Goal: Task Accomplishment & Management: Complete application form

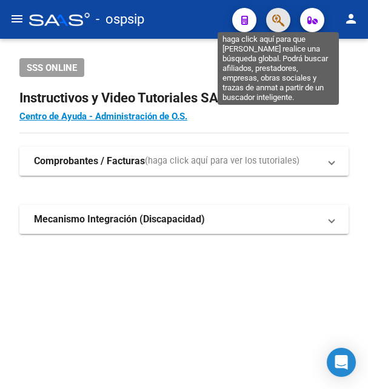
click at [279, 23] on icon "button" at bounding box center [278, 20] width 12 height 14
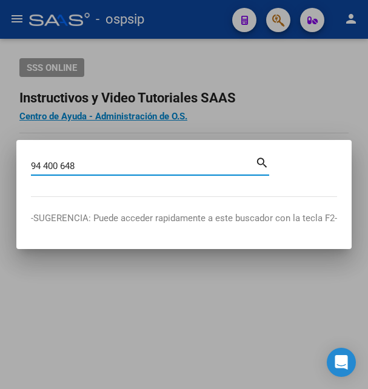
click at [64, 163] on input "94 400 648" at bounding box center [143, 166] width 224 height 11
click at [45, 164] on input "94 400648" at bounding box center [143, 166] width 224 height 11
type input "94400648"
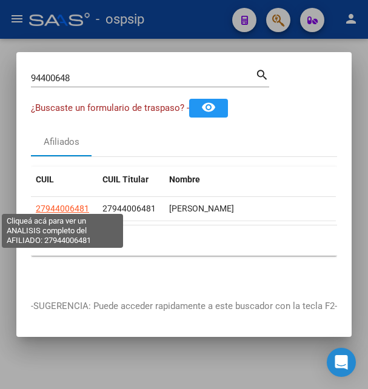
click at [79, 204] on span "27944006481" at bounding box center [62, 209] width 53 height 10
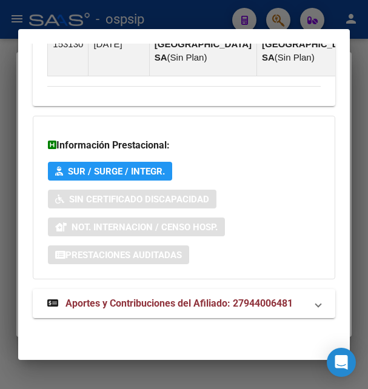
scroll to position [1373, 0]
click at [137, 301] on span "Aportes y Contribuciones del Afiliado: 27944006481" at bounding box center [178, 304] width 227 height 12
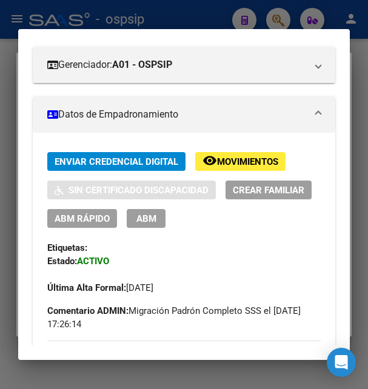
scroll to position [0, 0]
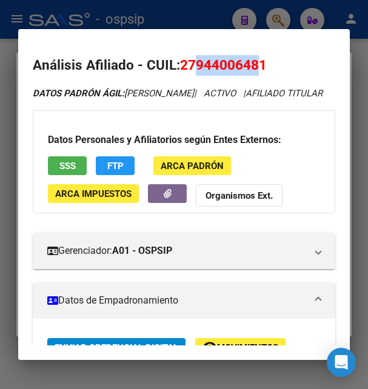
drag, startPoint x: 198, startPoint y: 65, endPoint x: 262, endPoint y: 62, distance: 63.7
click at [262, 62] on span "27944006481" at bounding box center [223, 65] width 87 height 16
copy span "94400648"
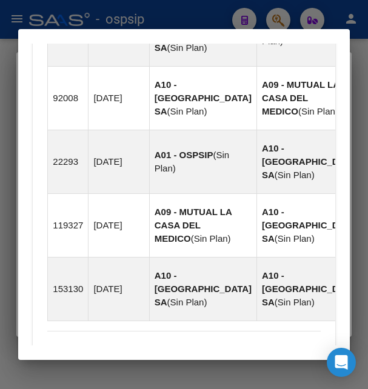
scroll to position [785, 0]
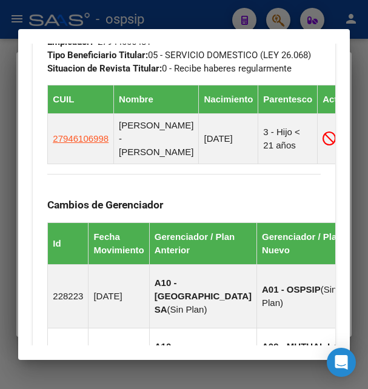
click at [197, 13] on div at bounding box center [184, 194] width 368 height 389
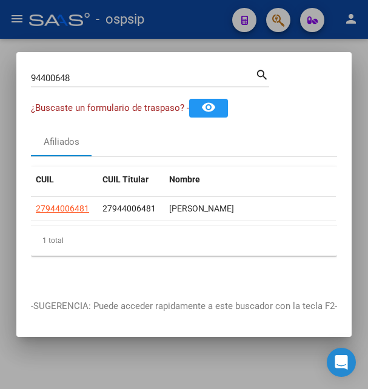
click at [197, 13] on div at bounding box center [184, 194] width 368 height 389
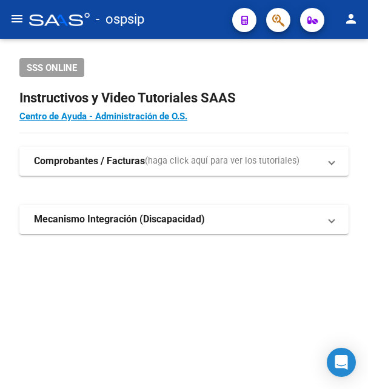
click at [197, 14] on div "- ospsip" at bounding box center [125, 19] width 193 height 27
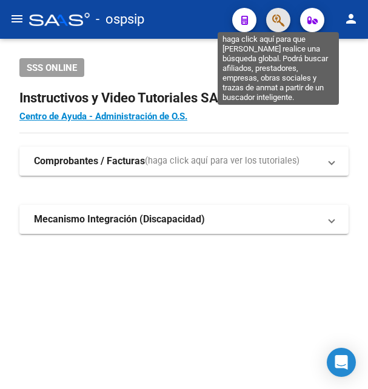
click at [278, 15] on icon "button" at bounding box center [278, 20] width 12 height 14
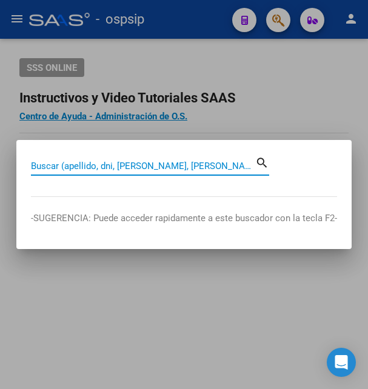
click at [118, 168] on input "Buscar (apellido, dni, [PERSON_NAME], [PERSON_NAME], cuit, obra social)" at bounding box center [143, 166] width 224 height 11
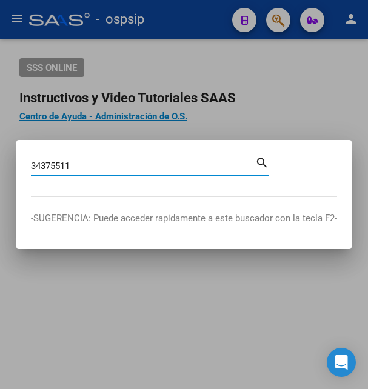
type input "34375511"
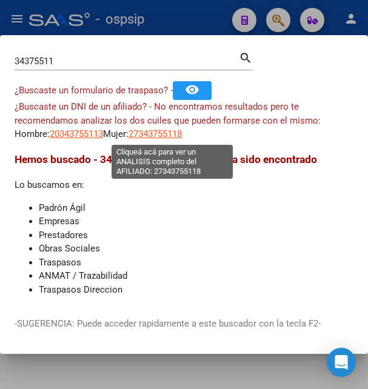
click at [161, 137] on span "27343755118" at bounding box center [154, 133] width 53 height 11
type textarea "27343755118"
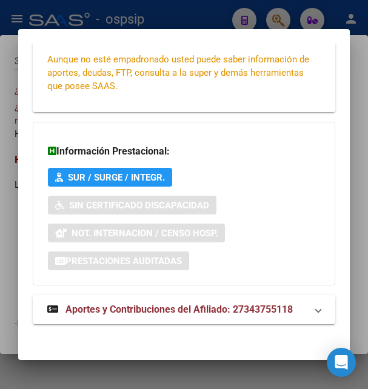
scroll to position [294, 0]
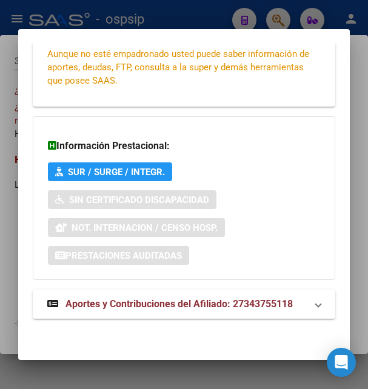
click at [153, 302] on span "Aportes y Contribuciones del Afiliado: 27343755118" at bounding box center [178, 304] width 227 height 12
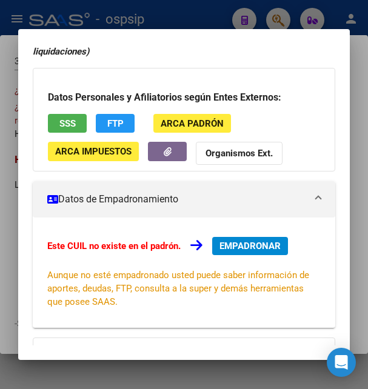
scroll to position [0, 0]
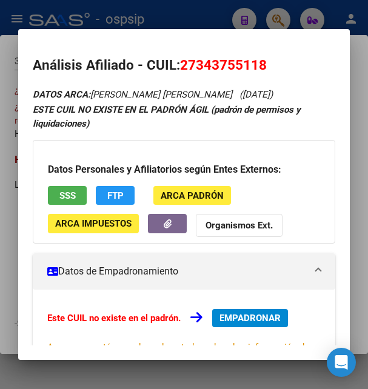
click at [69, 194] on span "SSS" at bounding box center [67, 195] width 16 height 11
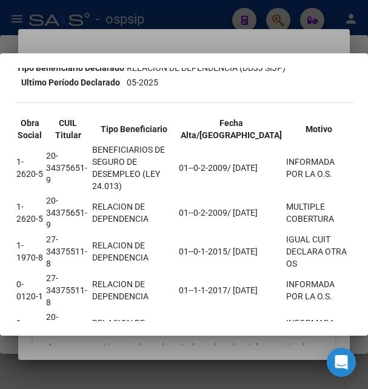
scroll to position [284, 0]
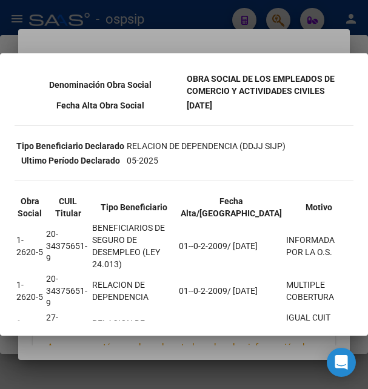
click at [224, 53] on div at bounding box center [184, 194] width 368 height 389
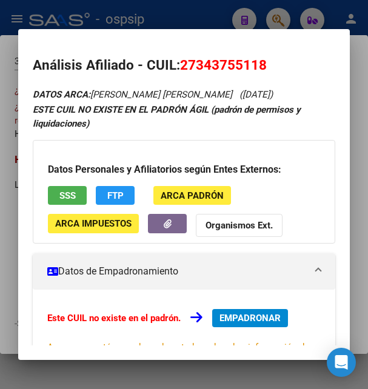
click at [190, 25] on div at bounding box center [184, 194] width 368 height 389
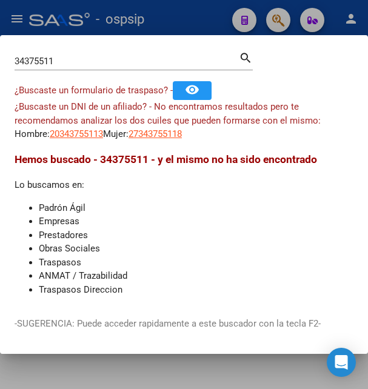
click at [190, 25] on div at bounding box center [184, 194] width 368 height 389
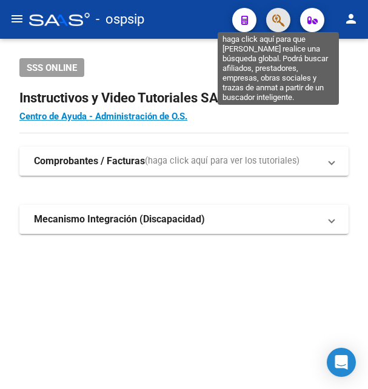
click at [272, 18] on icon "button" at bounding box center [278, 20] width 12 height 14
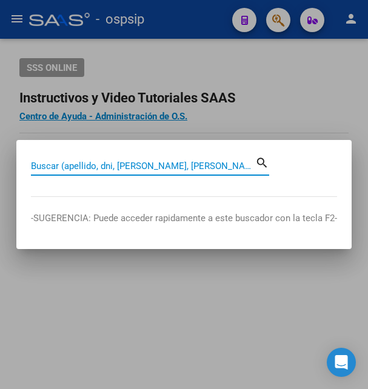
click at [95, 165] on input "Buscar (apellido, dni, [PERSON_NAME], [PERSON_NAME], cuit, obra social)" at bounding box center [143, 166] width 224 height 11
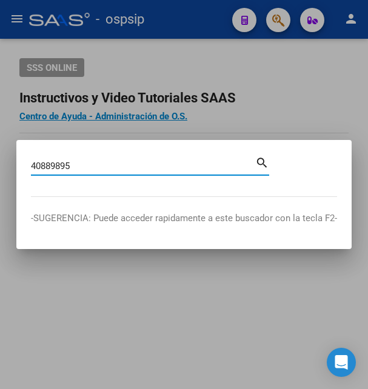
type input "40889895"
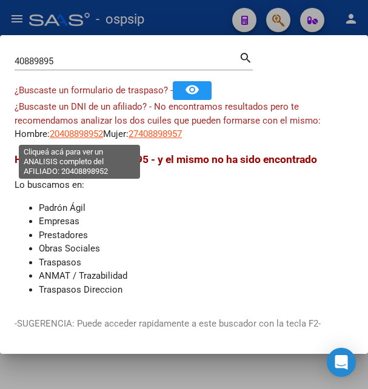
click at [76, 138] on span "20408898952" at bounding box center [76, 133] width 53 height 11
type textarea "20408898952"
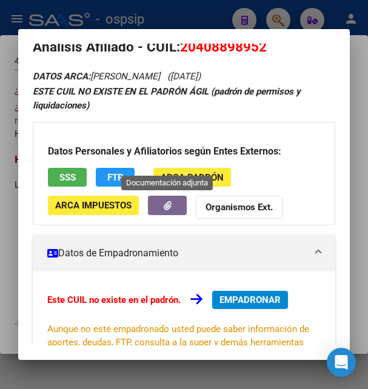
scroll to position [16, 0]
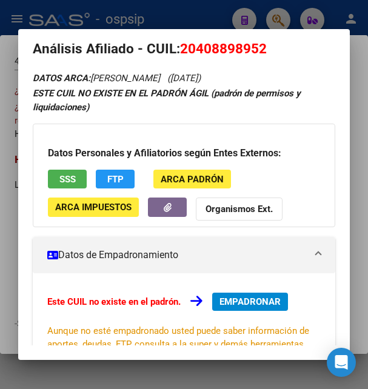
click at [66, 176] on span "SSS" at bounding box center [67, 179] width 16 height 11
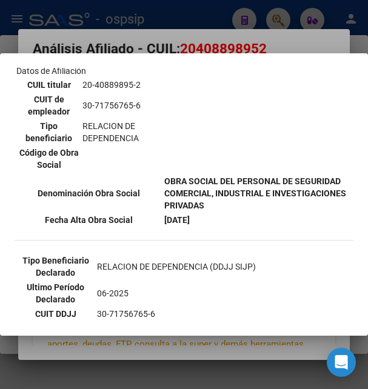
scroll to position [327, 0]
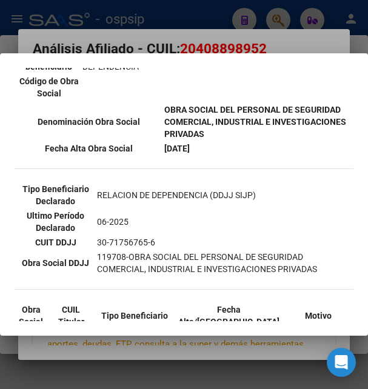
click at [284, 45] on div at bounding box center [184, 194] width 368 height 389
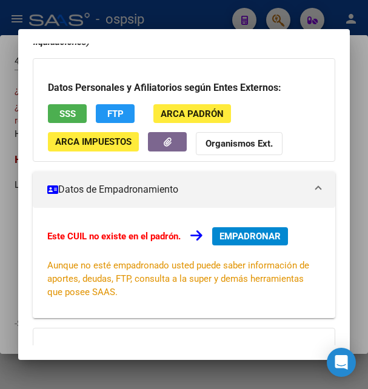
scroll to position [294, 0]
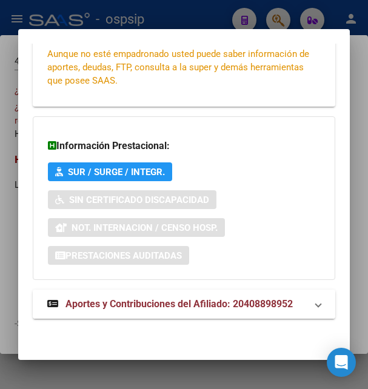
click at [142, 300] on span "Aportes y Contribuciones del Afiliado: 20408898952" at bounding box center [178, 304] width 227 height 12
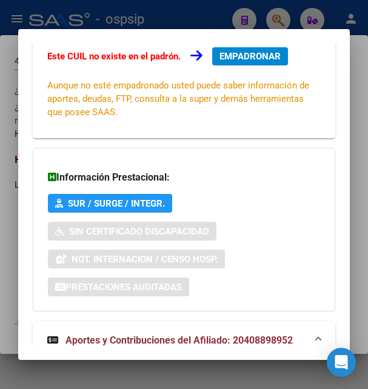
scroll to position [393, 0]
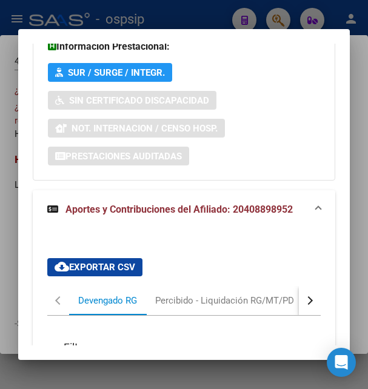
click at [166, 208] on span "Aportes y Contribuciones del Afiliado: 20408898952" at bounding box center [178, 210] width 227 height 12
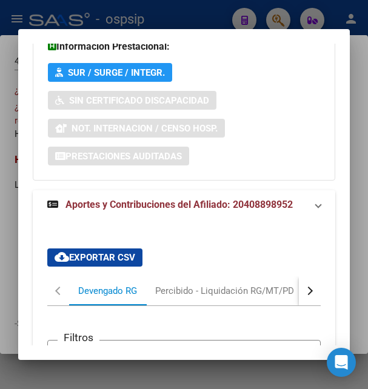
scroll to position [294, 0]
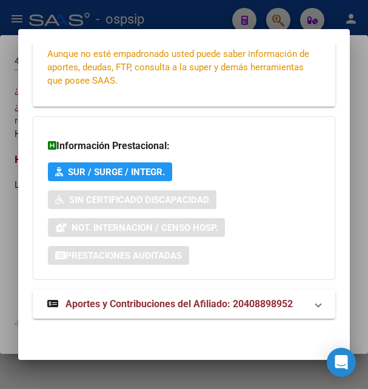
click at [130, 303] on span "Aportes y Contribuciones del Afiliado: 20408898952" at bounding box center [178, 304] width 227 height 12
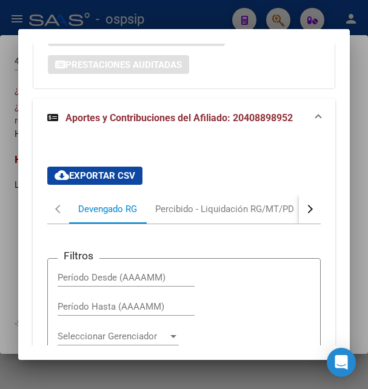
scroll to position [534, 0]
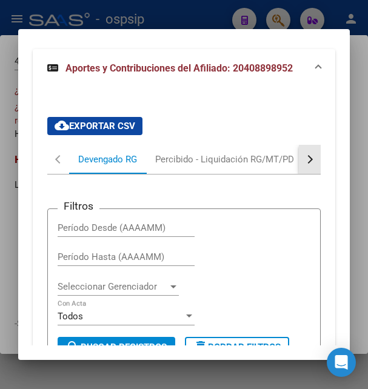
click at [305, 161] on button "button" at bounding box center [310, 159] width 22 height 29
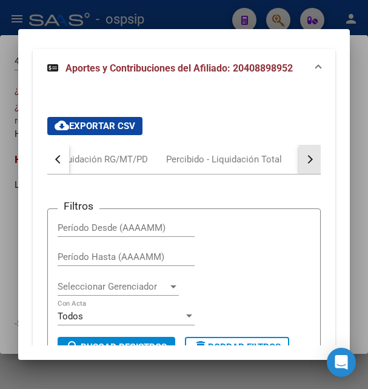
click at [305, 161] on button "button" at bounding box center [310, 159] width 22 height 29
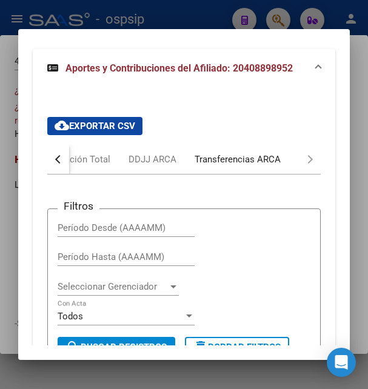
click at [273, 165] on div "Transferencias ARCA" at bounding box center [238, 159] width 86 height 13
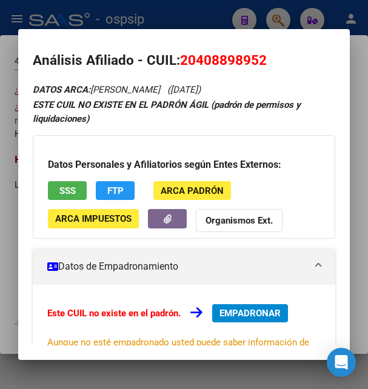
scroll to position [0, 0]
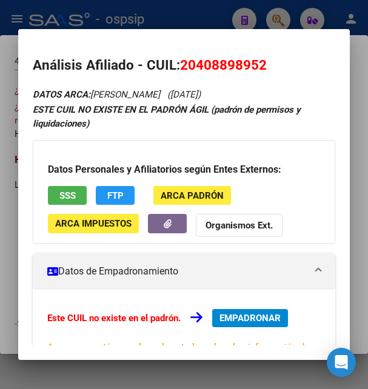
click at [192, 20] on div at bounding box center [184, 194] width 368 height 389
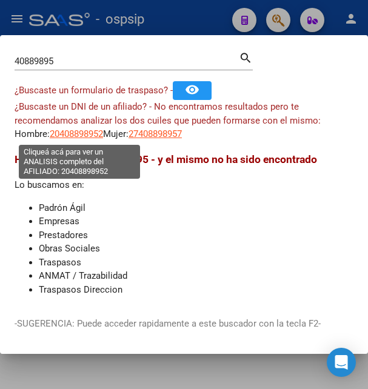
click at [93, 133] on span "20408898952" at bounding box center [76, 133] width 53 height 11
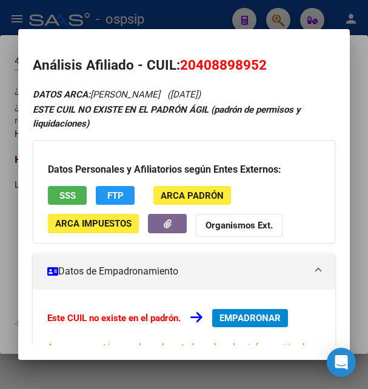
drag, startPoint x: 196, startPoint y: 60, endPoint x: 261, endPoint y: 59, distance: 65.5
click at [261, 59] on span "20408898952" at bounding box center [223, 65] width 87 height 16
copy span "40889895"
drag, startPoint x: 180, startPoint y: 63, endPoint x: 267, endPoint y: 59, distance: 86.8
click at [267, 59] on h2 "Análisis Afiliado - CUIL: 20408898952" at bounding box center [184, 65] width 302 height 21
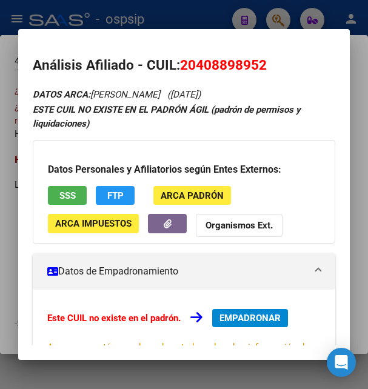
copy h2 "Análisis Afiliado - CUIL: 20408898952"
click at [214, 55] on h2 "Análisis Afiliado - CUIL: 20408898952" at bounding box center [184, 65] width 302 height 21
drag, startPoint x: 198, startPoint y: 65, endPoint x: 256, endPoint y: 64, distance: 58.8
click at [256, 64] on span "20408898952" at bounding box center [223, 65] width 87 height 16
copy span "40889895"
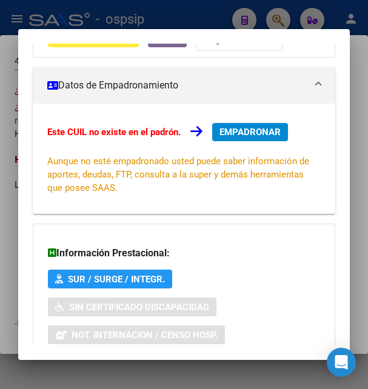
scroll to position [32, 0]
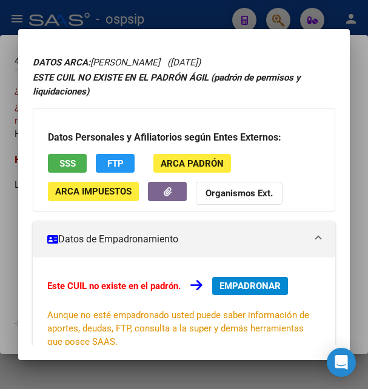
click at [65, 159] on span "SSS" at bounding box center [67, 163] width 16 height 11
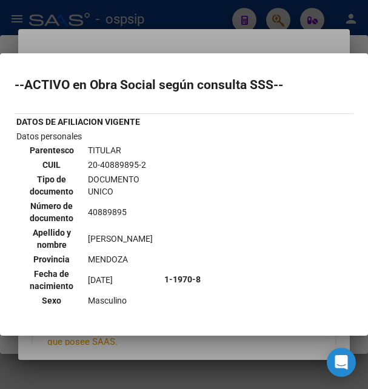
click at [196, 36] on div at bounding box center [184, 194] width 368 height 389
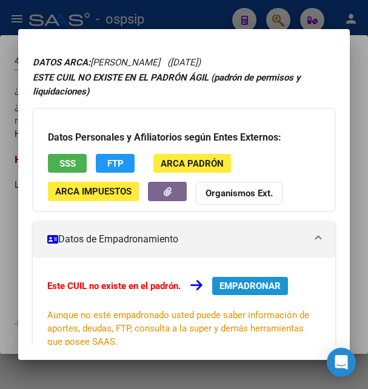
click at [244, 281] on span "EMPADRONAR" at bounding box center [249, 286] width 61 height 11
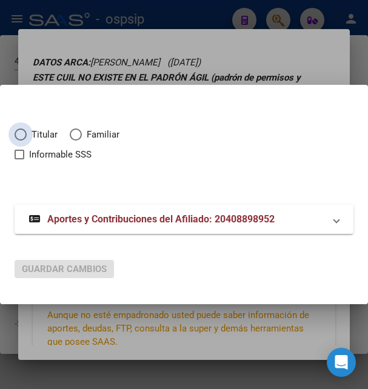
click at [17, 135] on span "Elija una opción" at bounding box center [21, 134] width 12 height 12
click at [17, 135] on input "Titular" at bounding box center [21, 134] width 12 height 12
radio input "true"
checkbox input "true"
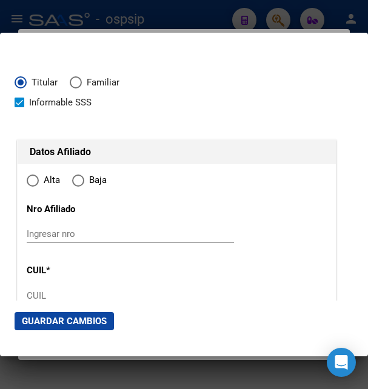
type input "20-40889895-2"
radio input "true"
type input "40889895"
type input "GIMENEZ"
type input "LEANDRO AGUSTIN"
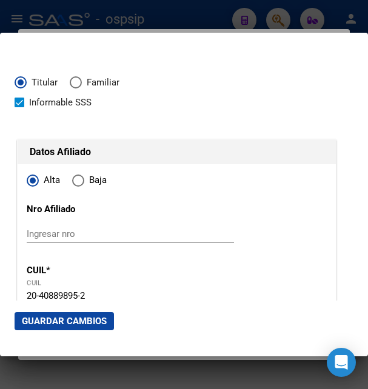
type input "1997-12-02"
type input "PALMIRA"
type input "5584"
type input "LA RIOJA"
type input "282"
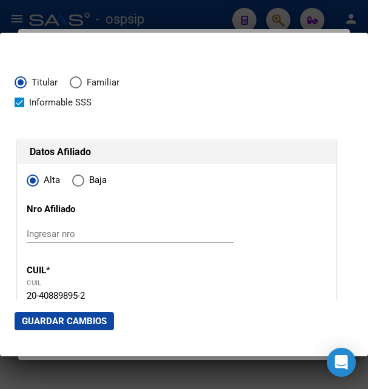
type input "0"
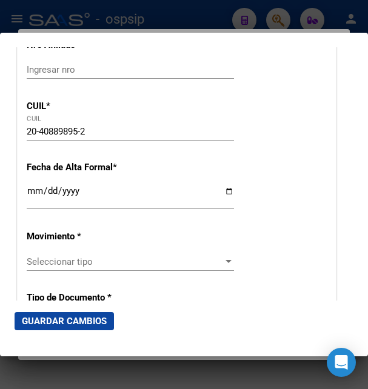
scroll to position [196, 0]
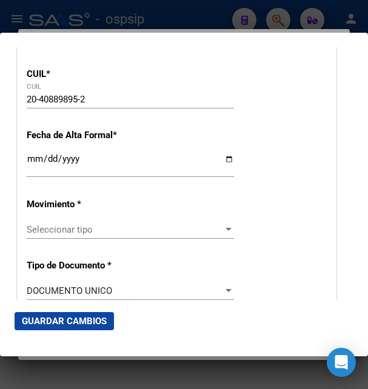
click at [33, 170] on input "Ingresar fecha" at bounding box center [130, 163] width 207 height 19
type input "2025-08-12"
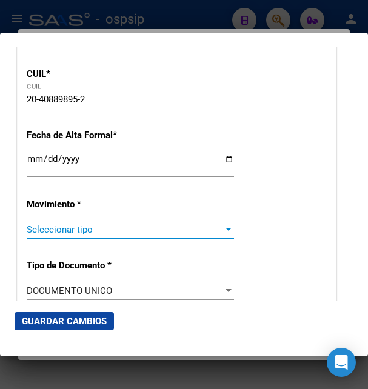
click at [93, 235] on span "Seleccionar tipo" at bounding box center [125, 229] width 196 height 11
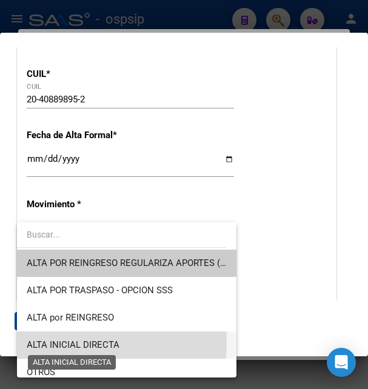
click at [73, 343] on span "ALTA INICIAL DIRECTA" at bounding box center [73, 344] width 93 height 11
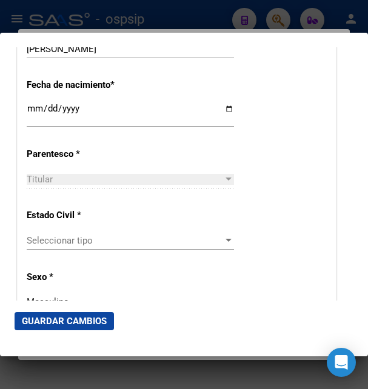
scroll to position [655, 0]
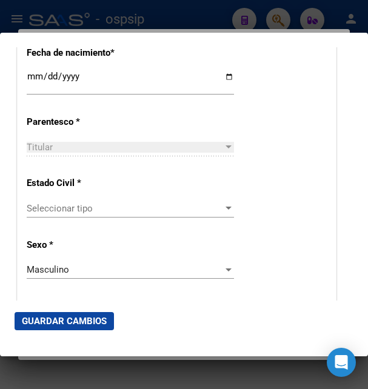
click at [88, 208] on span "Seleccionar tipo" at bounding box center [125, 208] width 196 height 11
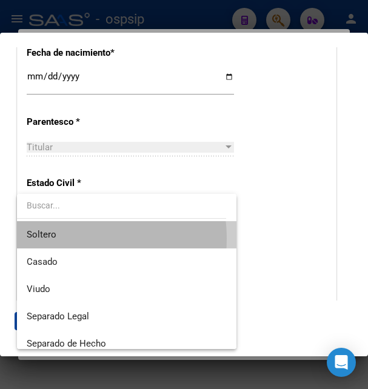
click at [63, 239] on span "Soltero" at bounding box center [127, 234] width 200 height 27
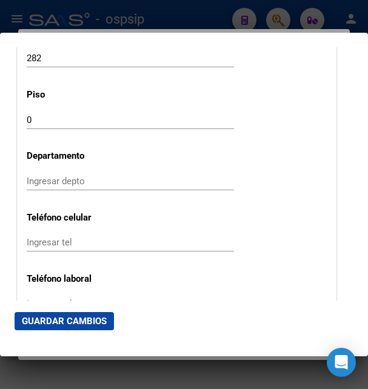
scroll to position [1491, 0]
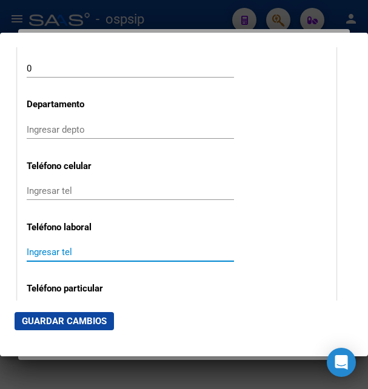
paste input "2634756614"
type input "2634756614"
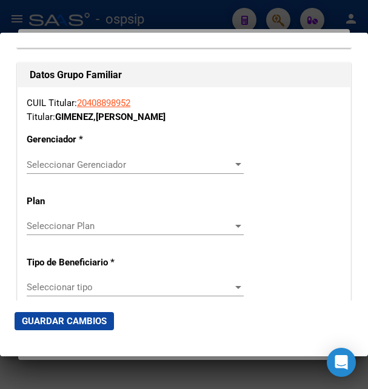
scroll to position [2014, 0]
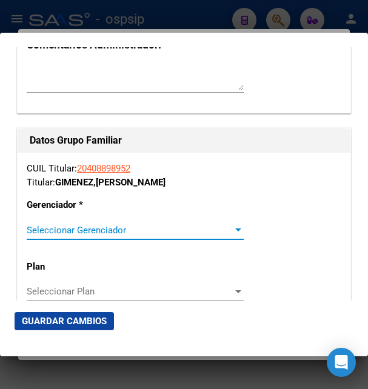
click at [173, 225] on span "Seleccionar Gerenciador" at bounding box center [130, 230] width 206 height 11
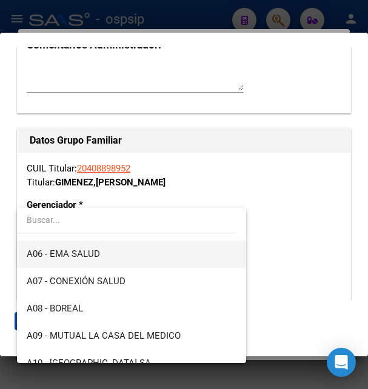
click at [91, 262] on span "A06 - EMA SALUD" at bounding box center [132, 254] width 210 height 27
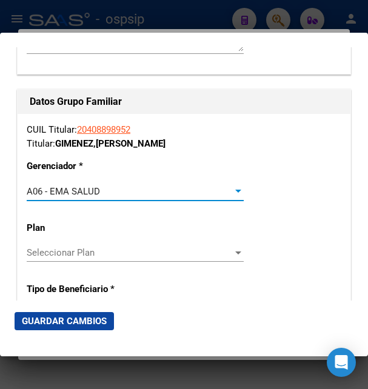
scroll to position [2080, 0]
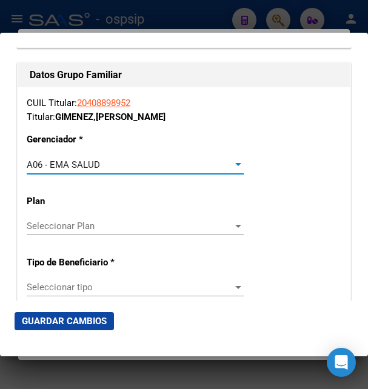
click at [69, 282] on span "Seleccionar tipo" at bounding box center [130, 287] width 206 height 11
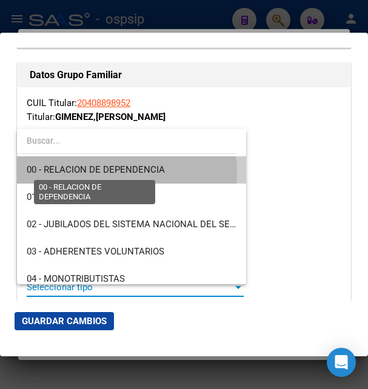
click at [116, 173] on span "00 - RELACION DE DEPENDENCIA" at bounding box center [96, 169] width 138 height 11
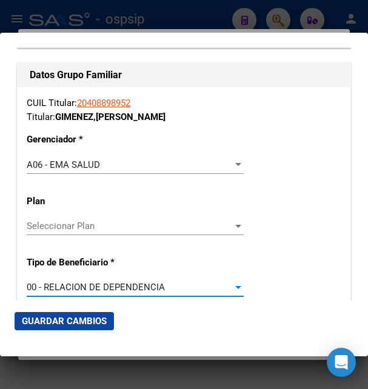
type input "30-71756765-6"
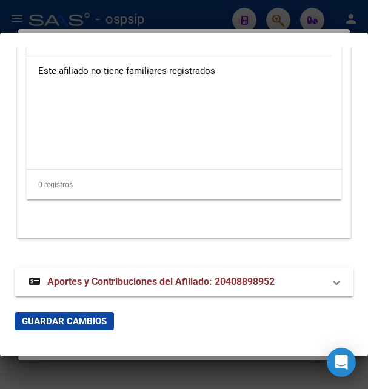
scroll to position [2608, 0]
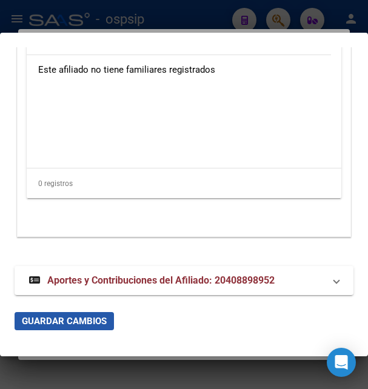
click at [81, 321] on span "Guardar Cambios" at bounding box center [64, 321] width 85 height 11
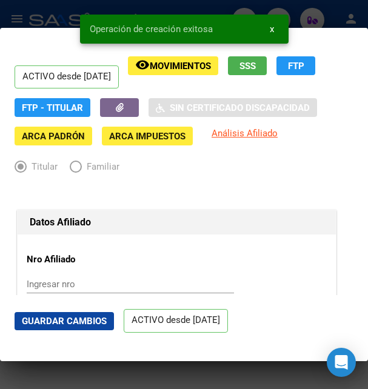
scroll to position [262, 0]
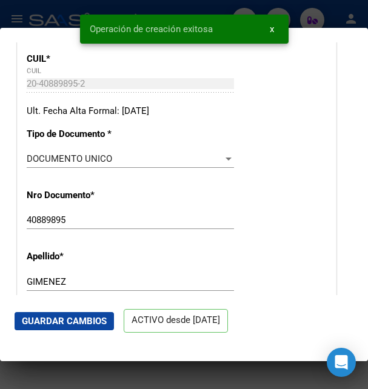
click at [85, 316] on span "Guardar Cambios" at bounding box center [64, 321] width 85 height 11
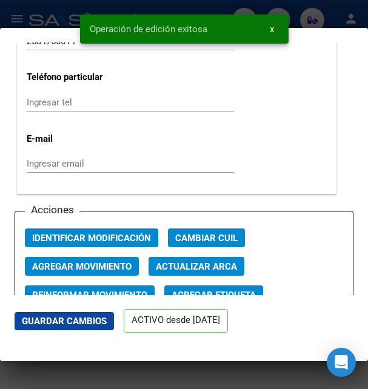
scroll to position [1636, 0]
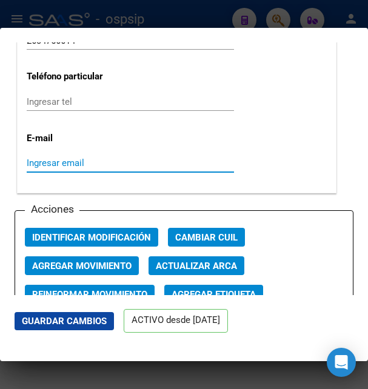
paste input "gimeneza497@gmail.com"
type input "gimeneza497@gmail.com"
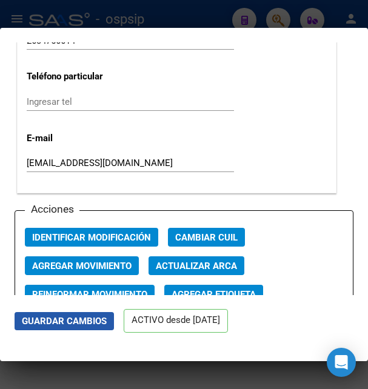
click at [96, 319] on span "Guardar Cambios" at bounding box center [64, 321] width 85 height 11
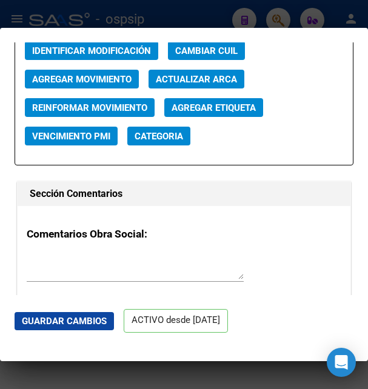
scroll to position [1794, 0]
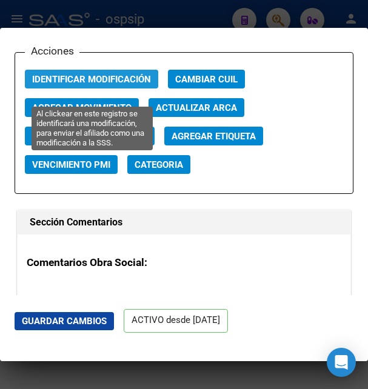
click at [120, 85] on span "Identificar Modificación" at bounding box center [91, 79] width 119 height 11
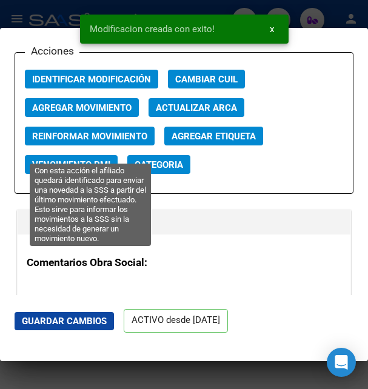
click at [104, 142] on span "Reinformar Movimiento" at bounding box center [89, 136] width 115 height 11
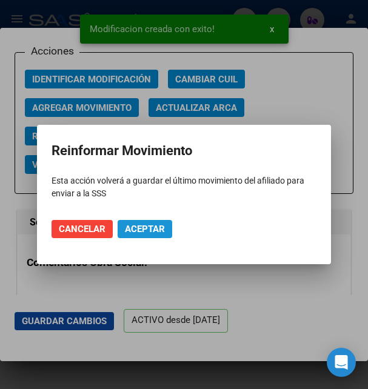
click at [144, 227] on span "Aceptar" at bounding box center [145, 229] width 40 height 11
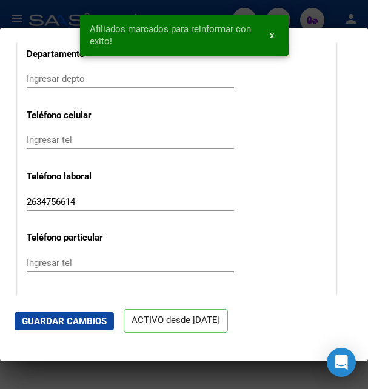
scroll to position [1467, 0]
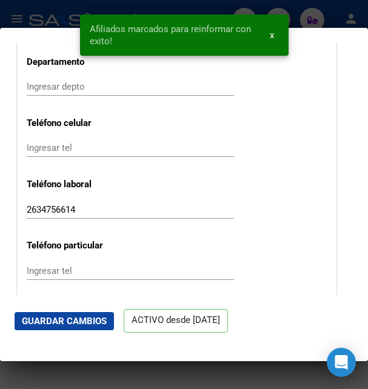
click at [86, 319] on span "Guardar Cambios" at bounding box center [64, 321] width 85 height 11
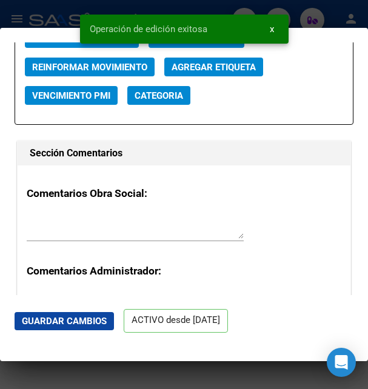
scroll to position [1794, 0]
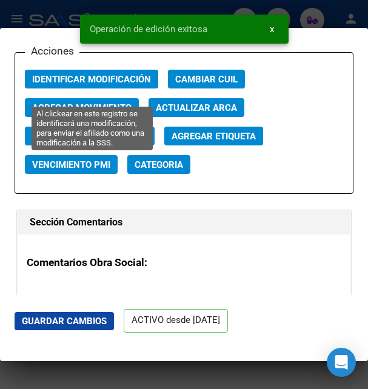
click at [110, 85] on span "Identificar Modificación" at bounding box center [91, 79] width 119 height 11
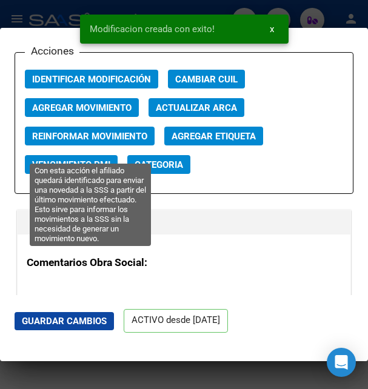
click at [117, 142] on span "Reinformar Movimiento" at bounding box center [89, 136] width 115 height 11
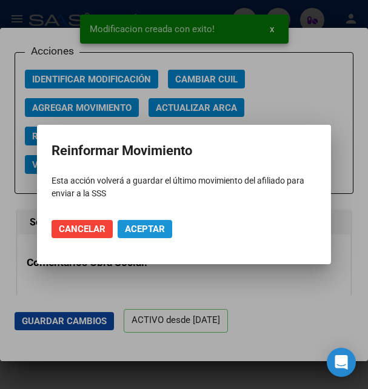
click at [145, 228] on span "Aceptar" at bounding box center [145, 229] width 40 height 11
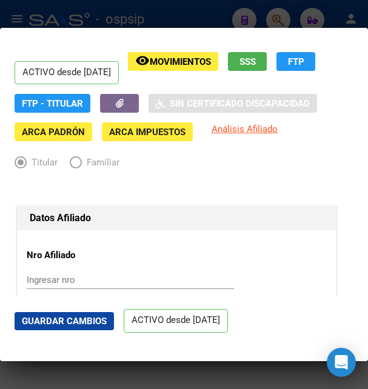
scroll to position [0, 0]
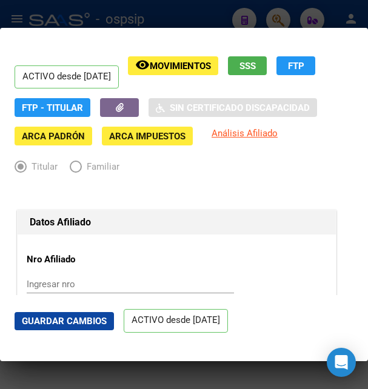
click at [191, 21] on div at bounding box center [184, 194] width 368 height 389
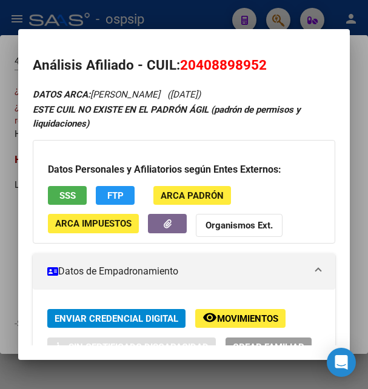
drag, startPoint x: 196, startPoint y: 67, endPoint x: 260, endPoint y: 67, distance: 63.6
click at [260, 67] on span "20408898952" at bounding box center [223, 65] width 87 height 16
copy span "40889895"
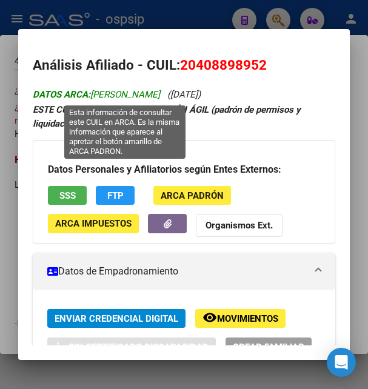
drag, startPoint x: 94, startPoint y: 94, endPoint x: 134, endPoint y: 93, distance: 40.0
click at [134, 93] on span "DATOS ARCA: GIMENEZ LEANDRO AGUSTIN" at bounding box center [96, 94] width 127 height 11
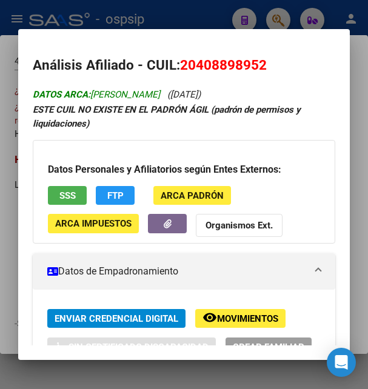
copy span "GIMENEZ"
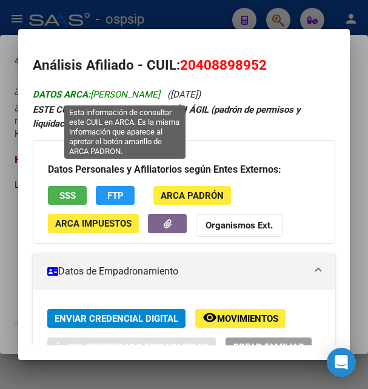
click at [160, 94] on span "DATOS ARCA: GIMENEZ LEANDRO AGUSTIN" at bounding box center [96, 94] width 127 height 11
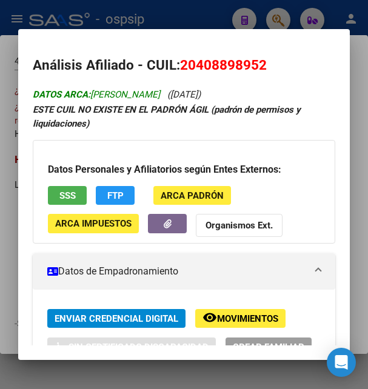
click at [160, 94] on span "DATOS ARCA: GIMENEZ LEANDRO AGUSTIN" at bounding box center [96, 94] width 127 height 11
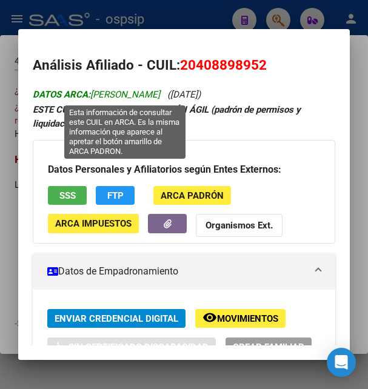
drag, startPoint x: 134, startPoint y: 90, endPoint x: 213, endPoint y: 95, distance: 79.5
click at [160, 95] on span "DATOS ARCA: GIMENEZ LEANDRO AGUSTIN" at bounding box center [96, 94] width 127 height 11
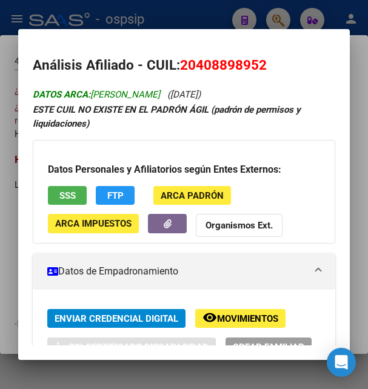
copy span "LEANDRO AGUSTIN"
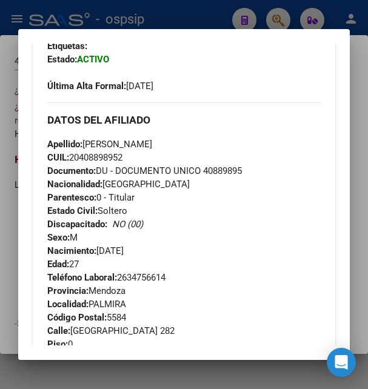
scroll to position [393, 0]
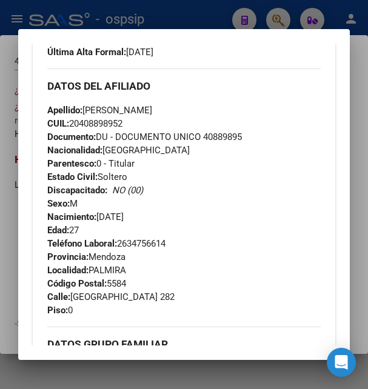
drag, startPoint x: 101, startPoint y: 215, endPoint x: 165, endPoint y: 217, distance: 64.9
click at [165, 217] on div "Apellido: LEANDRO AGUSTIN GIMENEZ CUIL: 20408898952 Documento: DU - DOCUMENTO U…" at bounding box center [183, 170] width 273 height 133
copy span "02/12/1997"
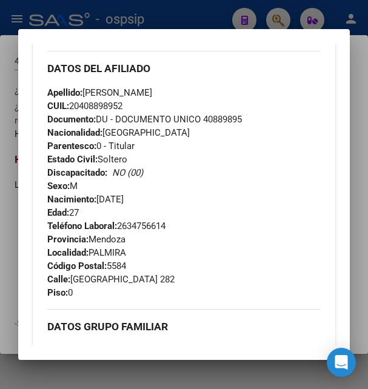
scroll to position [269, 0]
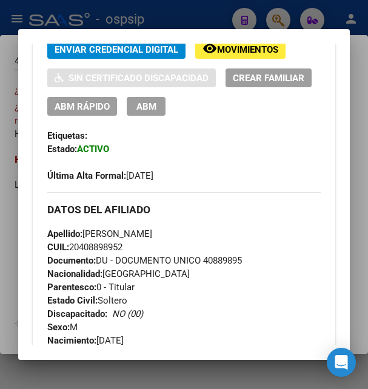
click at [156, 108] on span "ABM" at bounding box center [146, 106] width 20 height 11
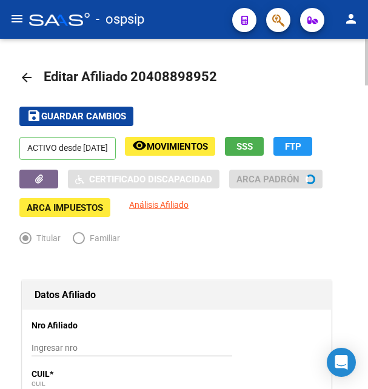
radio input "true"
type input "30-71756765-6"
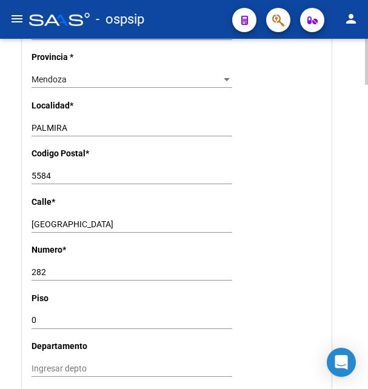
scroll to position [989, 0]
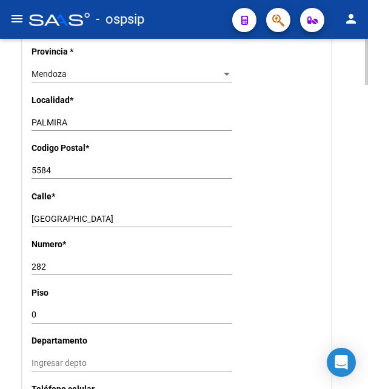
drag, startPoint x: 30, startPoint y: 202, endPoint x: 61, endPoint y: 202, distance: 30.3
drag, startPoint x: 32, startPoint y: 203, endPoint x: 68, endPoint y: 202, distance: 37.0
click at [68, 214] on input "LA RIOJA" at bounding box center [132, 219] width 201 height 10
click at [40, 262] on input "282" at bounding box center [132, 267] width 201 height 10
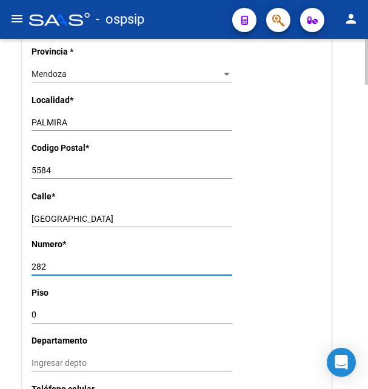
click at [40, 262] on input "282" at bounding box center [132, 267] width 201 height 10
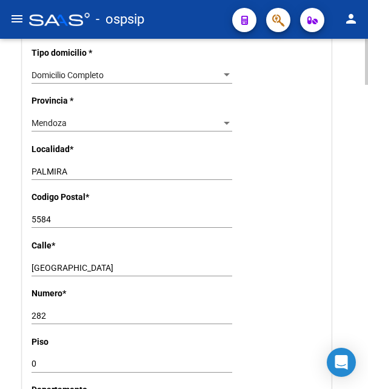
scroll to position [927, 0]
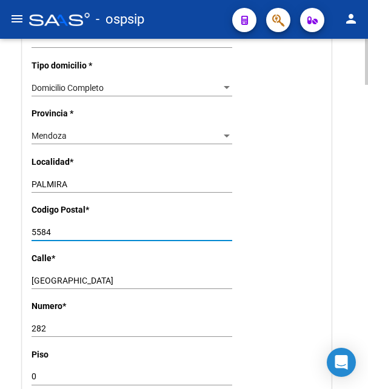
click at [43, 227] on input "5584" at bounding box center [132, 232] width 201 height 10
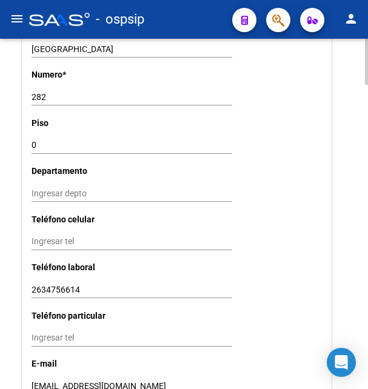
scroll to position [1175, 0]
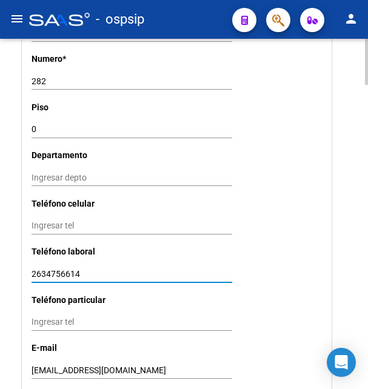
drag, startPoint x: 35, startPoint y: 259, endPoint x: 84, endPoint y: 259, distance: 49.7
click at [84, 269] on input "2634756614" at bounding box center [132, 274] width 201 height 10
click at [48, 365] on input "gimeneza497@gmail.com" at bounding box center [132, 370] width 201 height 10
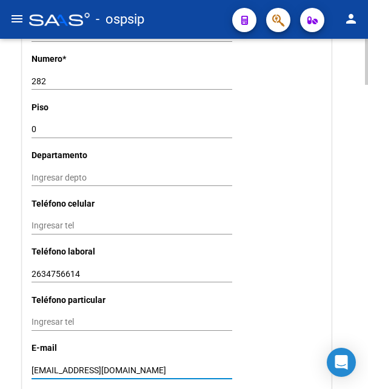
click at [48, 365] on input "gimeneza497@gmail.com" at bounding box center [132, 370] width 201 height 10
click at [49, 365] on input "gimeneza497@gmail.com" at bounding box center [132, 370] width 201 height 10
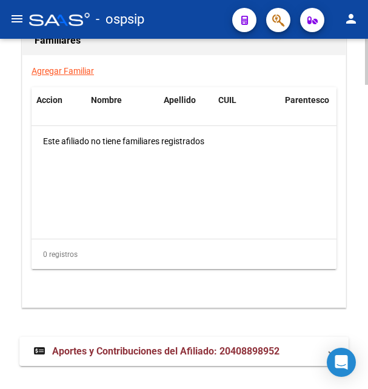
scroll to position [2314, 0]
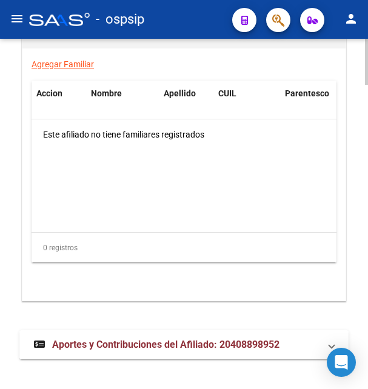
click at [138, 339] on span "Aportes y Contribuciones del Afiliado: 20408898952" at bounding box center [165, 345] width 227 height 12
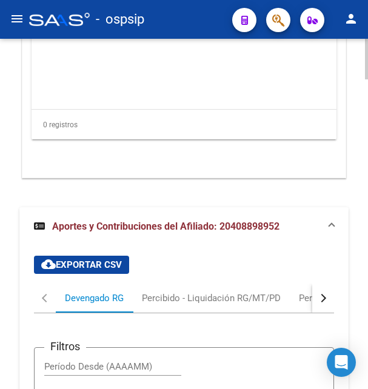
scroll to position [2665, 0]
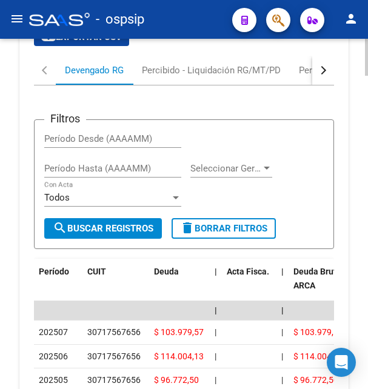
drag, startPoint x: 88, startPoint y: 316, endPoint x: 148, endPoint y: 319, distance: 60.1
click at [144, 325] on div "30717567656" at bounding box center [115, 332] width 57 height 14
copy div "30717567656"
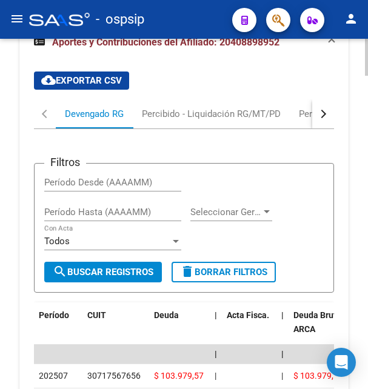
scroll to position [2604, 0]
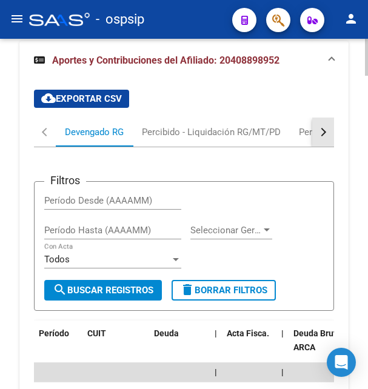
click at [319, 123] on button "button" at bounding box center [323, 132] width 22 height 29
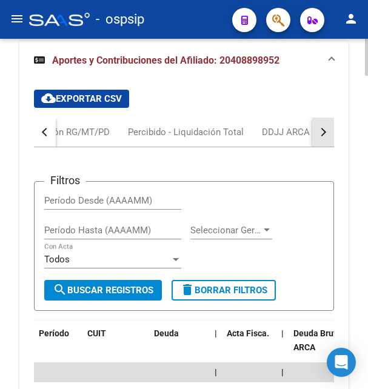
click at [319, 123] on button "button" at bounding box center [323, 132] width 22 height 29
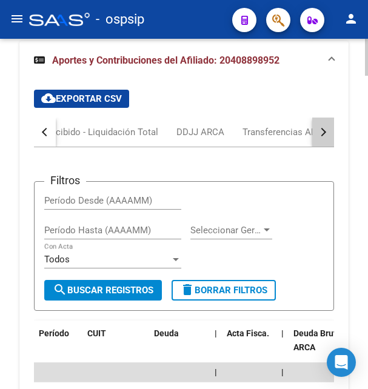
click at [319, 123] on button "button" at bounding box center [323, 132] width 22 height 29
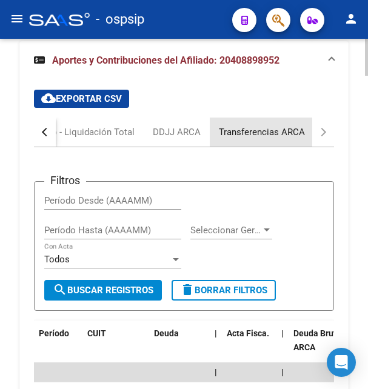
click at [275, 125] on div "Transferencias ARCA" at bounding box center [262, 131] width 86 height 13
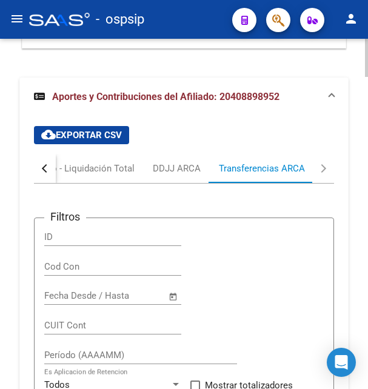
scroll to position [2525, 0]
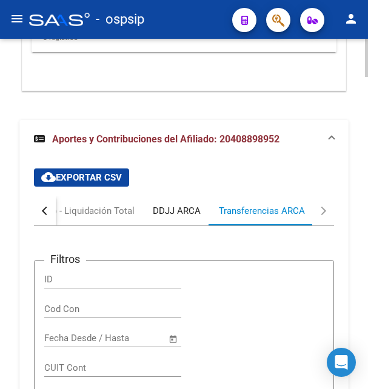
click at [195, 207] on div "DDJJ ARCA" at bounding box center [177, 210] width 66 height 29
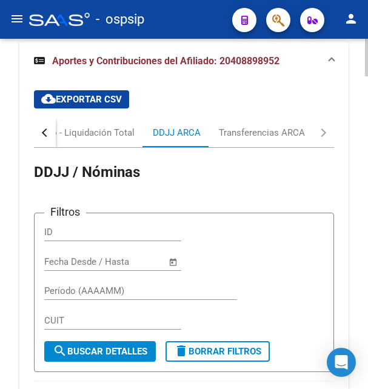
scroll to position [2587, 0]
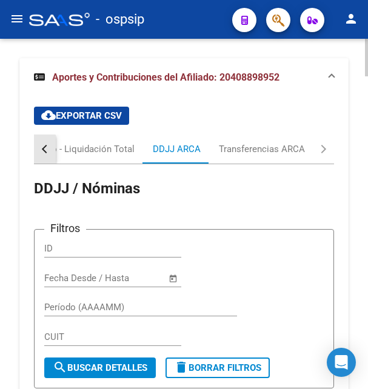
click at [44, 139] on button "button" at bounding box center [45, 149] width 22 height 29
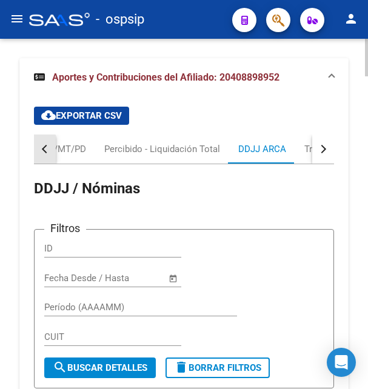
click at [44, 139] on button "button" at bounding box center [45, 149] width 22 height 29
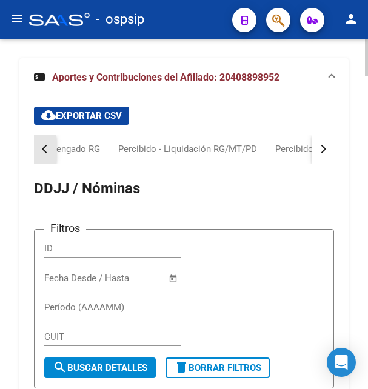
click at [44, 139] on button "button" at bounding box center [45, 149] width 22 height 29
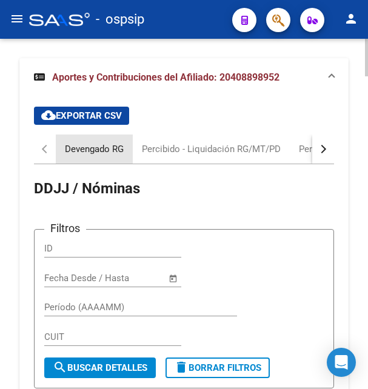
click at [94, 147] on div "Devengado RG" at bounding box center [94, 149] width 77 height 29
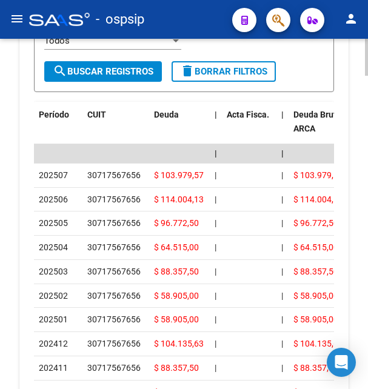
scroll to position [2896, 0]
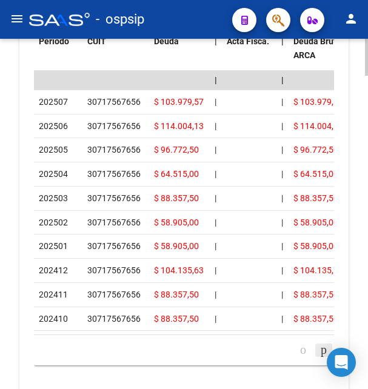
click at [322, 348] on icon "go to next page" at bounding box center [324, 349] width 10 height 15
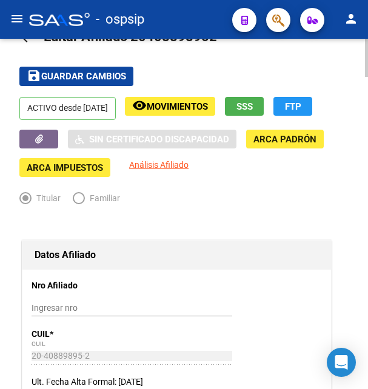
scroll to position [0, 0]
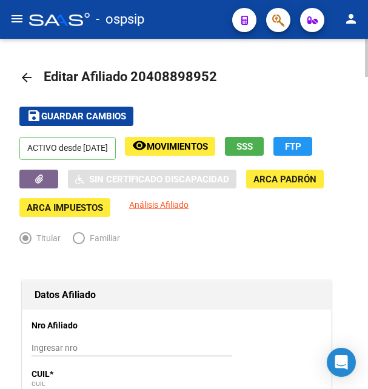
drag, startPoint x: 148, startPoint y: 78, endPoint x: 207, endPoint y: 72, distance: 59.6
click at [207, 72] on span "Editar Afiliado 20408898952" at bounding box center [130, 76] width 173 height 15
copy span "40889895"
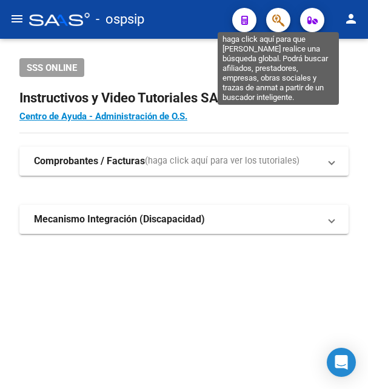
click at [276, 19] on icon "button" at bounding box center [278, 20] width 12 height 14
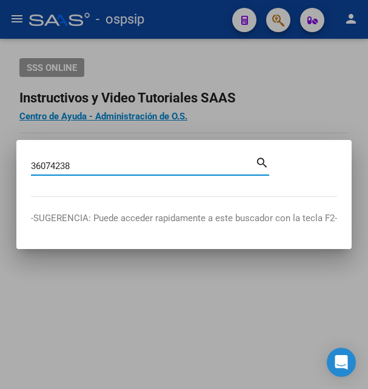
type input "36074238"
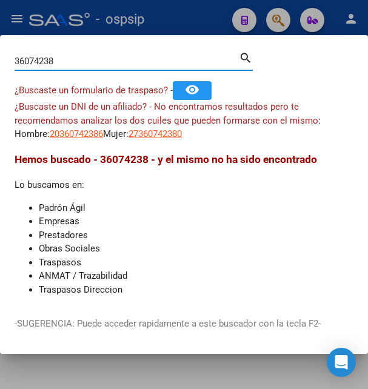
click at [94, 67] on input "36074238" at bounding box center [127, 61] width 224 height 11
click at [94, 135] on span "20360742386" at bounding box center [76, 133] width 53 height 11
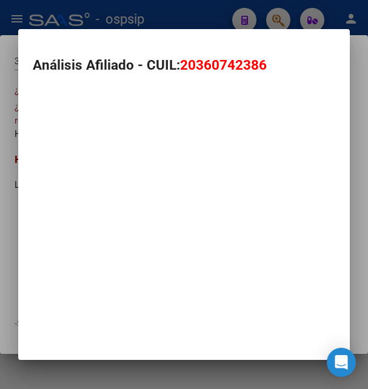
type textarea "20360742386"
click at [94, 135] on mat-dialog-container "Análisis Afiliado - CUIL: 20360742386" at bounding box center [183, 194] width 331 height 331
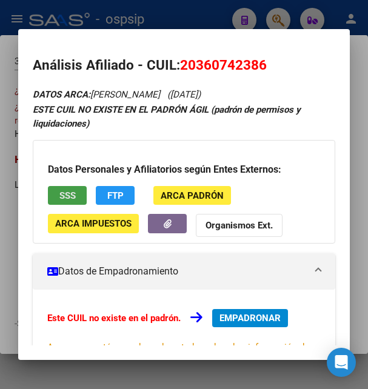
click at [67, 200] on span "SSS" at bounding box center [67, 195] width 16 height 11
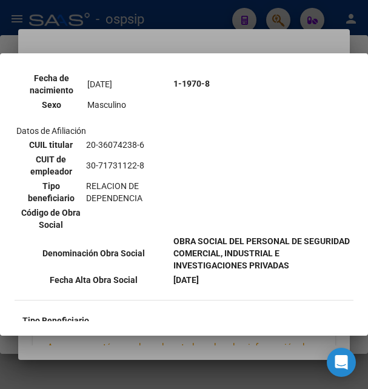
scroll to position [131, 0]
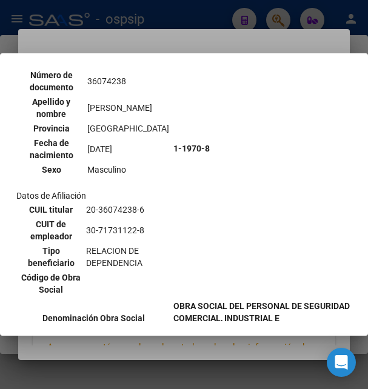
click at [202, 36] on div at bounding box center [184, 194] width 368 height 389
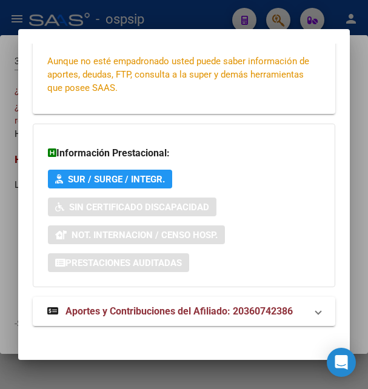
scroll to position [294, 0]
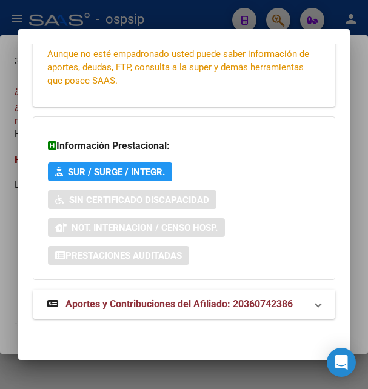
click at [178, 299] on span "Aportes y Contribuciones del Afiliado: 20360742386" at bounding box center [178, 304] width 227 height 12
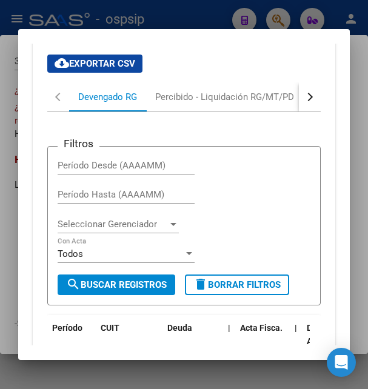
scroll to position [561, 0]
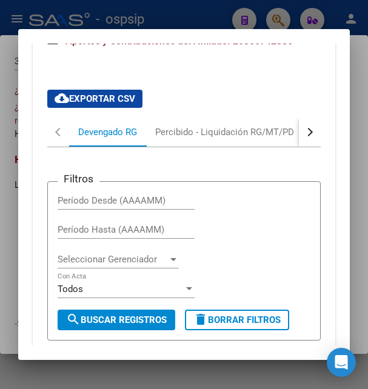
click at [299, 138] on button "button" at bounding box center [310, 132] width 22 height 29
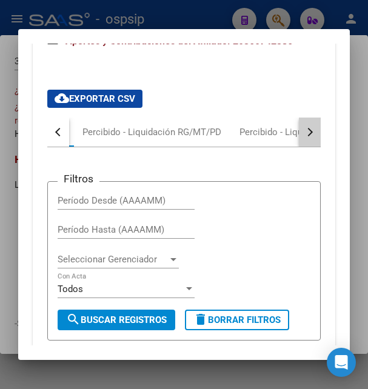
click at [299, 138] on button "button" at bounding box center [310, 132] width 22 height 29
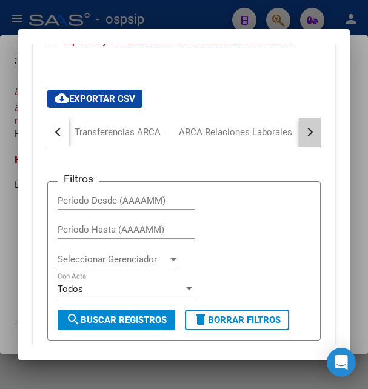
click at [299, 138] on button "button" at bounding box center [310, 132] width 22 height 29
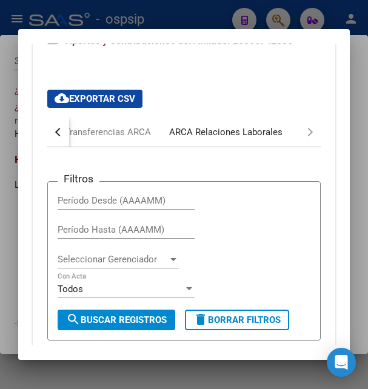
click at [259, 134] on div "ARCA Relaciones Laborales" at bounding box center [225, 131] width 113 height 13
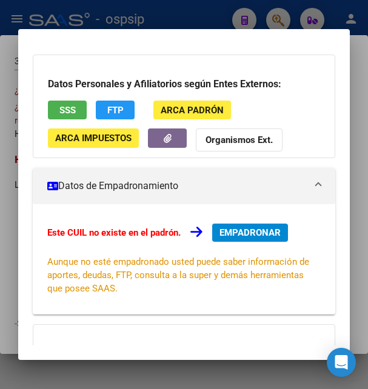
scroll to position [0, 0]
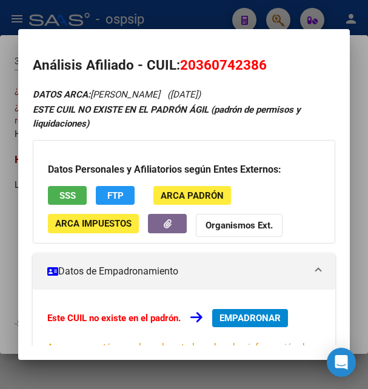
drag, startPoint x: 199, startPoint y: 63, endPoint x: 260, endPoint y: 61, distance: 60.6
click at [260, 61] on span "20360742386" at bounding box center [223, 65] width 87 height 16
drag, startPoint x: 179, startPoint y: 64, endPoint x: 270, endPoint y: 60, distance: 91.0
click at [270, 60] on h2 "Análisis Afiliado - CUIL: 20360742386" at bounding box center [184, 65] width 302 height 21
click at [238, 313] on span "EMPADRONAR" at bounding box center [249, 318] width 61 height 11
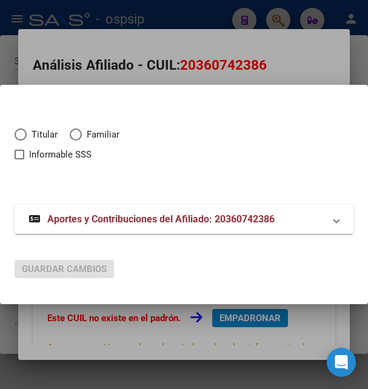
click at [22, 139] on span "Elija una opción" at bounding box center [21, 134] width 12 height 12
click at [22, 139] on input "Titular" at bounding box center [21, 134] width 12 height 12
radio input "true"
checkbox input "true"
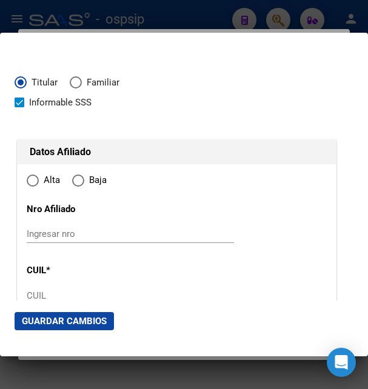
type input "20-36074238-6"
radio input "true"
type input "36074238"
type input "RETAMAR"
type input "MATIAS NAHUEL"
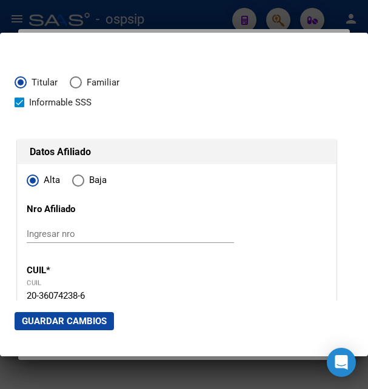
type input "1993-07-13"
type input "ITUZAINGO"
type input "1714"
type input "COLOMBIA"
type input "2944"
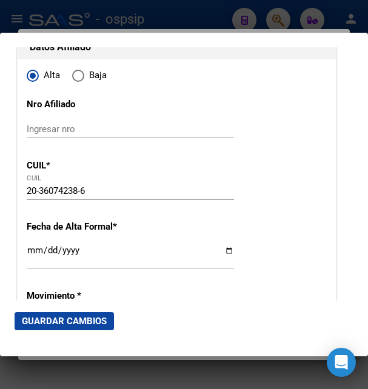
scroll to position [131, 0]
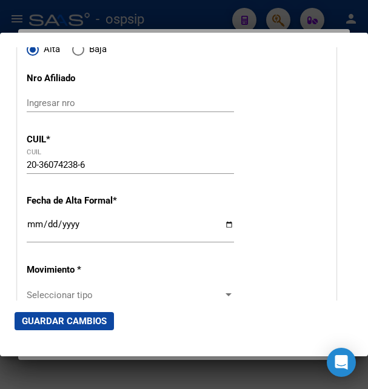
click at [37, 243] on div "Ingresar fecha" at bounding box center [130, 230] width 207 height 26
type input "2025-08-12"
click at [162, 254] on div "2025-08-12 Ingresar fecha" at bounding box center [130, 235] width 207 height 37
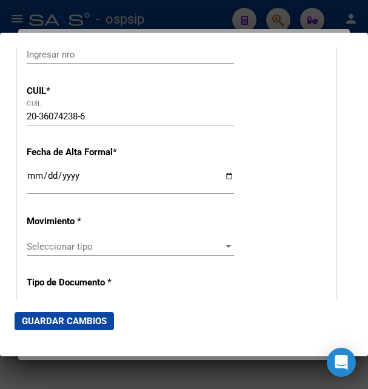
scroll to position [262, 0]
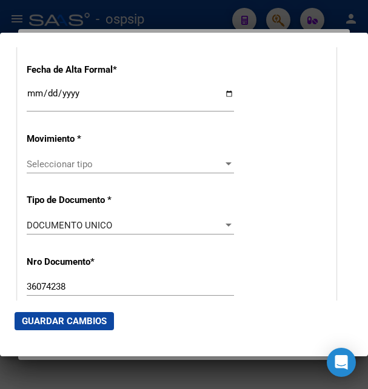
click at [79, 170] on span "Seleccionar tipo" at bounding box center [125, 164] width 196 height 11
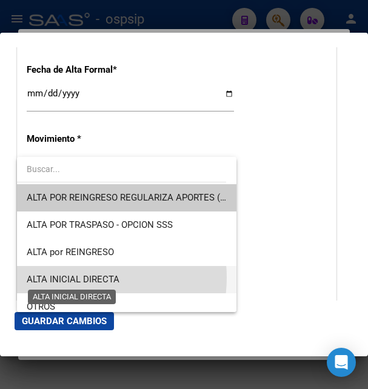
click at [77, 278] on span "ALTA INICIAL DIRECTA" at bounding box center [73, 279] width 93 height 11
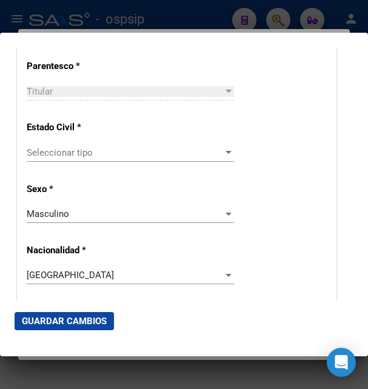
scroll to position [720, 0]
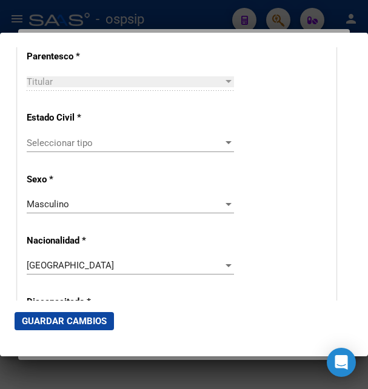
click at [75, 142] on span "Seleccionar tipo" at bounding box center [125, 143] width 196 height 11
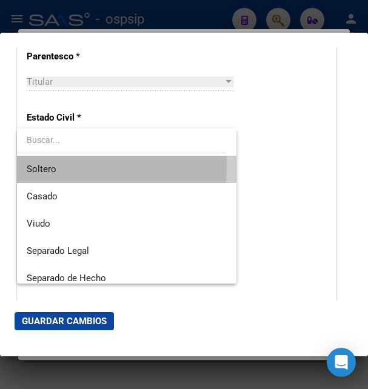
click at [64, 166] on span "Soltero" at bounding box center [127, 169] width 200 height 27
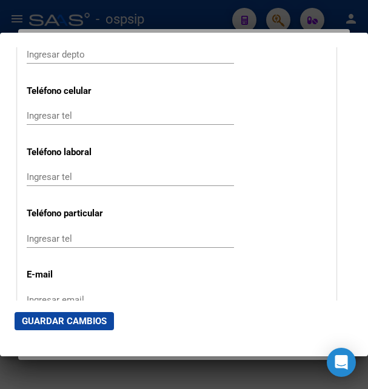
scroll to position [1636, 0]
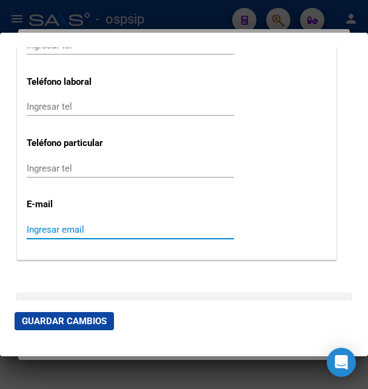
paste input "matiasretamar4@gmail.com"
type input "matiasretamar4@gmail.com"
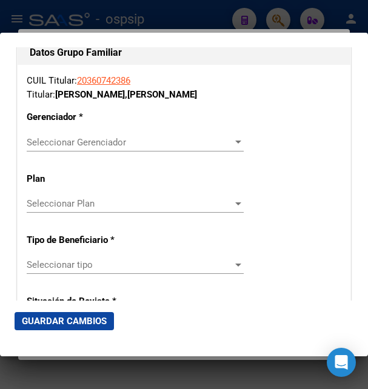
scroll to position [2160, 0]
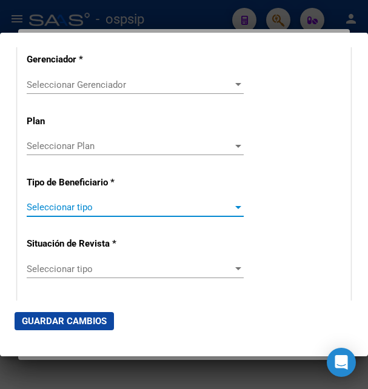
click at [52, 202] on span "Seleccionar tipo" at bounding box center [130, 207] width 206 height 11
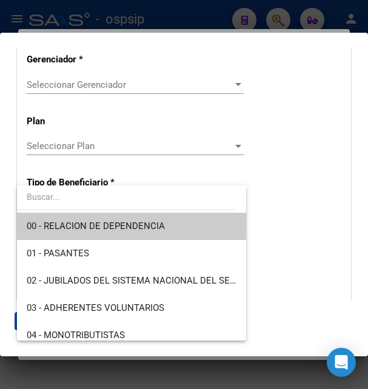
click at [73, 221] on span "00 - RELACION DE DEPENDENCIA" at bounding box center [132, 226] width 210 height 27
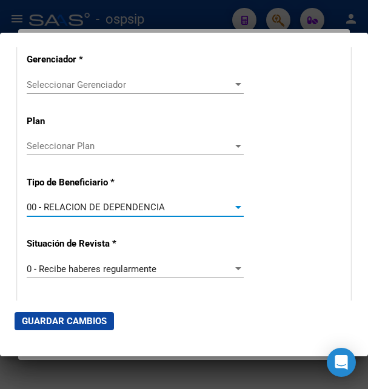
type input "30-71731122-8"
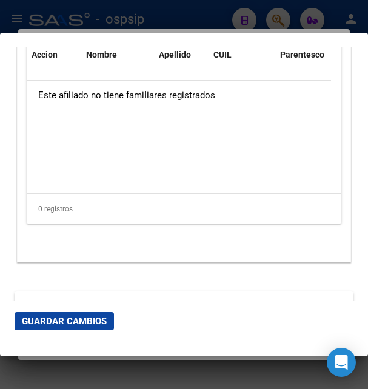
scroll to position [2608, 0]
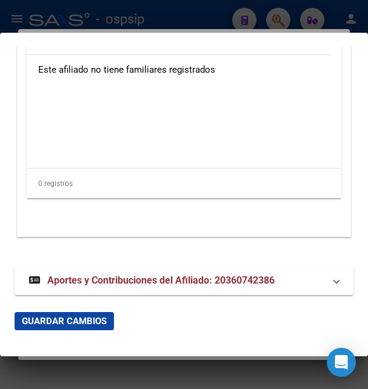
click at [61, 314] on button "Guardar Cambios" at bounding box center [64, 321] width 99 height 18
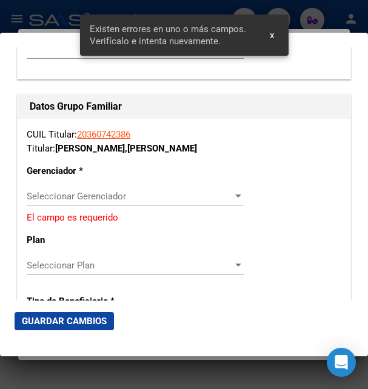
scroll to position [2026, 0]
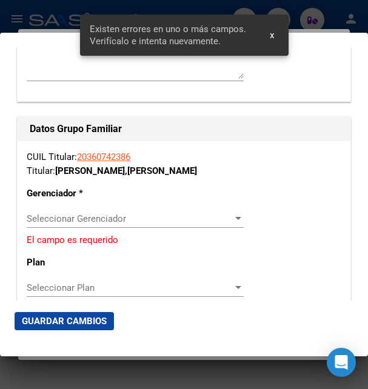
click at [82, 213] on span "Seleccionar Gerenciador" at bounding box center [130, 218] width 206 height 11
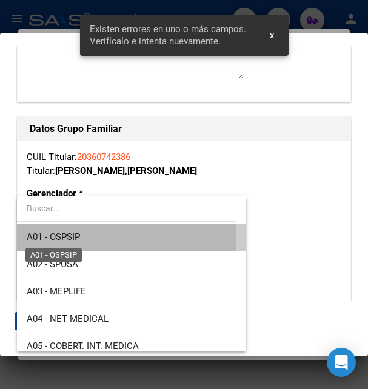
click at [76, 236] on span "A01 - OSPSIP" at bounding box center [53, 237] width 53 height 11
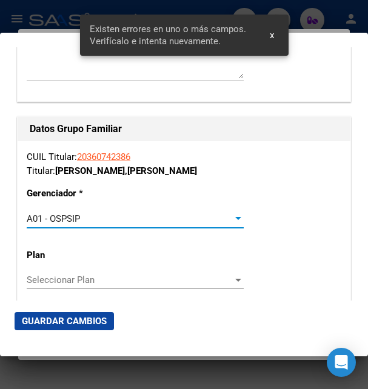
click at [50, 321] on span "Guardar Cambios" at bounding box center [64, 321] width 85 height 11
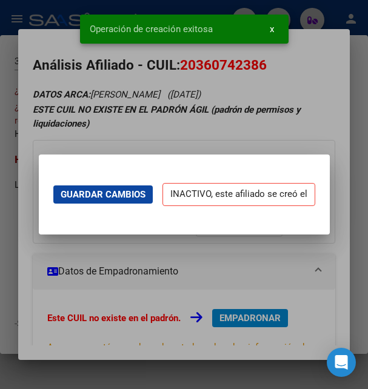
scroll to position [0, 0]
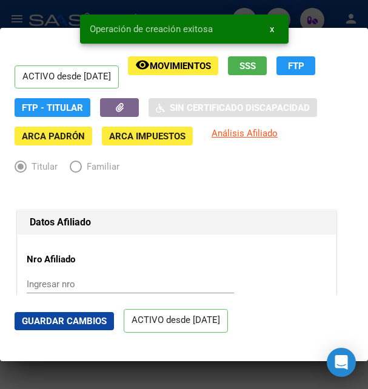
click at [75, 321] on span "Guardar Cambios" at bounding box center [64, 321] width 85 height 11
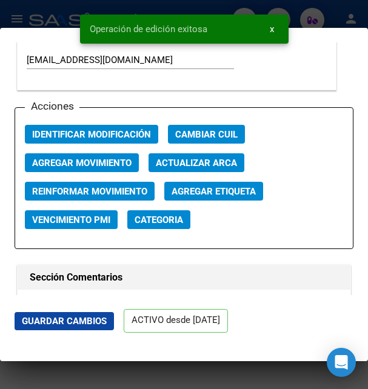
scroll to position [1767, 0]
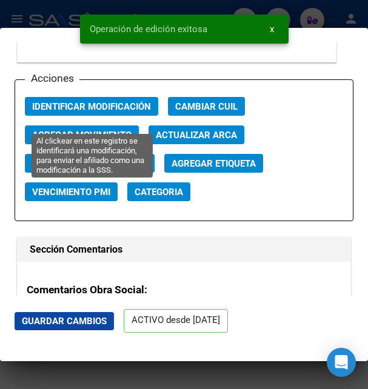
click at [93, 112] on span "Identificar Modificación" at bounding box center [91, 106] width 119 height 11
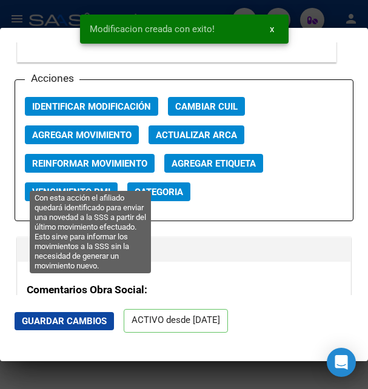
click at [114, 169] on span "Reinformar Movimiento" at bounding box center [89, 163] width 115 height 11
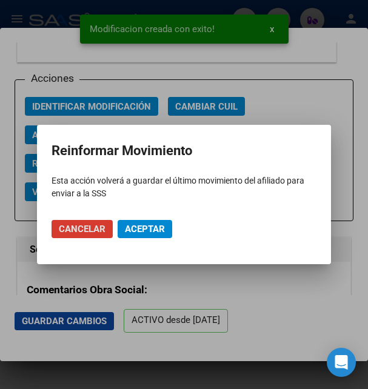
click at [128, 227] on span "Aceptar" at bounding box center [145, 229] width 40 height 11
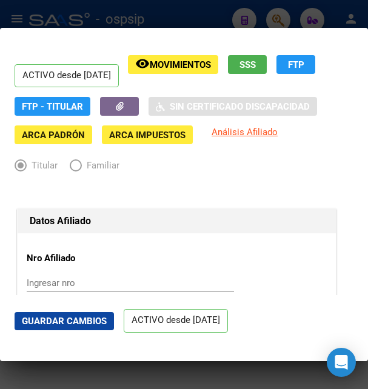
scroll to position [0, 0]
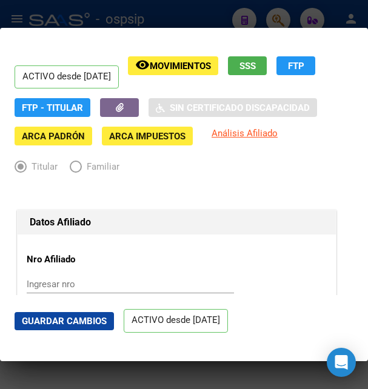
click at [225, 18] on div at bounding box center [184, 194] width 368 height 389
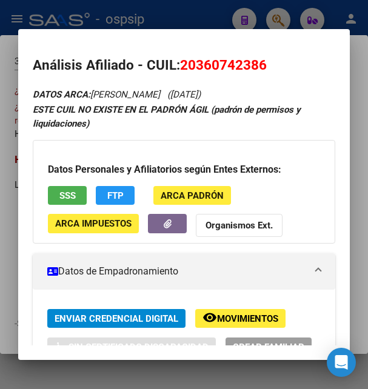
drag, startPoint x: 200, startPoint y: 65, endPoint x: 256, endPoint y: 59, distance: 56.7
click at [256, 59] on span "20360742386" at bounding box center [223, 65] width 87 height 16
drag, startPoint x: 93, startPoint y: 94, endPoint x: 135, endPoint y: 89, distance: 42.1
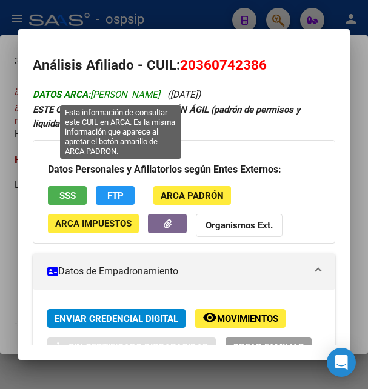
drag, startPoint x: 138, startPoint y: 96, endPoint x: 207, endPoint y: 93, distance: 69.2
click at [160, 93] on span "DATOS ARCA: RETAMAR MATIAS NAHUEL" at bounding box center [96, 94] width 127 height 11
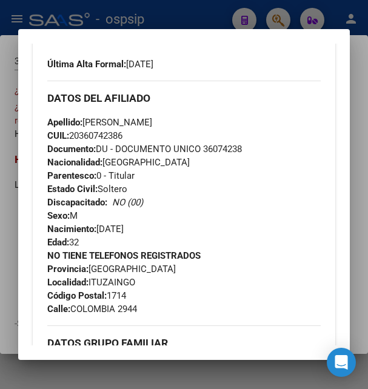
scroll to position [393, 0]
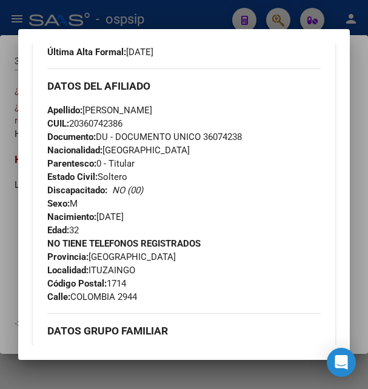
drag, startPoint x: 98, startPoint y: 217, endPoint x: 153, endPoint y: 213, distance: 55.3
click at [153, 213] on div "Apellido: MATIAS NAHUEL RETAMAR CUIL: 20360742386 Documento: DU - DOCUMENTO UNI…" at bounding box center [183, 170] width 273 height 133
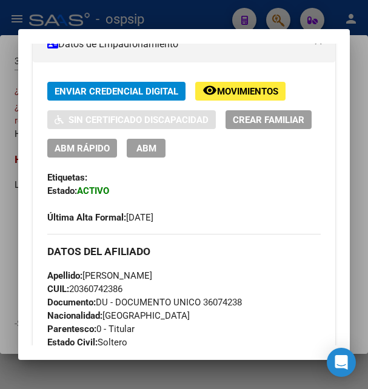
scroll to position [196, 0]
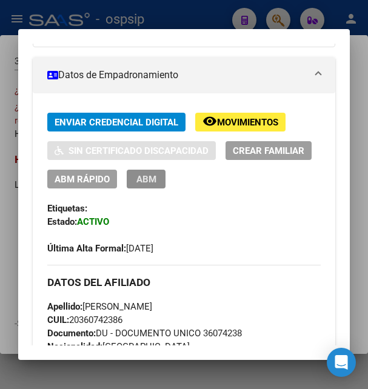
click at [156, 175] on span "ABM" at bounding box center [146, 179] width 20 height 11
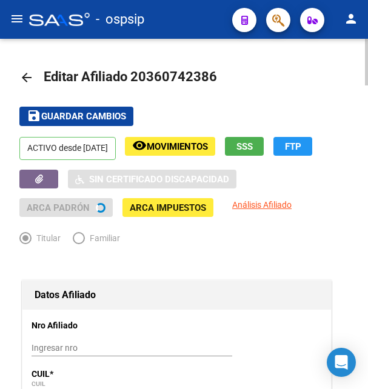
radio input "true"
type input "30-71731122-8"
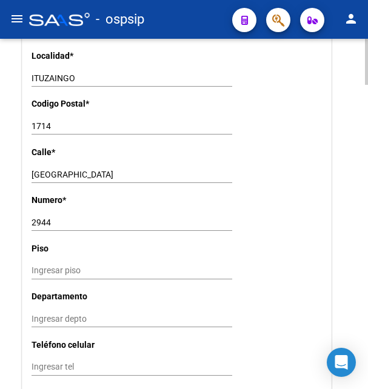
scroll to position [1051, 0]
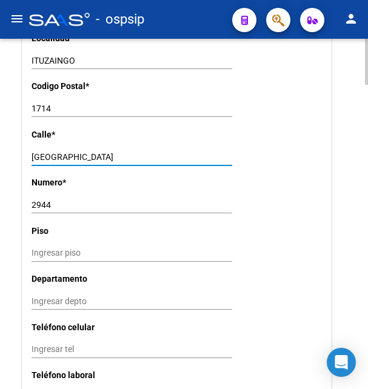
drag, startPoint x: 33, startPoint y: 142, endPoint x: 84, endPoint y: 146, distance: 51.7
click at [84, 152] on input "COLOMBIA" at bounding box center [132, 157] width 201 height 10
click at [33, 200] on input "2944" at bounding box center [132, 205] width 201 height 10
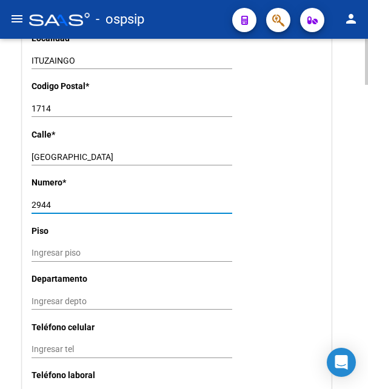
click at [33, 200] on input "2944" at bounding box center [132, 205] width 201 height 10
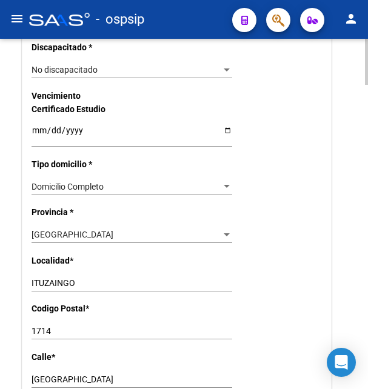
scroll to position [804, 0]
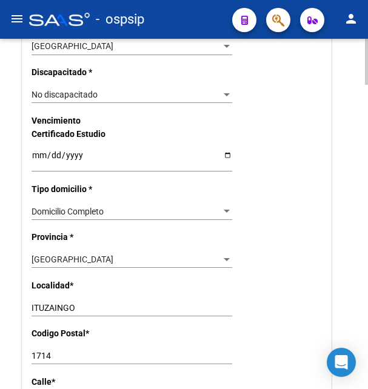
click at [44, 351] on input "1714" at bounding box center [132, 356] width 201 height 10
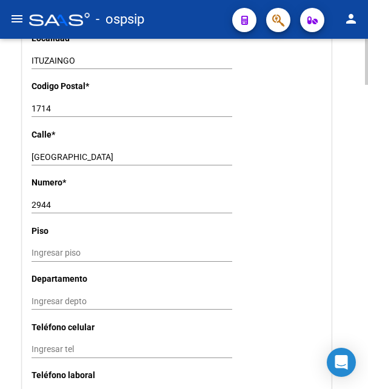
scroll to position [1298, 0]
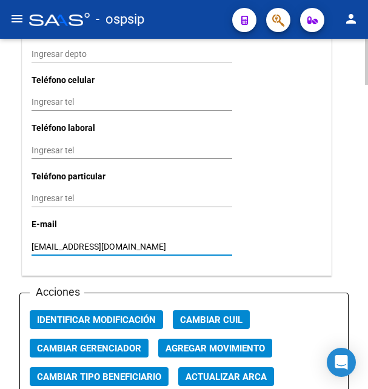
click at [56, 242] on input "matiasretamar4@gmail.com" at bounding box center [132, 247] width 201 height 10
click at [58, 242] on input "matiasretamar4@gmail.com" at bounding box center [132, 247] width 201 height 10
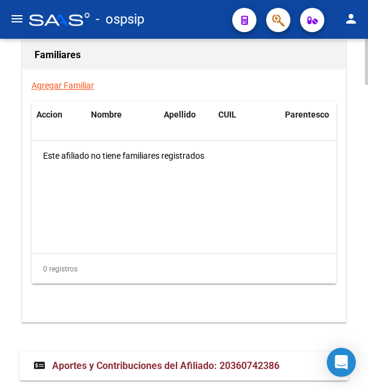
scroll to position [2314, 0]
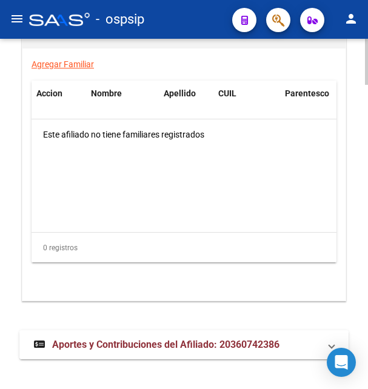
click at [158, 338] on strong "Aportes y Contribuciones del Afiliado: 20360742386" at bounding box center [156, 344] width 245 height 13
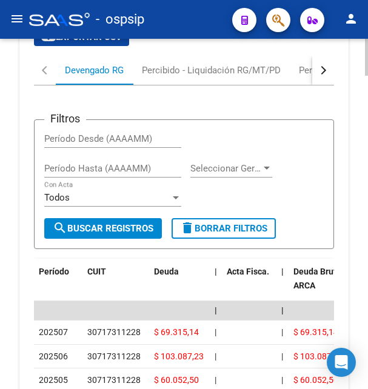
scroll to position [2727, 0]
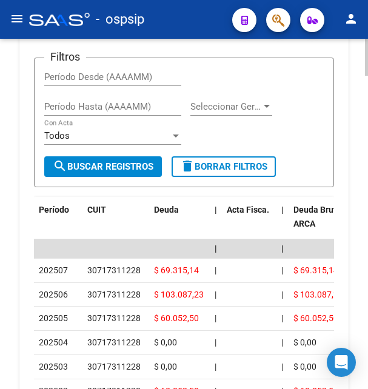
drag, startPoint x: 87, startPoint y: 256, endPoint x: 144, endPoint y: 256, distance: 56.4
click at [144, 264] on div "30717311228" at bounding box center [115, 271] width 57 height 14
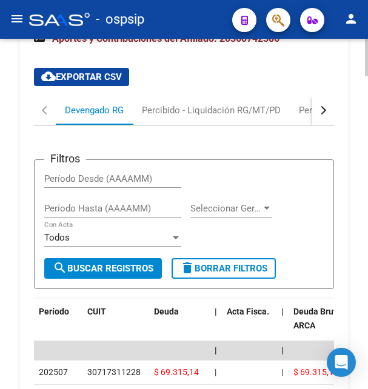
scroll to position [2542, 0]
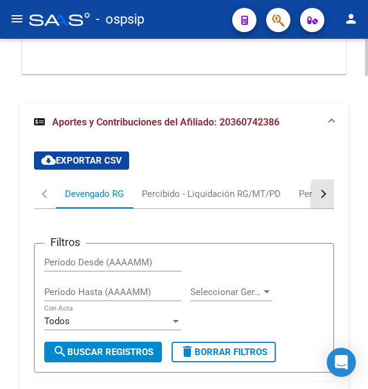
click at [324, 183] on button "button" at bounding box center [323, 193] width 22 height 29
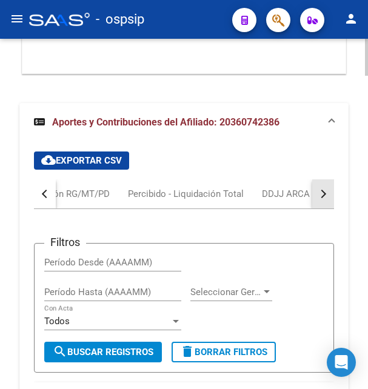
click at [324, 183] on button "button" at bounding box center [323, 193] width 22 height 29
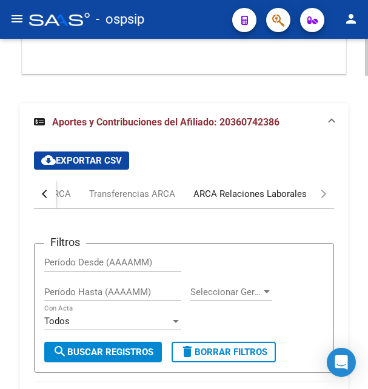
click at [258, 187] on div "ARCA Relaciones Laborales" at bounding box center [249, 193] width 113 height 13
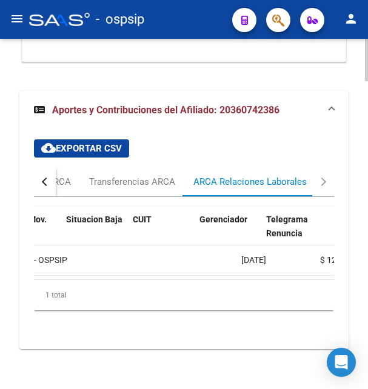
scroll to position [0, 355]
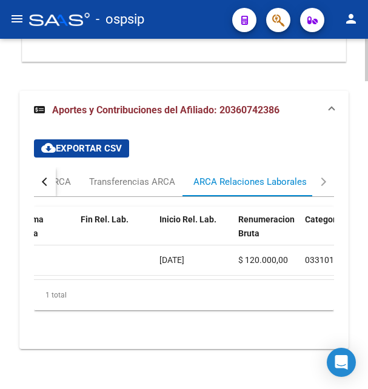
click at [175, 255] on span "22/04/2024" at bounding box center [171, 260] width 25 height 10
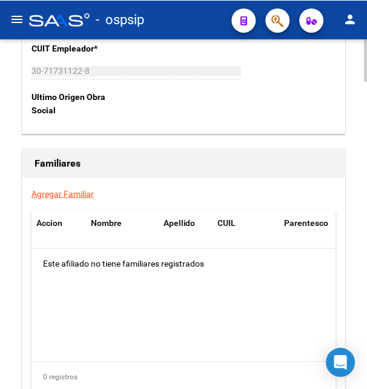
scroll to position [2183, 0]
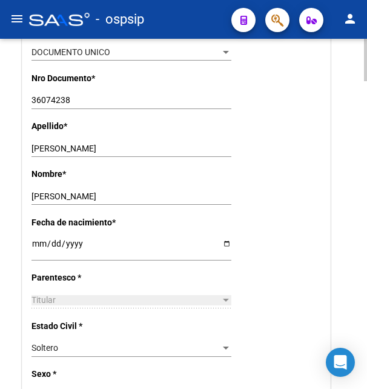
scroll to position [390, 0]
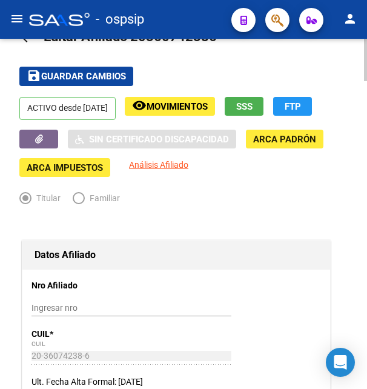
click at [366, 48] on div at bounding box center [365, 214] width 3 height 350
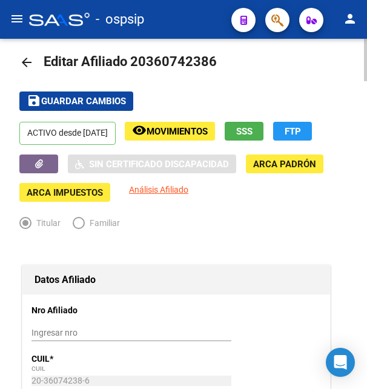
scroll to position [0, 0]
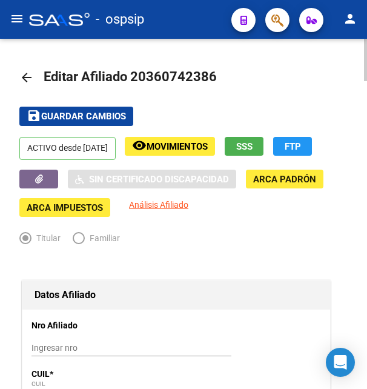
click at [367, 43] on div at bounding box center [365, 60] width 3 height 42
drag, startPoint x: 147, startPoint y: 78, endPoint x: 207, endPoint y: 73, distance: 60.2
click at [207, 73] on span "Editar Afiliado 20360742386" at bounding box center [130, 76] width 173 height 15
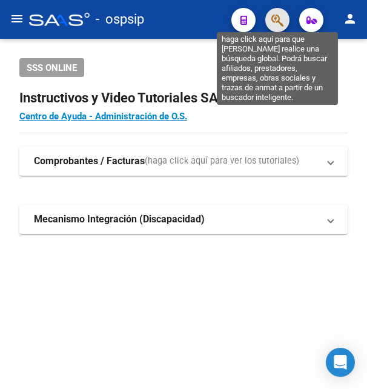
click at [282, 16] on icon "button" at bounding box center [278, 20] width 12 height 14
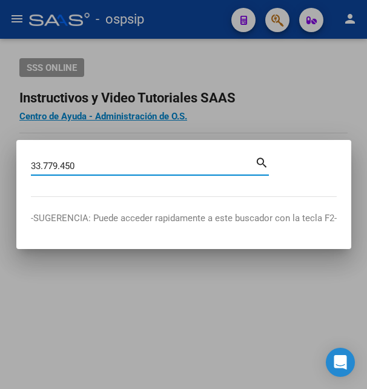
click at [64, 167] on input "33.779.450" at bounding box center [143, 166] width 224 height 11
click at [45, 163] on input "33.779450" at bounding box center [143, 166] width 224 height 11
type input "33779450"
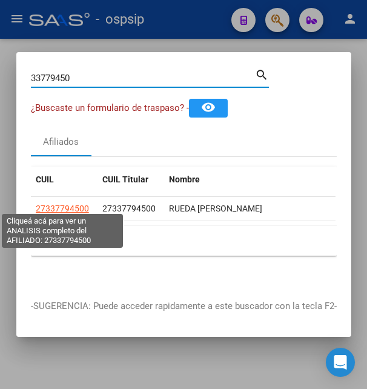
click at [61, 204] on span "27337794500" at bounding box center [62, 209] width 53 height 10
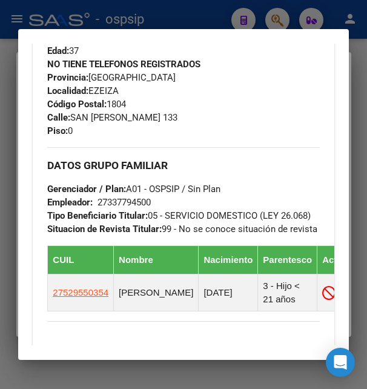
scroll to position [655, 0]
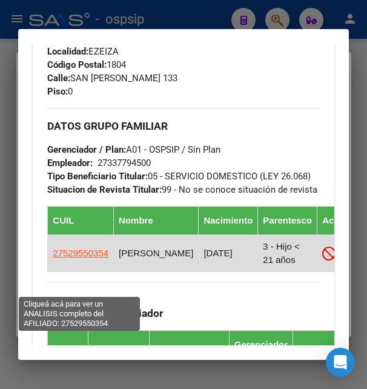
click at [68, 258] on span "27529550354" at bounding box center [81, 253] width 56 height 10
type textarea "27529550354"
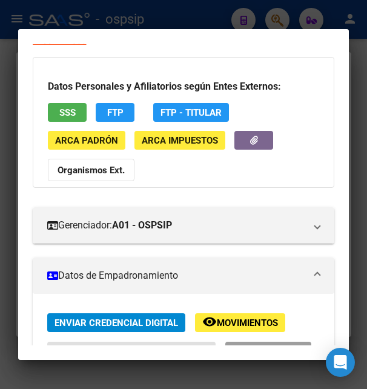
scroll to position [196, 0]
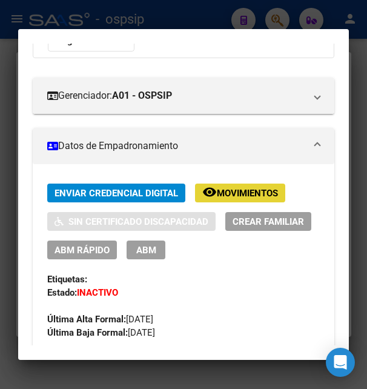
click at [235, 202] on button "remove_red_eye Movimientos" at bounding box center [240, 193] width 90 height 19
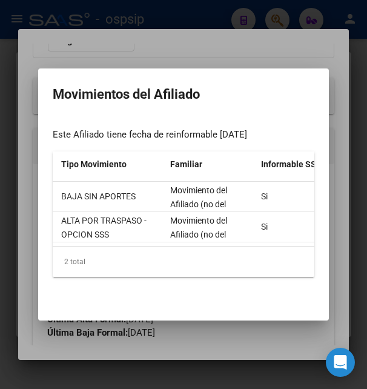
scroll to position [0, 298]
click at [215, 49] on div at bounding box center [183, 194] width 367 height 389
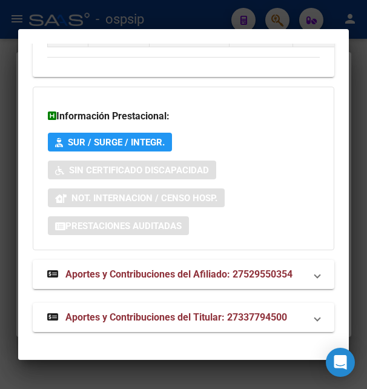
scroll to position [1125, 0]
click at [164, 318] on span "Aportes y Contribuciones del Titular: 27337794500" at bounding box center [176, 318] width 222 height 12
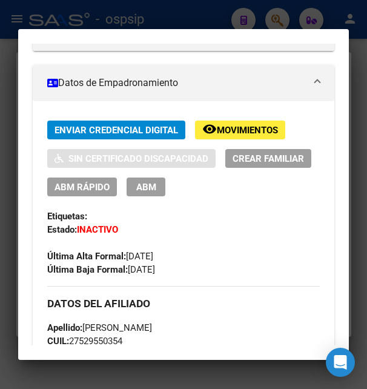
scroll to position [236, 0]
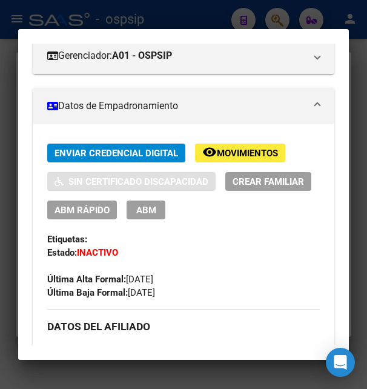
click at [221, 20] on div at bounding box center [183, 194] width 367 height 389
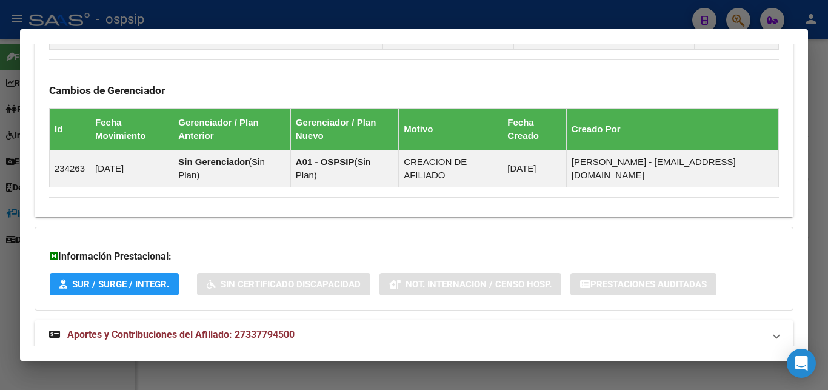
scroll to position [693, 0]
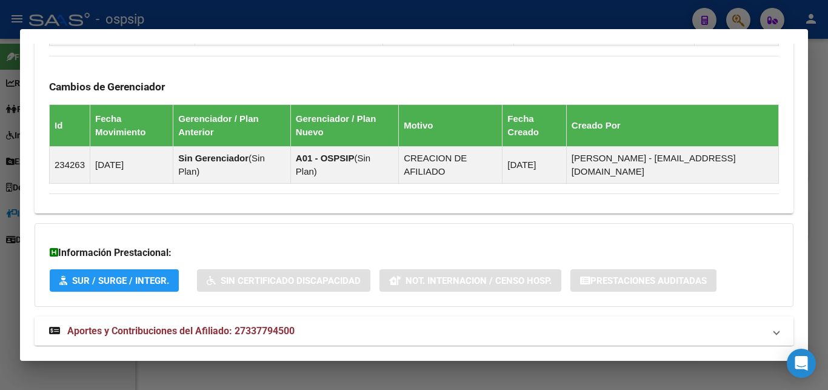
click at [242, 325] on span "Aportes y Contribuciones del Afiliado: 27337794500" at bounding box center [180, 331] width 227 height 12
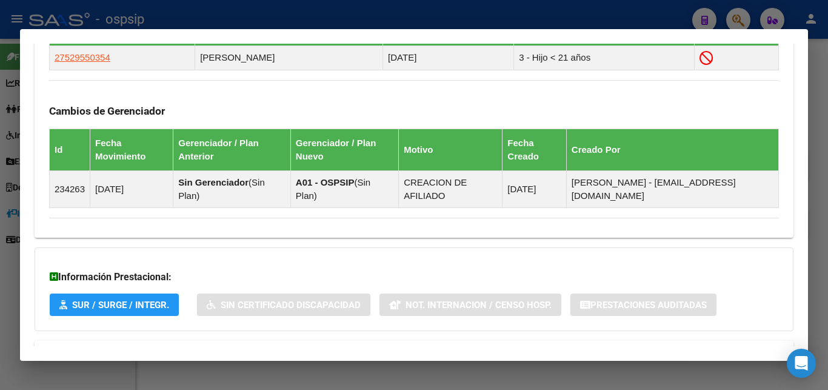
scroll to position [538, 0]
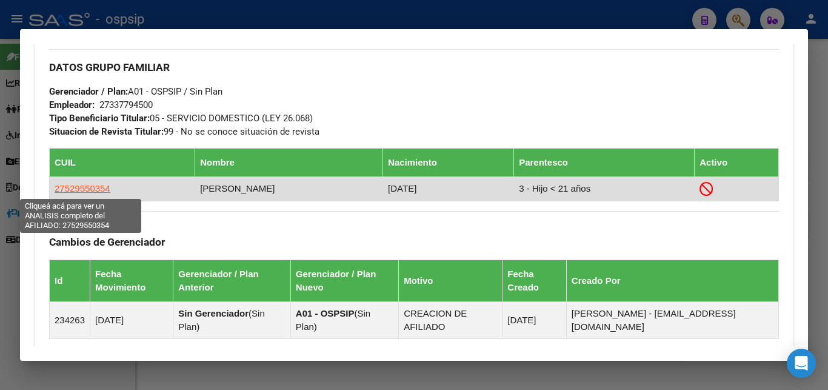
click at [88, 189] on span "27529550354" at bounding box center [83, 188] width 56 height 10
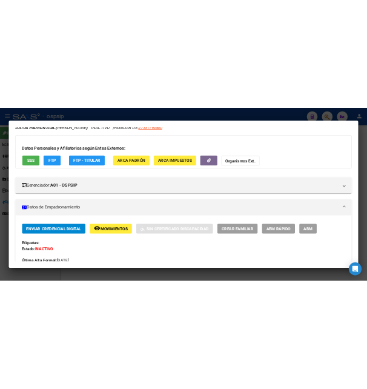
scroll to position [65, 0]
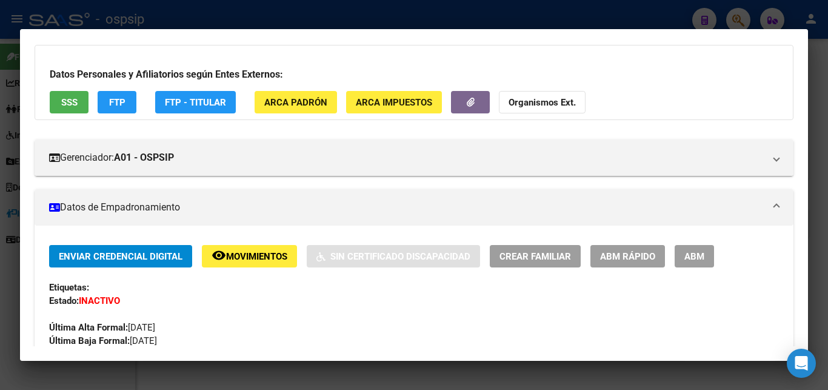
click at [242, 258] on span "Movimientos" at bounding box center [256, 256] width 61 height 11
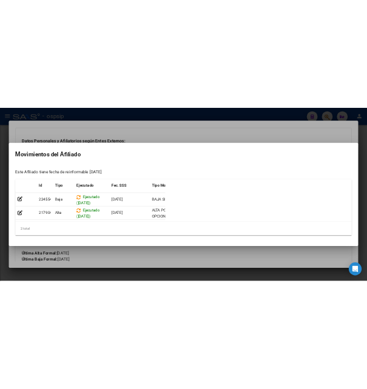
scroll to position [713, 0]
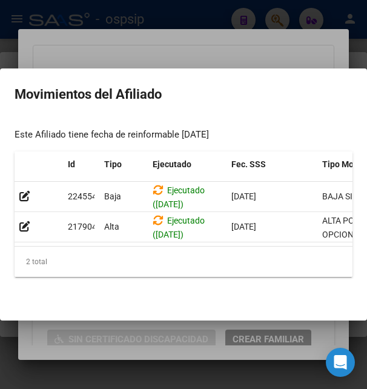
click at [195, 56] on div at bounding box center [183, 194] width 367 height 389
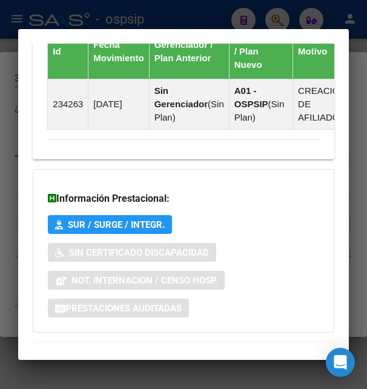
scroll to position [1125, 0]
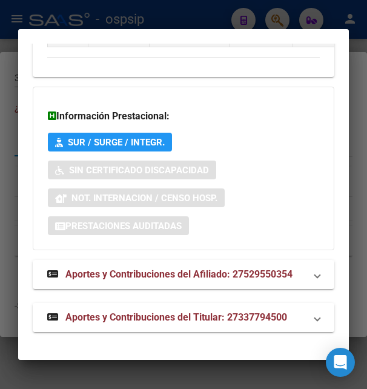
click at [181, 321] on span "Aportes y Contribuciones del Titular: 27337794500" at bounding box center [176, 318] width 222 height 12
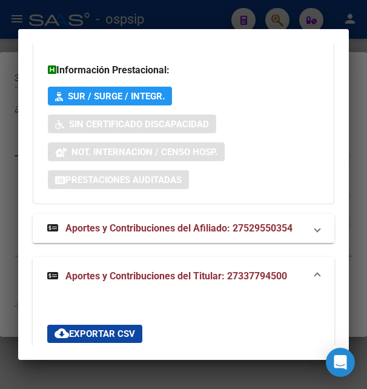
scroll to position [869, 0]
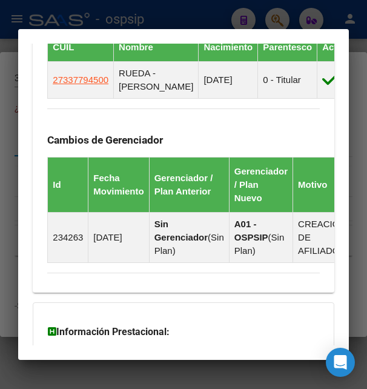
click at [205, 21] on div at bounding box center [183, 194] width 367 height 389
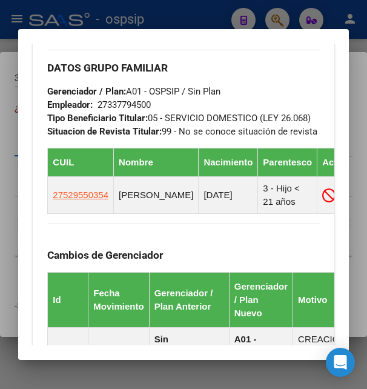
click at [207, 19] on div at bounding box center [183, 194] width 367 height 389
click at [208, 19] on div at bounding box center [183, 194] width 367 height 389
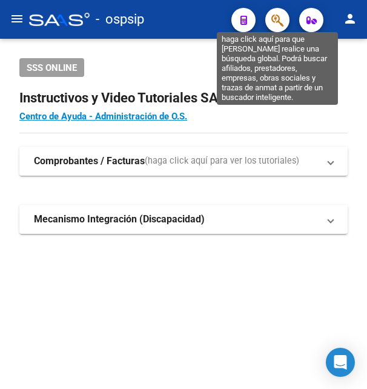
click at [279, 22] on icon "button" at bounding box center [278, 20] width 12 height 14
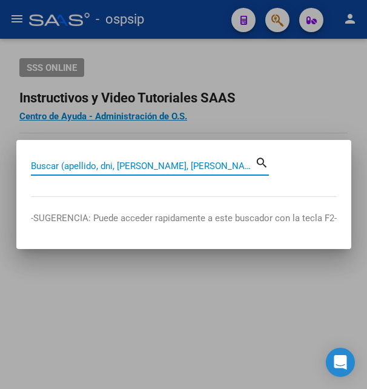
click at [129, 164] on input "Buscar (apellido, dni, [PERSON_NAME], [PERSON_NAME], cuit, obra social)" at bounding box center [143, 166] width 224 height 11
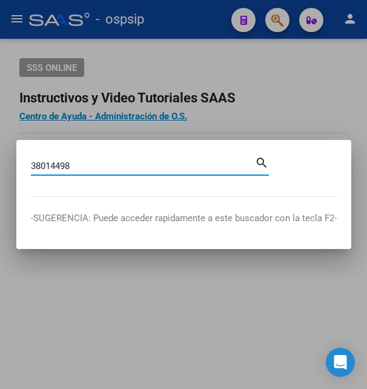
type input "38014498"
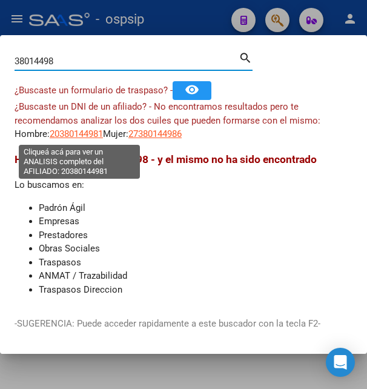
click at [68, 135] on span "20380144981" at bounding box center [76, 133] width 53 height 11
type textarea "20380144981"
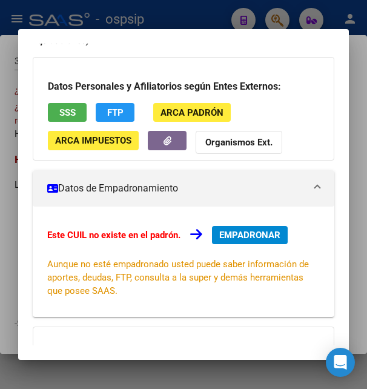
scroll to position [0, 0]
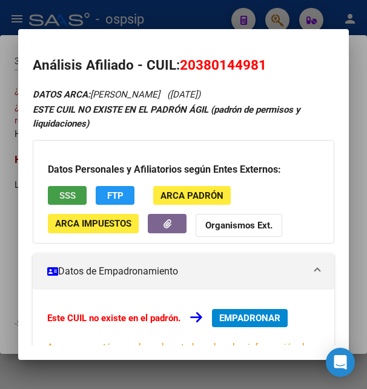
click at [67, 194] on span "SSS" at bounding box center [67, 195] width 16 height 11
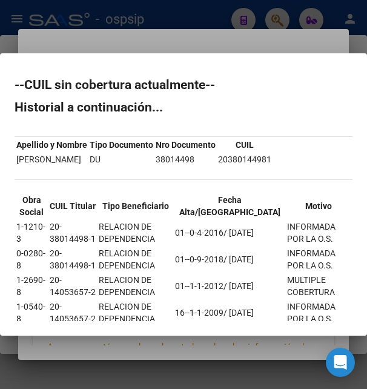
click at [236, 44] on div at bounding box center [183, 194] width 367 height 389
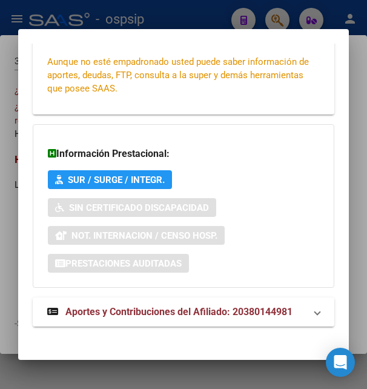
scroll to position [294, 0]
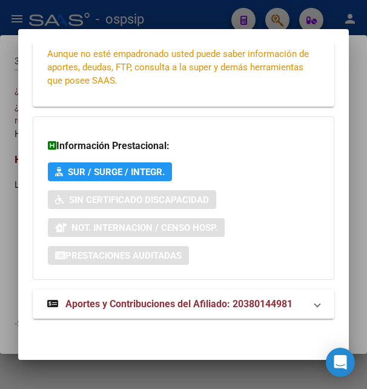
click at [166, 302] on span "Aportes y Contribuciones del Afiliado: 20380144981" at bounding box center [178, 304] width 227 height 12
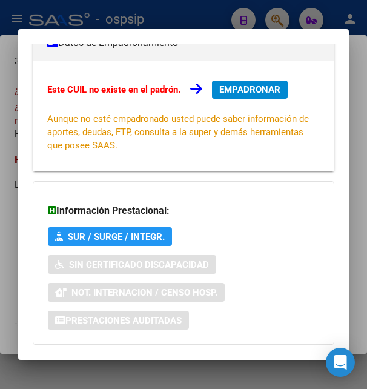
scroll to position [0, 0]
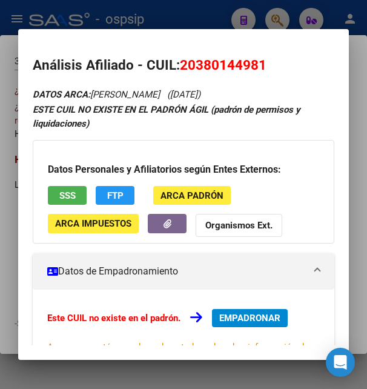
drag, startPoint x: 198, startPoint y: 64, endPoint x: 259, endPoint y: 59, distance: 60.8
click at [259, 59] on span "20380144981" at bounding box center [223, 65] width 87 height 16
drag, startPoint x: 184, startPoint y: 62, endPoint x: 275, endPoint y: 59, distance: 90.4
click at [275, 59] on h2 "Análisis Afiliado - CUIL: 20380144981" at bounding box center [183, 65] width 301 height 21
click at [231, 61] on span "20380144981" at bounding box center [223, 65] width 87 height 16
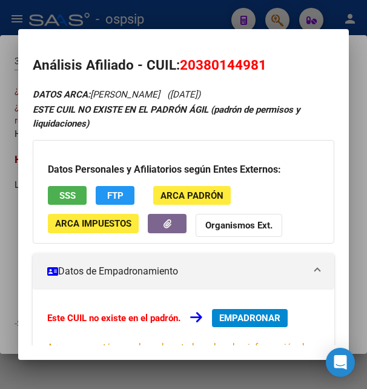
drag, startPoint x: 196, startPoint y: 64, endPoint x: 259, endPoint y: 59, distance: 63.2
click at [259, 59] on span "20380144981" at bounding box center [223, 65] width 87 height 16
click at [59, 208] on div "Datos Personales y Afiliatorios según Entes Externos: SSS FTP ARCA Padrón ARCA …" at bounding box center [183, 191] width 301 height 103
click at [64, 204] on button "SSS" at bounding box center [67, 195] width 39 height 19
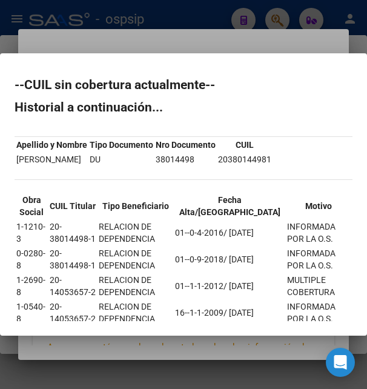
click at [176, 35] on div at bounding box center [183, 194] width 367 height 389
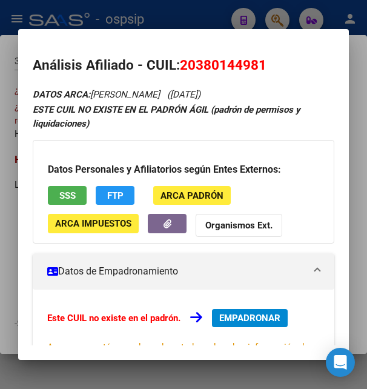
drag, startPoint x: 197, startPoint y: 64, endPoint x: 261, endPoint y: 65, distance: 64.3
click at [261, 65] on span "20380144981" at bounding box center [223, 65] width 87 height 16
drag, startPoint x: 180, startPoint y: 62, endPoint x: 270, endPoint y: 53, distance: 90.2
click at [270, 53] on mat-dialog-content "Análisis Afiliado - CUIL: 20380144981 DATOS ARCA: JUAREZ GUTIERREZ LUCIANO EMIL…" at bounding box center [183, 195] width 330 height 302
click at [219, 54] on mat-dialog-content "Análisis Afiliado - CUIL: 20380144981 DATOS ARCA: JUAREZ GUTIERREZ LUCIANO EMIL…" at bounding box center [183, 195] width 330 height 302
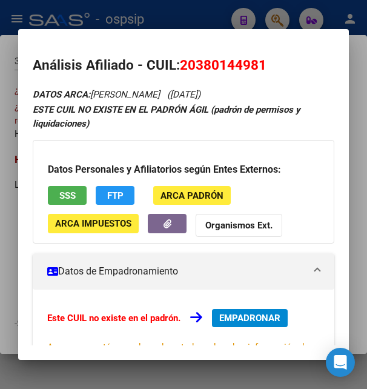
drag, startPoint x: 195, startPoint y: 65, endPoint x: 259, endPoint y: 60, distance: 65.1
click at [259, 60] on span "20380144981" at bounding box center [223, 65] width 87 height 16
click at [172, 18] on div at bounding box center [183, 194] width 367 height 389
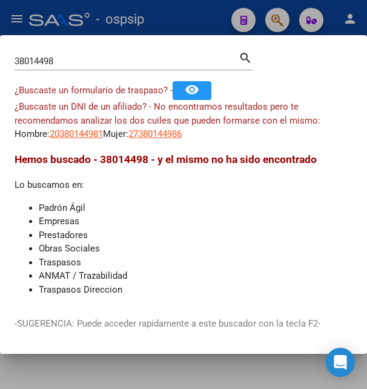
click at [172, 18] on div at bounding box center [183, 194] width 367 height 389
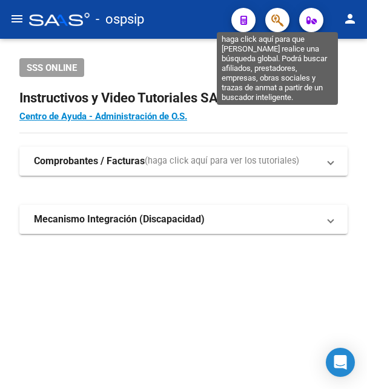
click at [280, 26] on icon "button" at bounding box center [278, 20] width 12 height 14
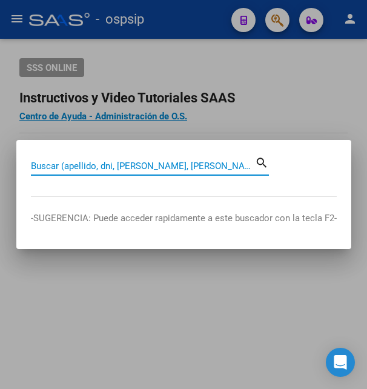
click at [88, 166] on input "Buscar (apellido, dni, [PERSON_NAME], [PERSON_NAME], cuit, obra social)" at bounding box center [143, 166] width 224 height 11
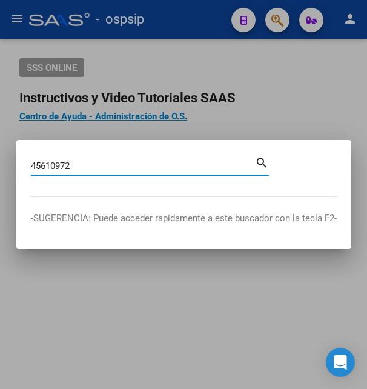
type input "45610972"
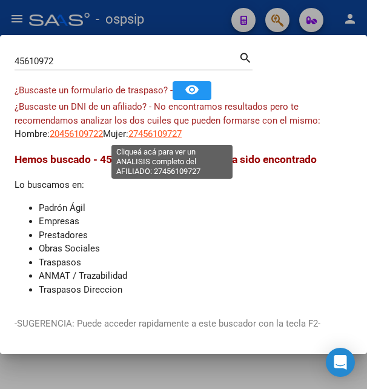
click at [164, 137] on span "27456109727" at bounding box center [154, 133] width 53 height 11
type textarea "27456109727"
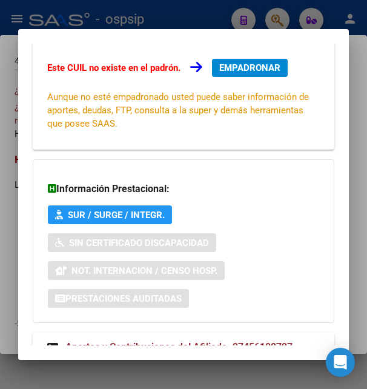
scroll to position [294, 0]
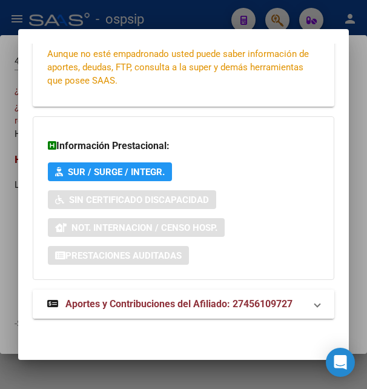
click at [153, 302] on span "Aportes y Contribuciones del Afiliado: 27456109727" at bounding box center [178, 304] width 227 height 12
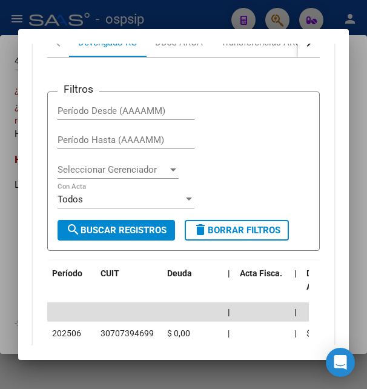
scroll to position [627, 0]
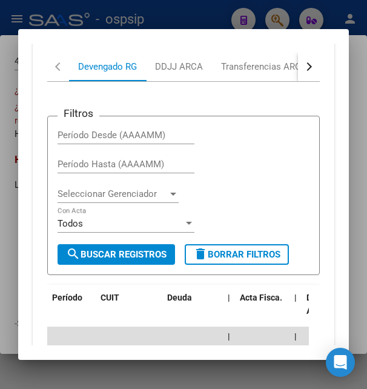
click at [300, 75] on button "button" at bounding box center [309, 66] width 22 height 29
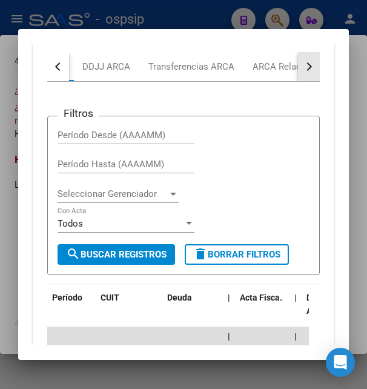
click at [300, 75] on button "button" at bounding box center [309, 66] width 22 height 29
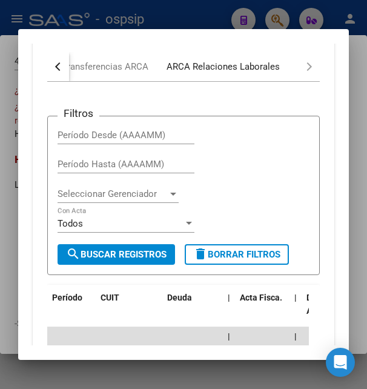
click at [252, 64] on div "ARCA Relaciones Laborales" at bounding box center [223, 66] width 113 height 13
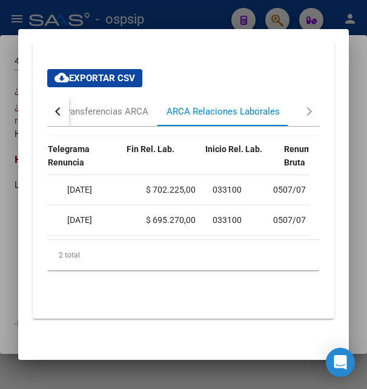
scroll to position [0, 464]
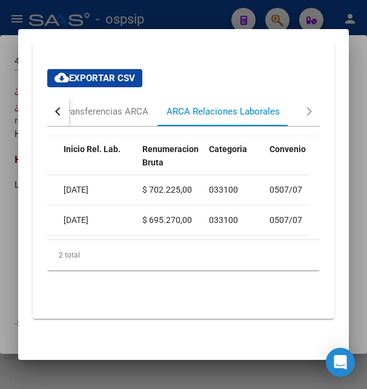
click at [185, 20] on div at bounding box center [183, 194] width 367 height 389
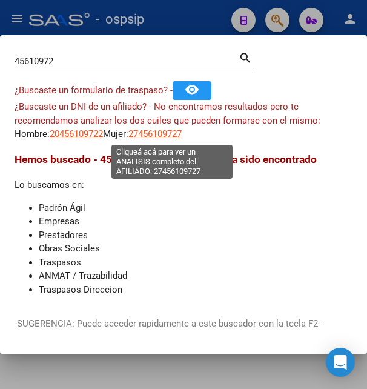
click at [176, 133] on span "27456109727" at bounding box center [154, 133] width 53 height 11
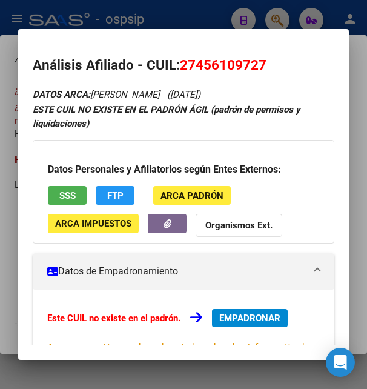
drag, startPoint x: 196, startPoint y: 65, endPoint x: 256, endPoint y: 62, distance: 60.7
click at [256, 62] on span "27456109727" at bounding box center [223, 65] width 87 height 16
drag, startPoint x: 181, startPoint y: 65, endPoint x: 270, endPoint y: 61, distance: 89.2
click at [270, 61] on h2 "Análisis Afiliado - CUIL: 27456109727" at bounding box center [183, 65] width 301 height 21
click at [56, 190] on button "SSS" at bounding box center [67, 195] width 39 height 19
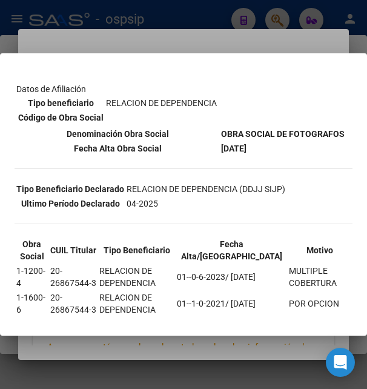
scroll to position [196, 0]
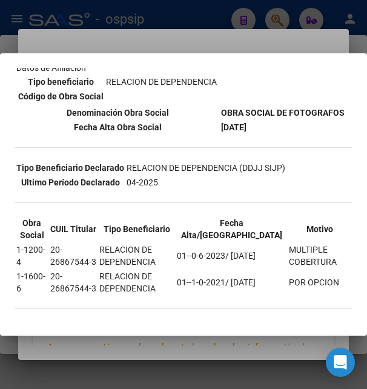
click at [217, 41] on div at bounding box center [183, 194] width 367 height 389
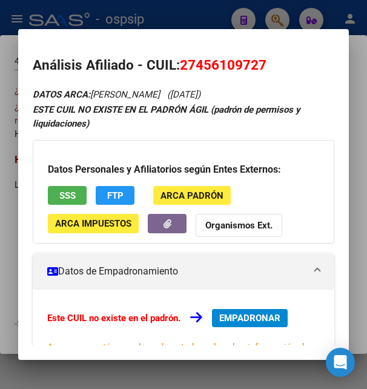
drag, startPoint x: 196, startPoint y: 64, endPoint x: 261, endPoint y: 68, distance: 65.0
click at [261, 68] on span "27456109727" at bounding box center [223, 65] width 87 height 16
drag, startPoint x: 182, startPoint y: 66, endPoint x: 268, endPoint y: 66, distance: 86.1
click at [268, 66] on h2 "Análisis Afiliado - CUIL: 27456109727" at bounding box center [183, 65] width 301 height 21
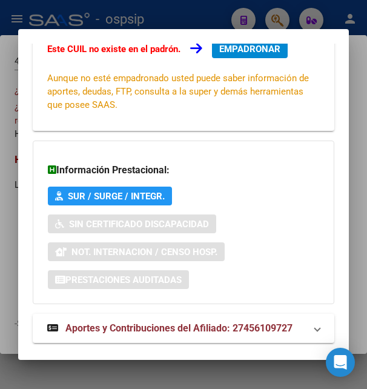
scroll to position [294, 0]
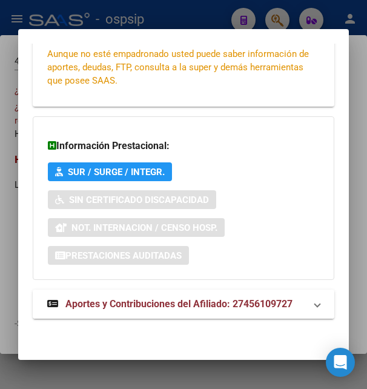
click at [121, 301] on span "Aportes y Contribuciones del Afiliado: 27456109727" at bounding box center [178, 304] width 227 height 12
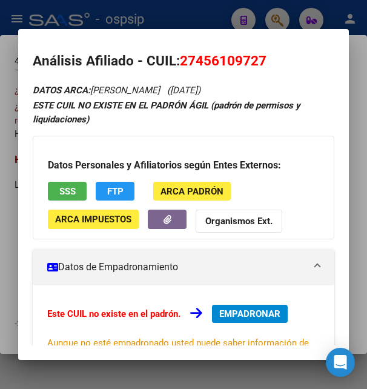
scroll to position [0, 0]
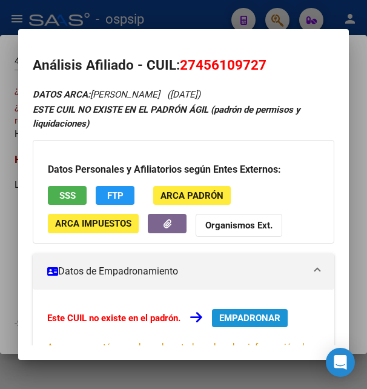
click at [238, 315] on span "EMPADRONAR" at bounding box center [249, 318] width 61 height 11
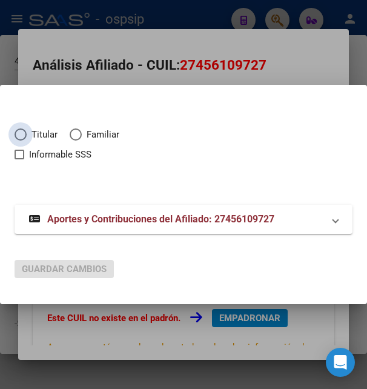
click at [21, 135] on span "Elija una opción" at bounding box center [21, 134] width 12 height 12
click at [21, 135] on input "Titular" at bounding box center [21, 134] width 12 height 12
radio input "true"
checkbox input "true"
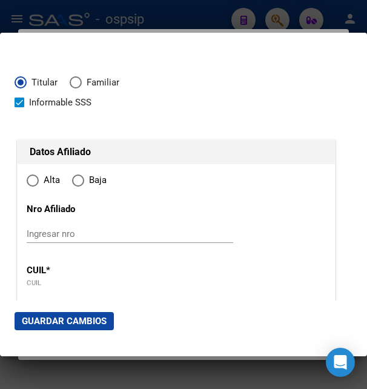
type input "27-45610972-7"
type input "45610972"
type input "PAIVA ARACELI KARINA"
type input "2004-02-09"
type input "TIGRE"
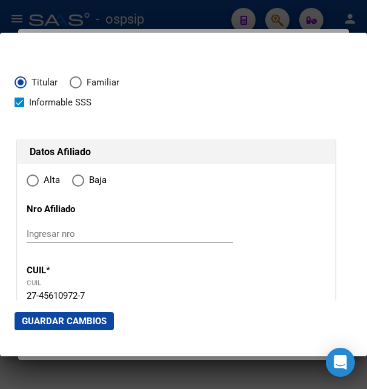
type input "1648"
type input "ALEM"
type input "2093"
radio input "true"
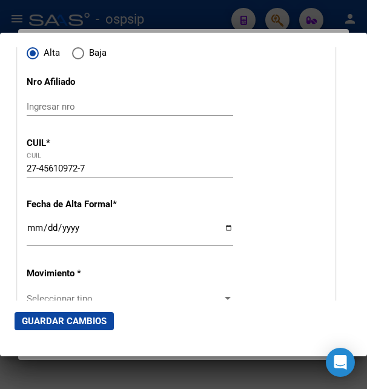
scroll to position [131, 0]
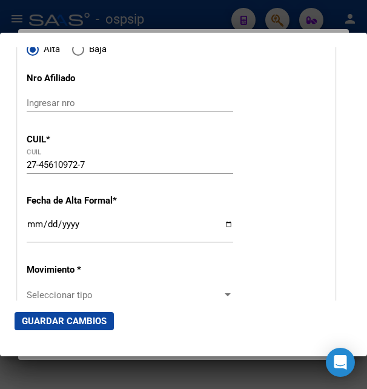
click at [41, 239] on input "Ingresar fecha" at bounding box center [130, 228] width 207 height 19
type input "2025-08-12"
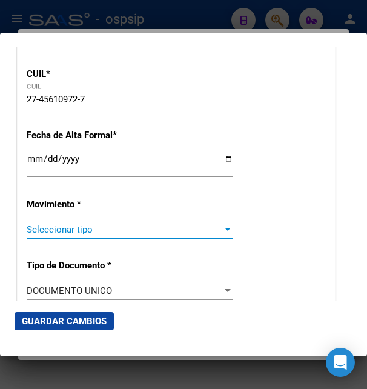
click at [108, 235] on span "Seleccionar tipo" at bounding box center [125, 229] width 196 height 11
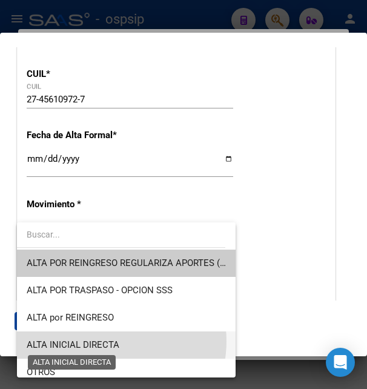
click at [103, 342] on span "ALTA INICIAL DIRECTA" at bounding box center [73, 344] width 93 height 11
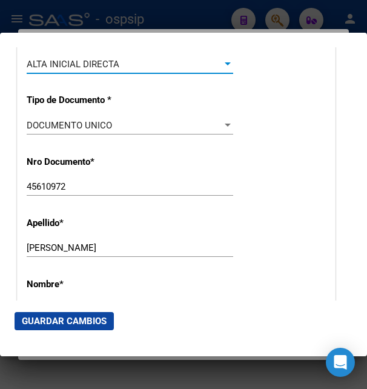
scroll to position [393, 0]
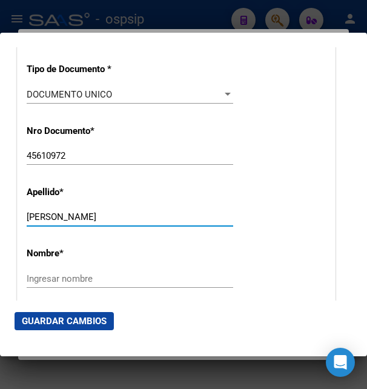
drag, startPoint x: 53, startPoint y: 221, endPoint x: 124, endPoint y: 218, distance: 71.0
click at [124, 218] on input "PAIVA ARACELI KARINA" at bounding box center [130, 217] width 207 height 11
drag, startPoint x: 54, startPoint y: 224, endPoint x: 135, endPoint y: 222, distance: 81.2
click at [135, 222] on input "PAIVA ARACELI KARINA" at bounding box center [130, 217] width 207 height 11
type input "PAIVA"
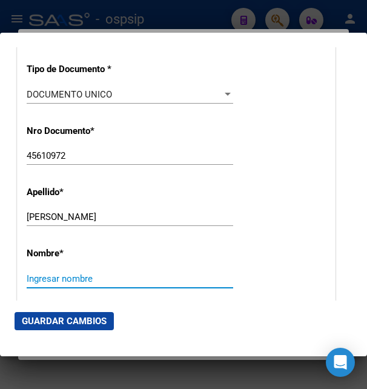
paste input "ARACELI KARINA"
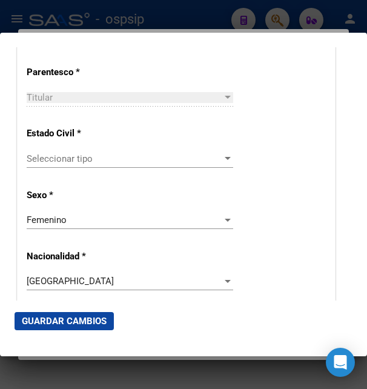
scroll to position [720, 0]
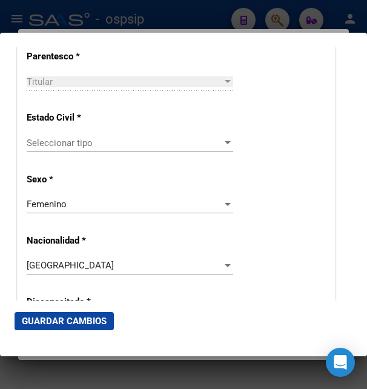
type input "ARACELI KARINA"
click at [101, 147] on span "Seleccionar tipo" at bounding box center [125, 143] width 196 height 11
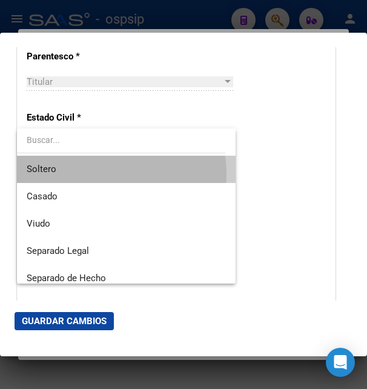
click at [78, 175] on span "Soltero" at bounding box center [126, 169] width 199 height 27
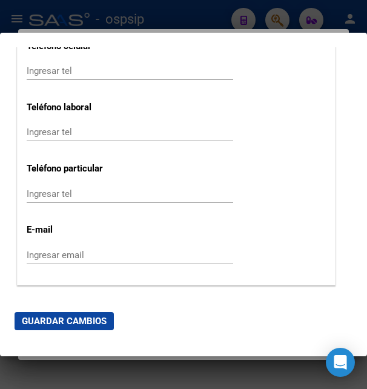
scroll to position [1636, 0]
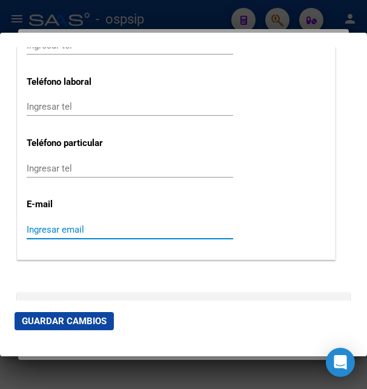
paste input "Arapaiva4@gmail.com"
click at [33, 224] on input "Arapaiva4@gmail.com" at bounding box center [130, 229] width 207 height 11
type input "arapaiva4@gmail.com"
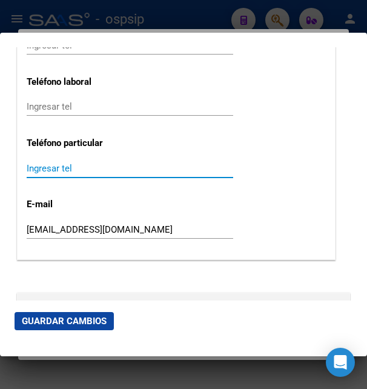
paste input "3489346095"
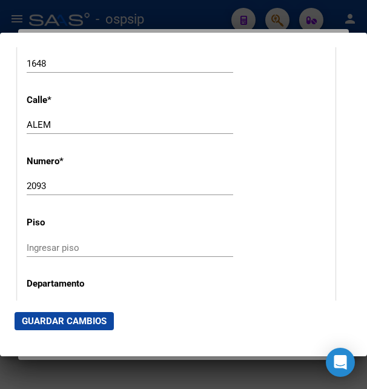
scroll to position [1309, 0]
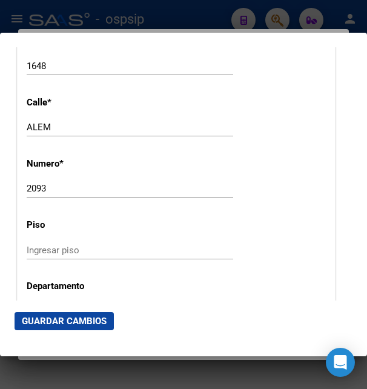
type input "3489346095"
click at [64, 122] on input "ALEM" at bounding box center [130, 127] width 207 height 11
type input "A"
type input "ALBERDI"
click at [49, 183] on input "2093" at bounding box center [130, 188] width 207 height 11
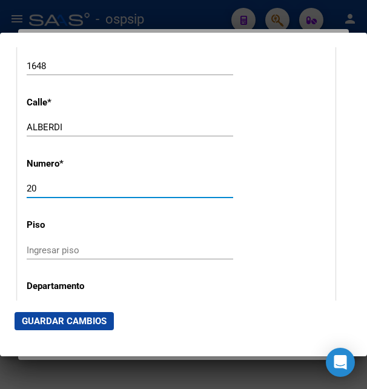
type input "2"
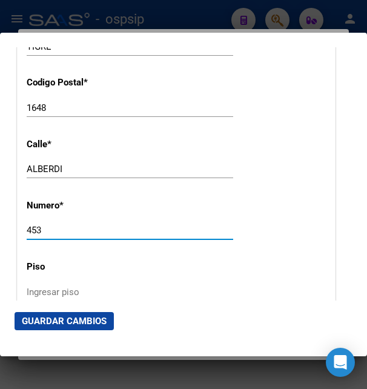
scroll to position [1244, 0]
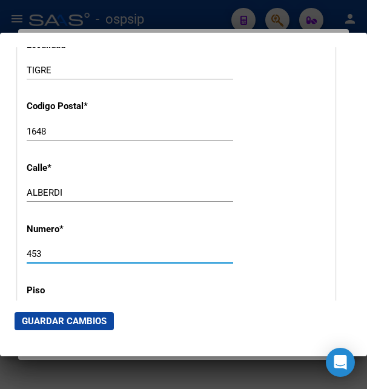
type input "453"
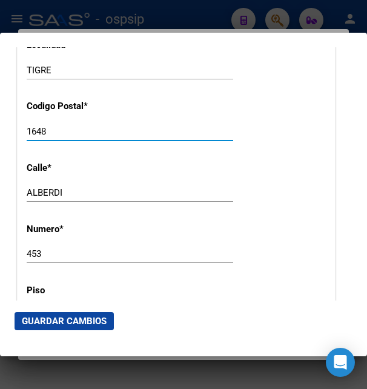
click at [58, 126] on input "1648" at bounding box center [130, 131] width 207 height 11
type input "1"
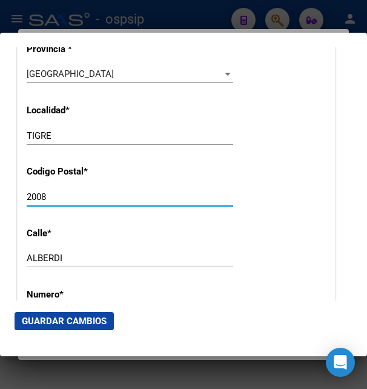
scroll to position [1113, 0]
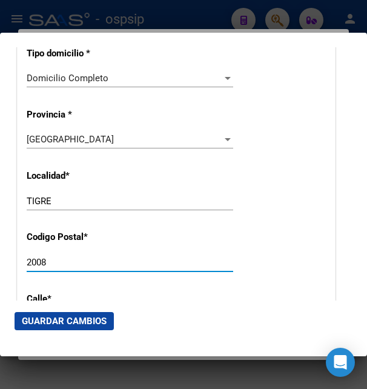
type input "2008"
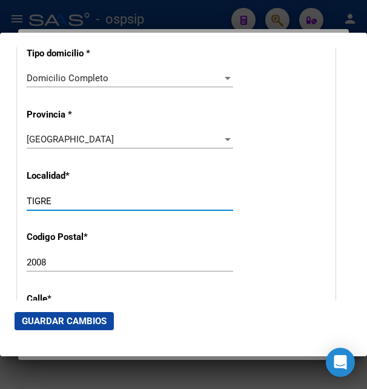
click at [52, 196] on input "TIGRE" at bounding box center [130, 201] width 207 height 11
type input "T"
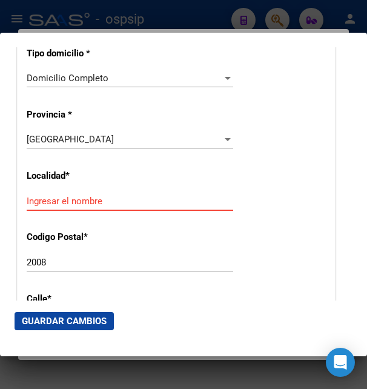
click at [70, 196] on input "Ingresar el nombre" at bounding box center [130, 201] width 207 height 11
click at [74, 196] on input "Ingresar el nombre" at bounding box center [130, 201] width 207 height 11
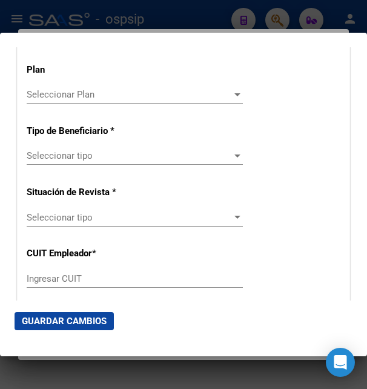
scroll to position [2160, 0]
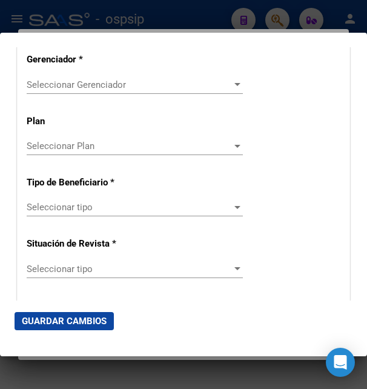
click at [108, 76] on div "Seleccionar Gerenciador Seleccionar Gerenciador" at bounding box center [135, 85] width 216 height 18
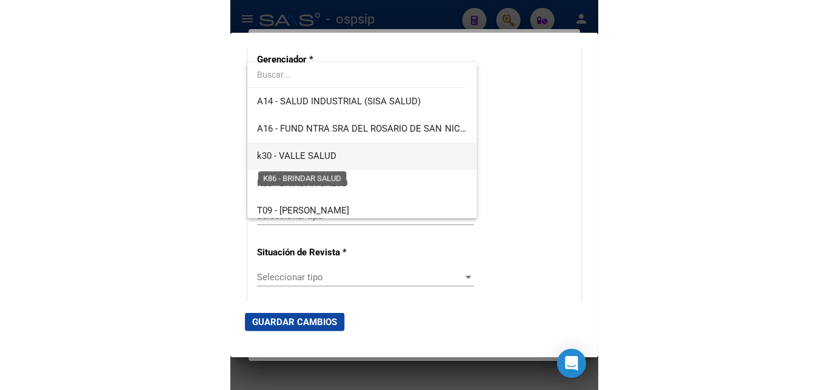
scroll to position [327, 0]
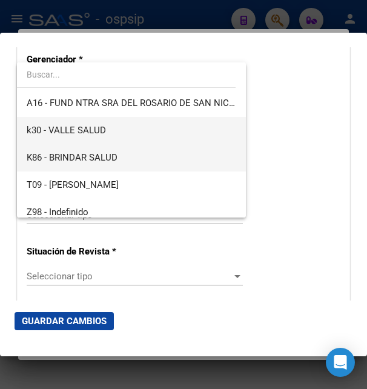
click at [106, 164] on span "K86 - BRINDAR SALUD" at bounding box center [132, 157] width 210 height 27
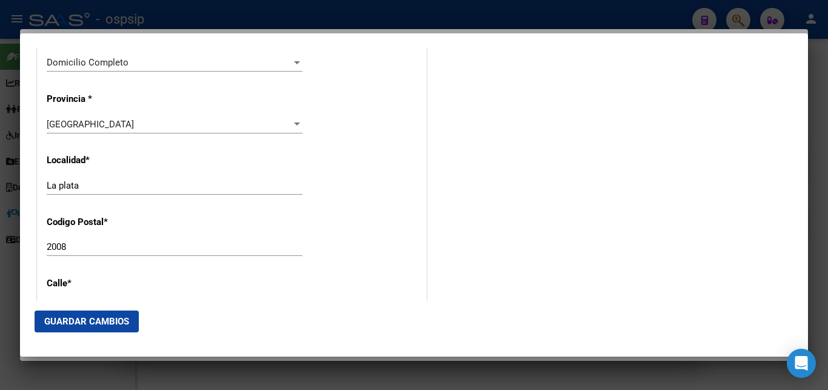
scroll to position [1110, 0]
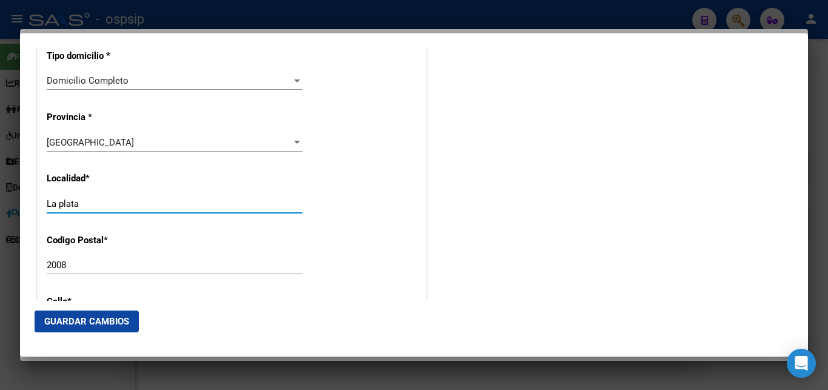
click at [94, 198] on input "La plata" at bounding box center [175, 203] width 256 height 11
type input "L"
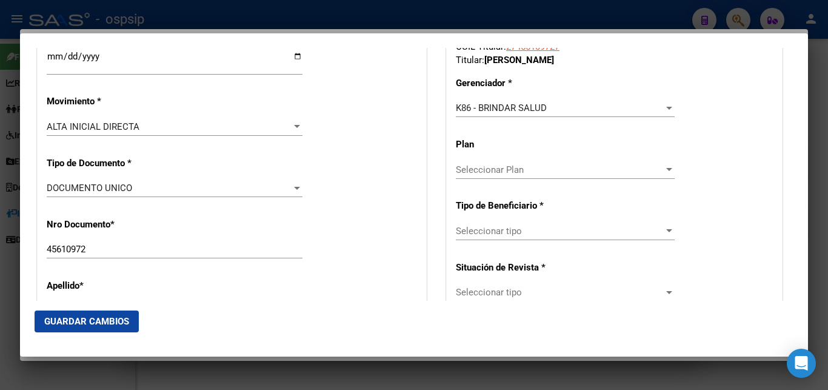
scroll to position [262, 0]
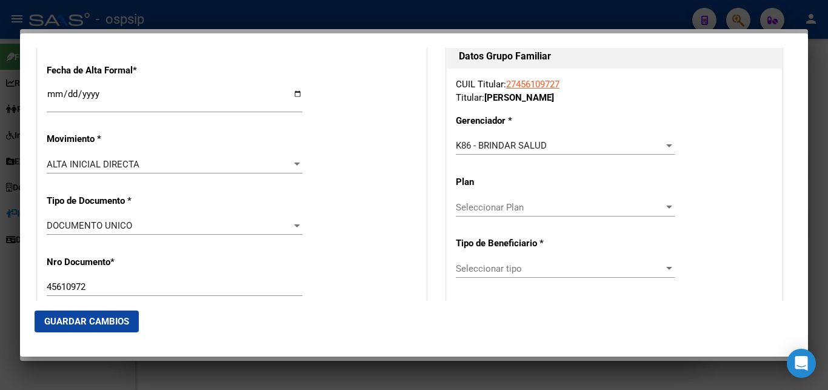
type input "TRES de FEBRERO"
click at [367, 148] on div at bounding box center [669, 146] width 11 height 10
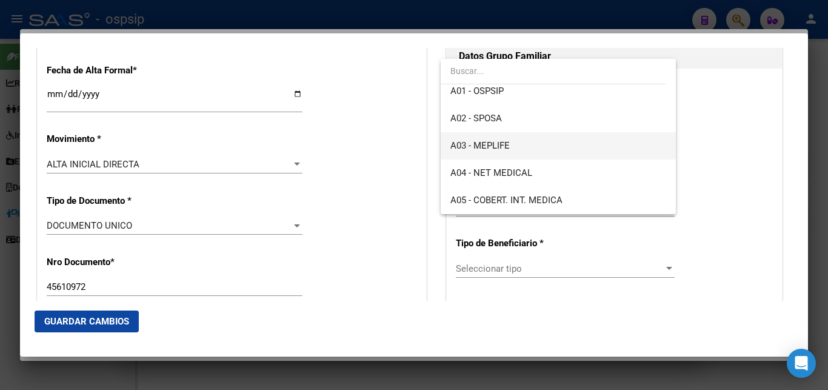
scroll to position [0, 0]
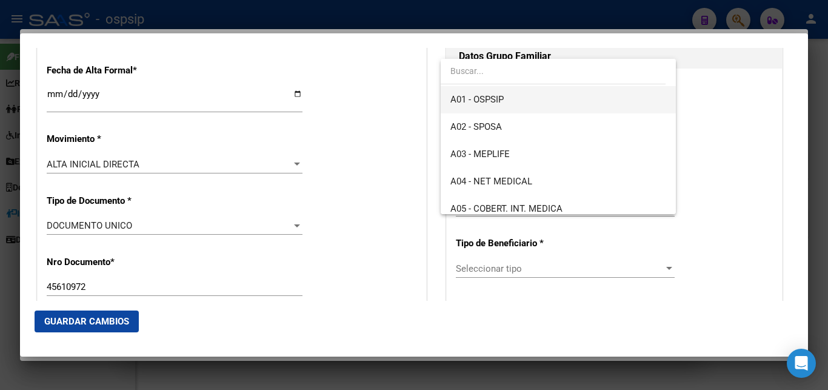
click at [367, 102] on span "A01 - OSPSIP" at bounding box center [558, 99] width 216 height 27
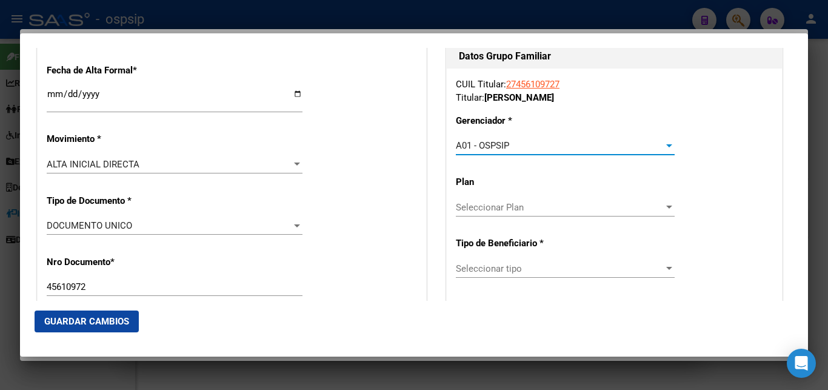
scroll to position [327, 0]
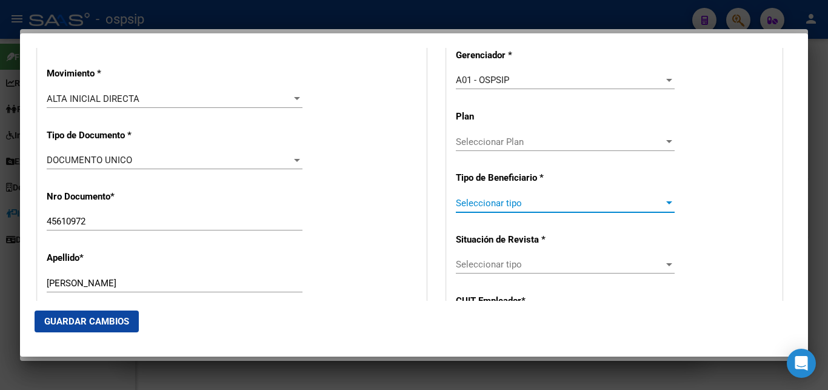
click at [367, 205] on span "Seleccionar tipo" at bounding box center [560, 203] width 208 height 11
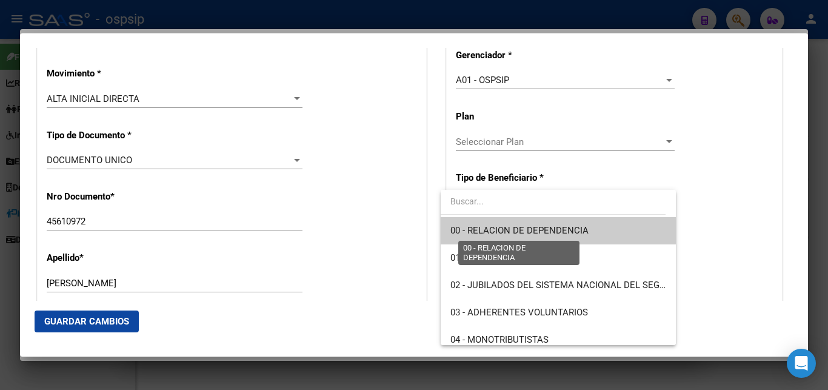
click at [367, 233] on span "00 - RELACION DE DEPENDENCIA" at bounding box center [519, 230] width 138 height 11
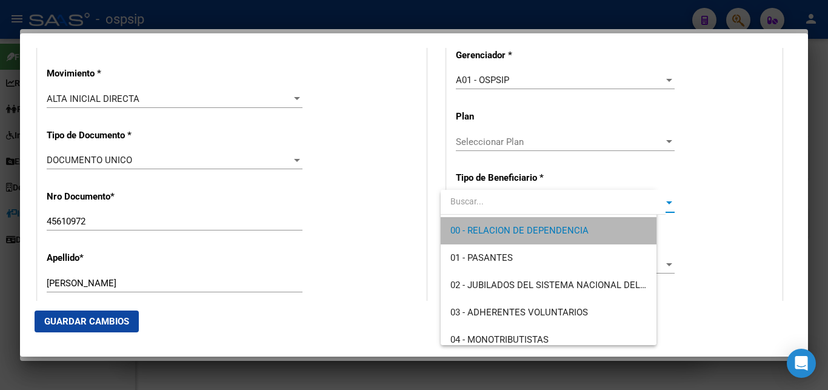
type input "30-70739469-9"
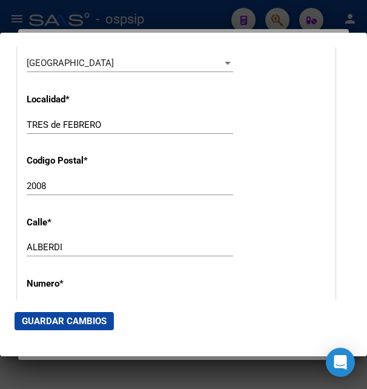
scroll to position [1124, 0]
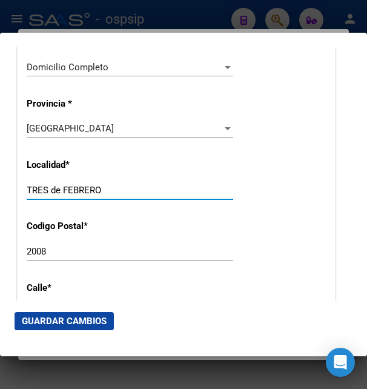
click at [105, 185] on input "TRES de FEBRERO" at bounding box center [130, 190] width 207 height 11
type input "T"
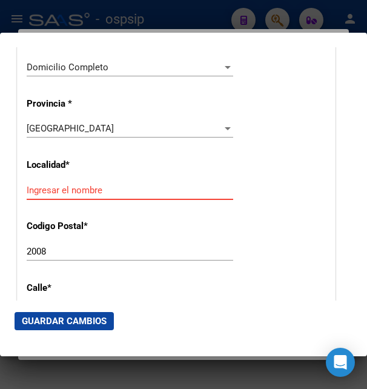
click at [61, 185] on input "Ingresar el nombre" at bounding box center [130, 190] width 207 height 11
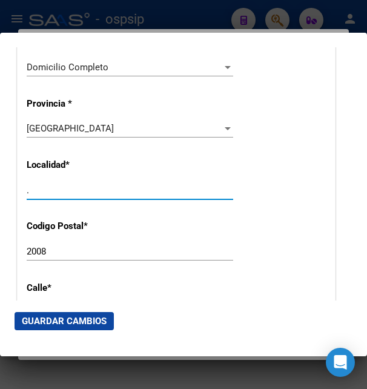
type input "."
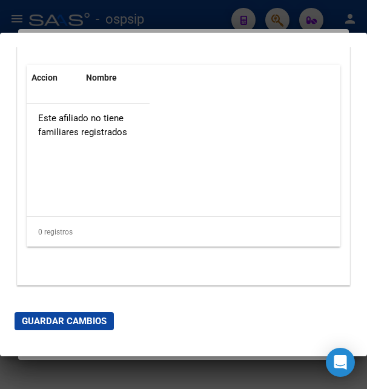
scroll to position [2608, 0]
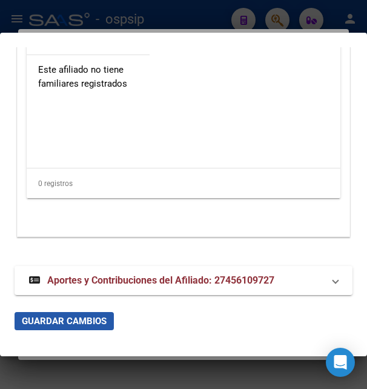
click at [98, 319] on span "Guardar Cambios" at bounding box center [64, 321] width 85 height 11
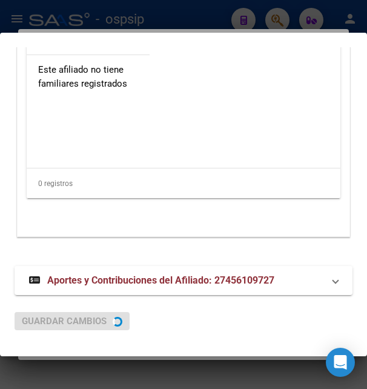
scroll to position [0, 0]
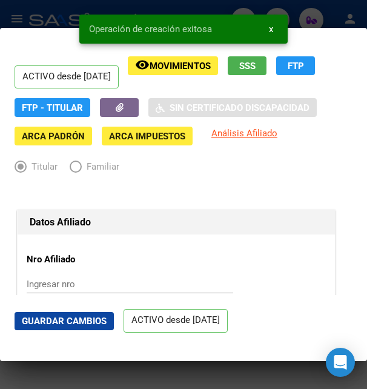
click at [70, 320] on span "Guardar Cambios" at bounding box center [64, 321] width 85 height 11
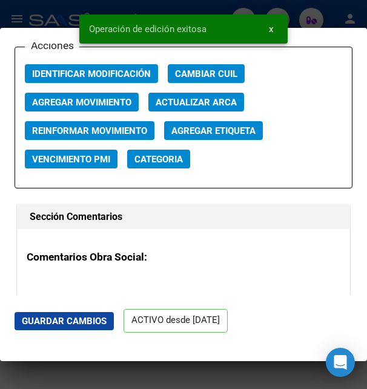
scroll to position [1767, 0]
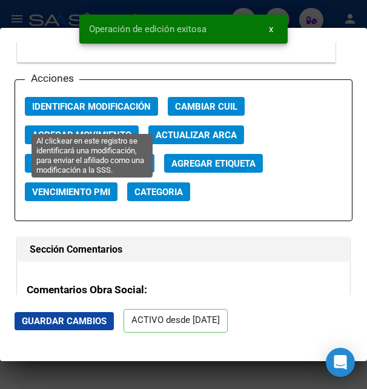
click at [102, 112] on span "Identificar Modificación" at bounding box center [91, 106] width 119 height 11
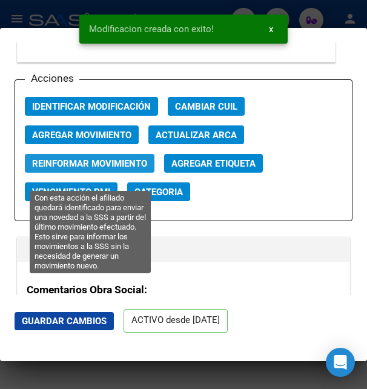
click at [103, 169] on span "Reinformar Movimiento" at bounding box center [89, 163] width 115 height 11
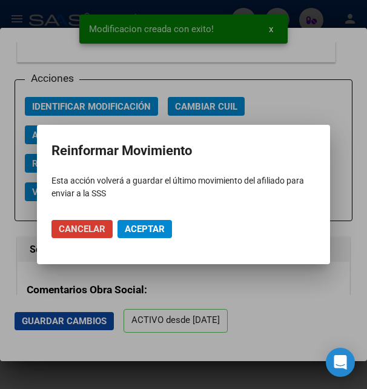
click at [133, 224] on span "Aceptar" at bounding box center [145, 229] width 40 height 11
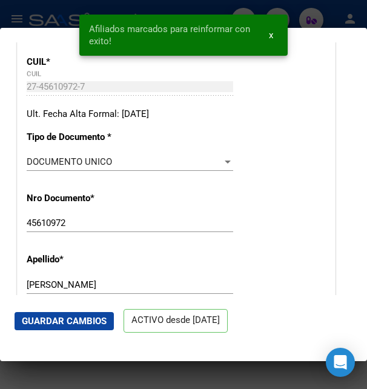
scroll to position [0, 0]
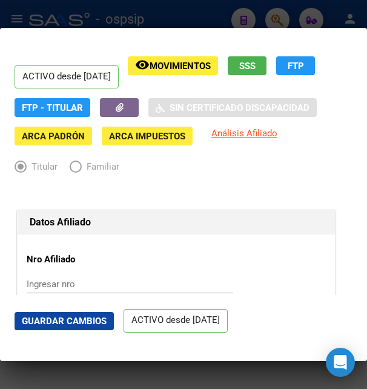
click at [132, 12] on div at bounding box center [183, 194] width 367 height 389
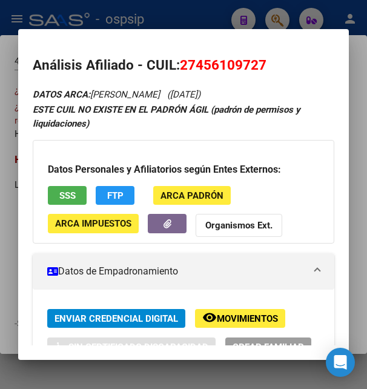
drag, startPoint x: 196, startPoint y: 62, endPoint x: 256, endPoint y: 61, distance: 60.0
click at [256, 61] on span "27456109727" at bounding box center [223, 65] width 87 height 16
drag, startPoint x: 92, startPoint y: 93, endPoint x: 119, endPoint y: 88, distance: 27.8
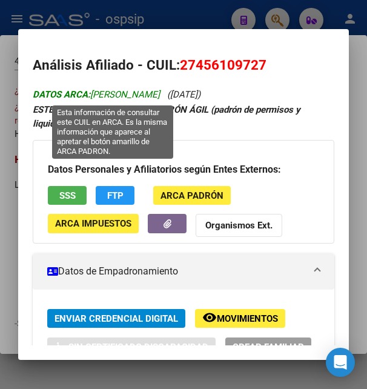
click at [137, 94] on span "DATOS ARCA: PAIVA ARACELI KARINA" at bounding box center [96, 94] width 127 height 11
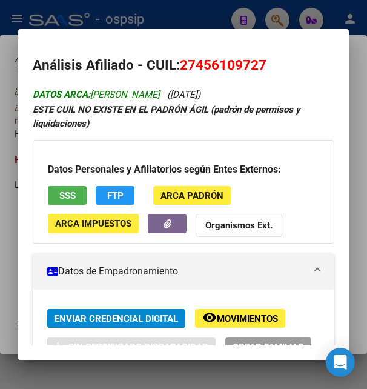
click at [137, 94] on span "DATOS ARCA: PAIVA ARACELI KARINA" at bounding box center [96, 94] width 127 height 11
drag, startPoint x: 119, startPoint y: 93, endPoint x: 193, endPoint y: 93, distance: 74.5
click at [193, 93] on icon "DATOS ARCA: PAIVA ARACELI KARINA (09/02/2004)" at bounding box center [117, 94] width 168 height 11
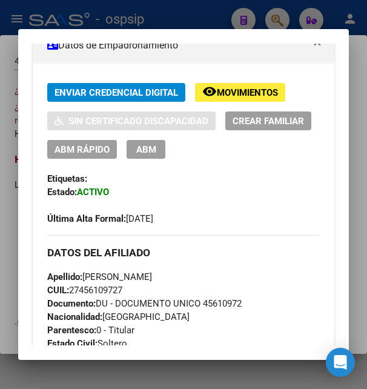
scroll to position [327, 0]
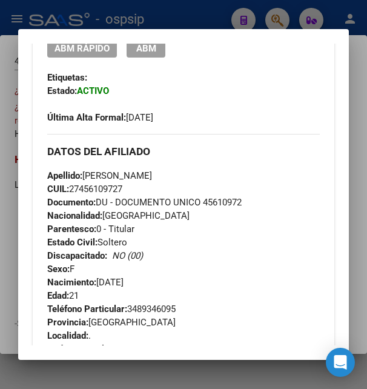
drag, startPoint x: 101, startPoint y: 282, endPoint x: 153, endPoint y: 278, distance: 52.9
click at [153, 278] on div "Apellido: ARACELI KARINA PAIVA CUIL: 27456109727 Documento: DU - DOCUMENTO UNIC…" at bounding box center [183, 235] width 272 height 133
click at [165, 57] on button "ABM" at bounding box center [146, 48] width 39 height 19
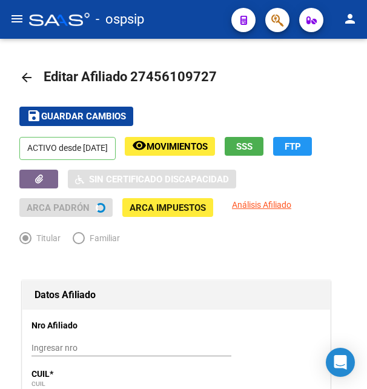
radio input "true"
type input "30-70739469-9"
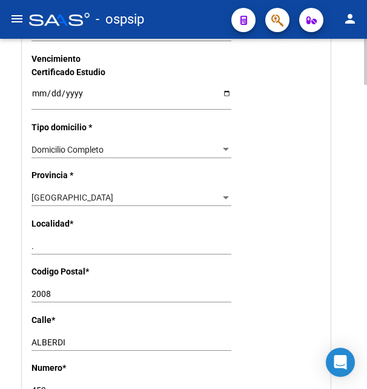
scroll to position [927, 0]
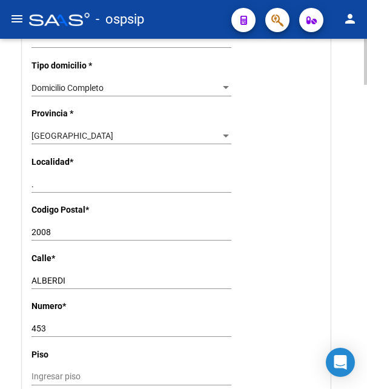
click at [47, 276] on input "ALBERDI" at bounding box center [132, 281] width 200 height 10
click at [35, 324] on input "453" at bounding box center [132, 329] width 200 height 10
click at [42, 179] on input "." at bounding box center [132, 184] width 200 height 10
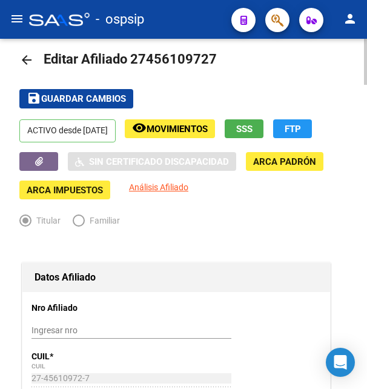
scroll to position [0, 0]
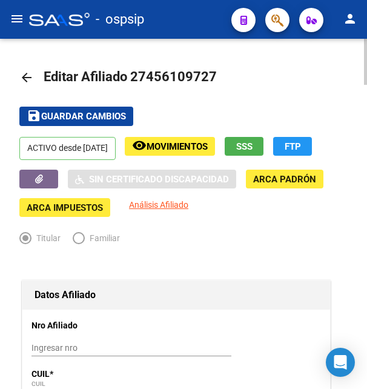
type input "ZARATE"
click at [91, 118] on span "Guardar cambios" at bounding box center [83, 117] width 85 height 11
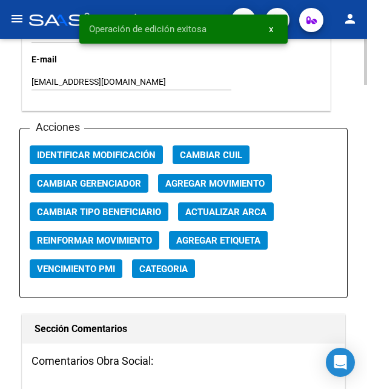
scroll to position [1484, 0]
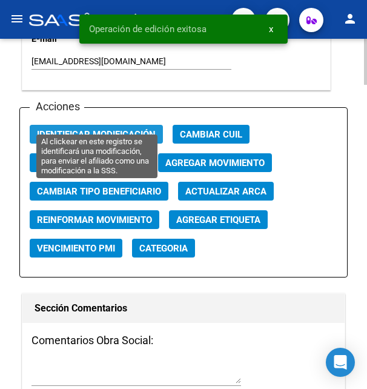
click at [108, 129] on span "Identificar Modificación" at bounding box center [96, 134] width 119 height 11
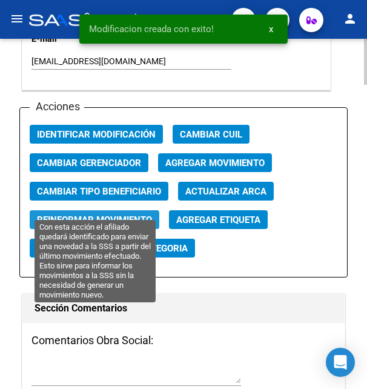
click at [101, 215] on span "Reinformar Movimiento" at bounding box center [94, 220] width 115 height 11
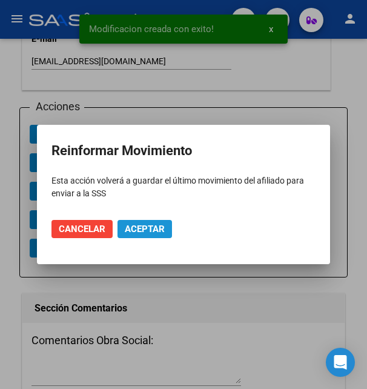
click at [142, 224] on span "Aceptar" at bounding box center [145, 229] width 40 height 11
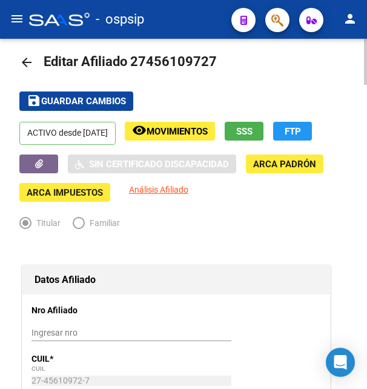
scroll to position [0, 0]
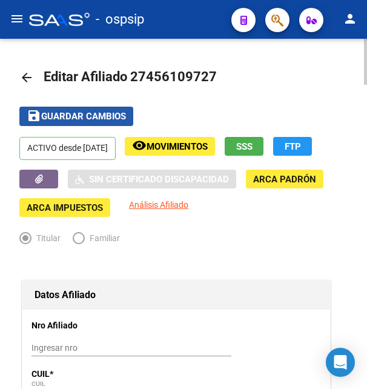
click at [75, 114] on span "Guardar cambios" at bounding box center [83, 117] width 85 height 11
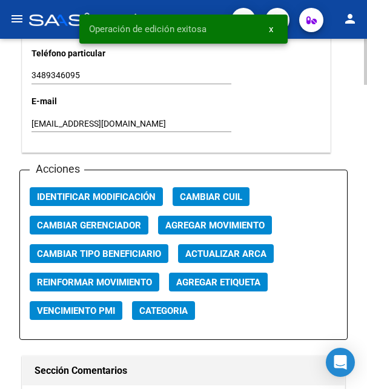
scroll to position [1422, 0]
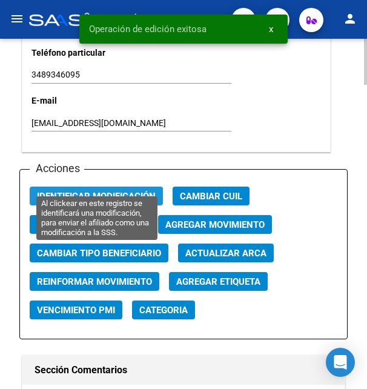
click at [116, 191] on span "Identificar Modificación" at bounding box center [96, 196] width 119 height 11
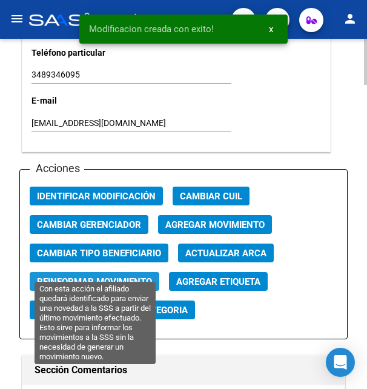
click at [108, 272] on button "Reinformar Movimiento" at bounding box center [95, 281] width 130 height 19
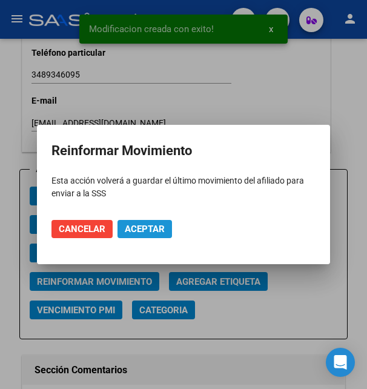
click at [141, 225] on span "Aceptar" at bounding box center [145, 229] width 40 height 11
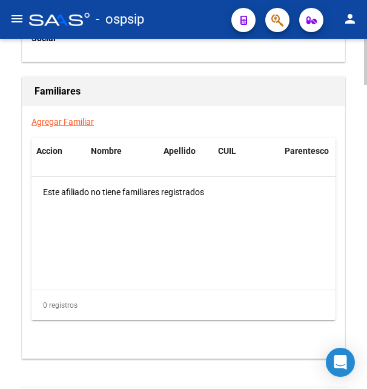
scroll to position [2314, 0]
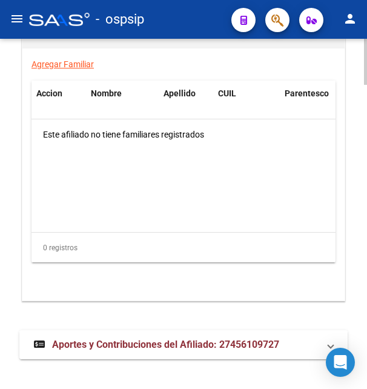
click at [91, 339] on span "Aportes y Contribuciones del Afiliado: 27456109727" at bounding box center [165, 345] width 227 height 12
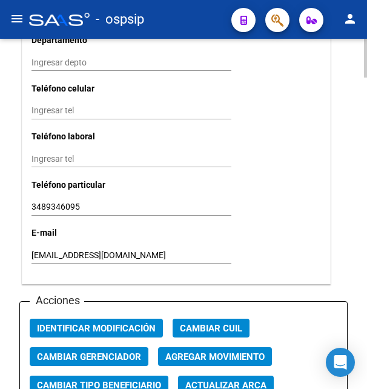
scroll to position [1201, 0]
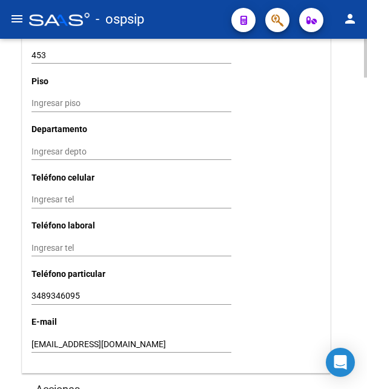
drag, startPoint x: 31, startPoint y: 282, endPoint x: 66, endPoint y: 278, distance: 35.4
click at [45, 291] on input "3489346095" at bounding box center [132, 296] width 200 height 10
click at [58, 339] on input "arapaiva4@gmail.com" at bounding box center [132, 344] width 200 height 10
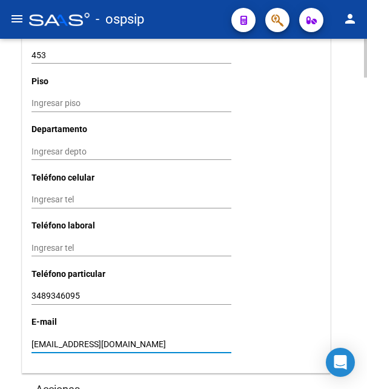
click at [58, 339] on input "arapaiva4@gmail.com" at bounding box center [132, 344] width 200 height 10
click at [59, 339] on input "arapaiva4@gmail.com" at bounding box center [132, 344] width 200 height 10
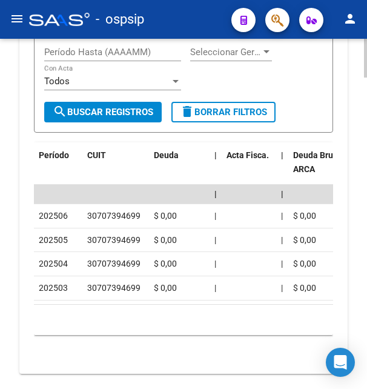
scroll to position [2808, 0]
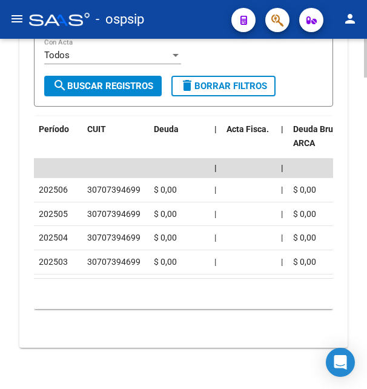
drag, startPoint x: 87, startPoint y: 173, endPoint x: 139, endPoint y: 173, distance: 52.1
click at [139, 183] on div "30707394699" at bounding box center [113, 190] width 53 height 14
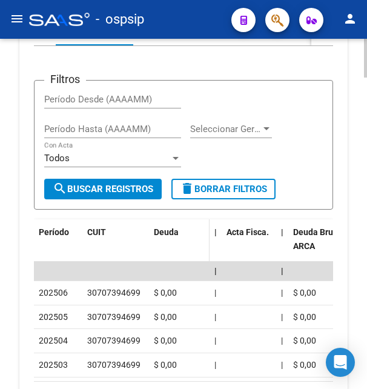
scroll to position [2622, 0]
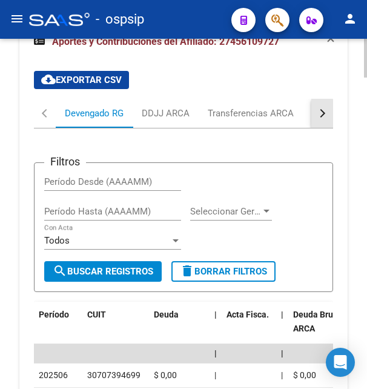
click at [317, 102] on button "button" at bounding box center [323, 113] width 22 height 29
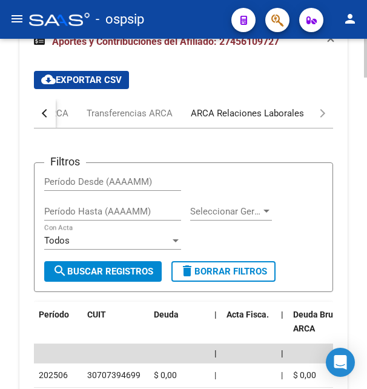
click at [265, 107] on div "ARCA Relaciones Laborales" at bounding box center [247, 113] width 113 height 13
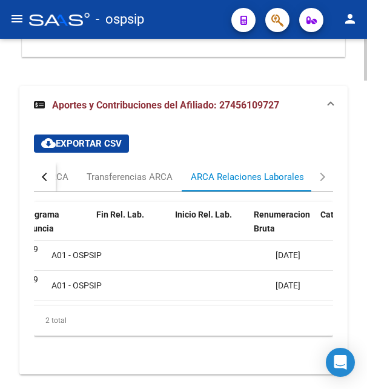
scroll to position [0, 339]
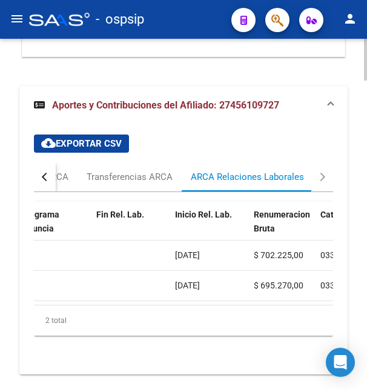
click at [193, 250] on span "18/03/2025" at bounding box center [187, 255] width 25 height 10
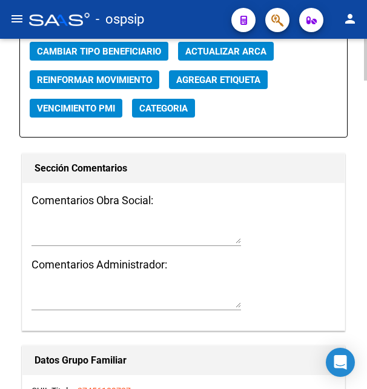
scroll to position [1508, 0]
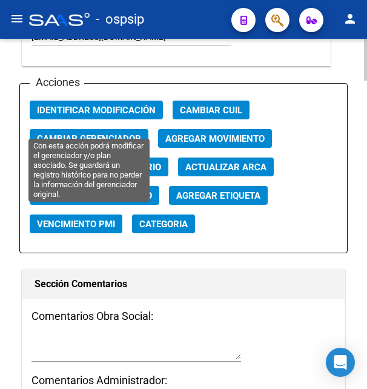
click at [105, 133] on span "Cambiar Gerenciador" at bounding box center [89, 138] width 104 height 11
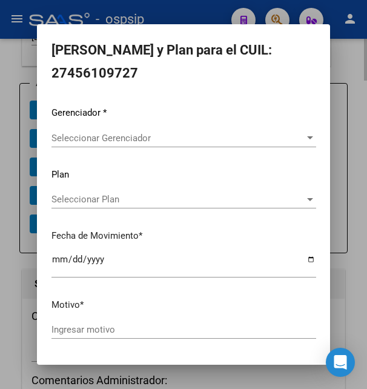
scroll to position [0, 339]
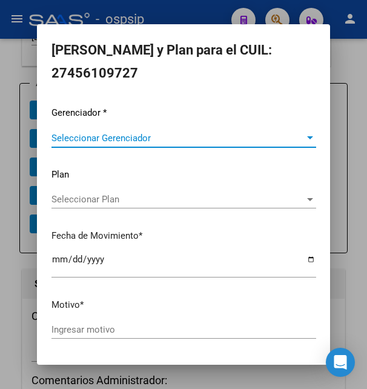
click at [170, 141] on span "Seleccionar Gerenciador" at bounding box center [179, 138] width 254 height 11
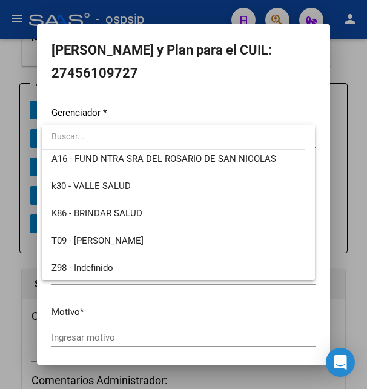
scroll to position [336, 0]
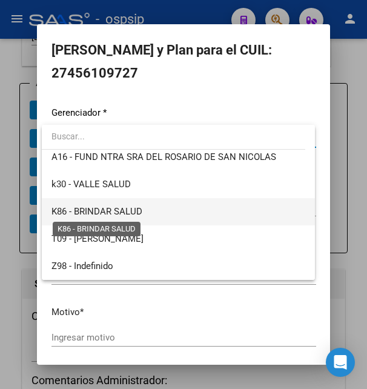
click at [117, 214] on span "K86 - BRINDAR SALUD" at bounding box center [97, 211] width 91 height 11
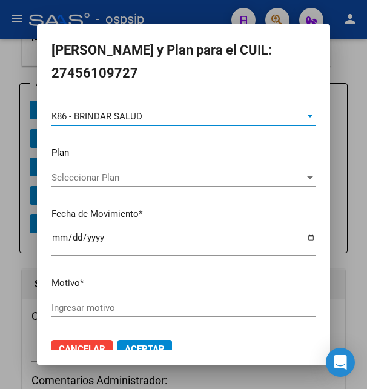
scroll to position [33, 0]
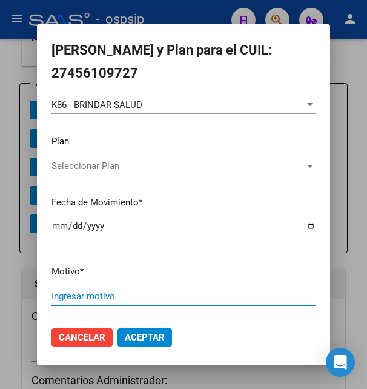
click at [96, 291] on input "Ingresar motivo" at bounding box center [184, 296] width 265 height 11
type input "corresponde"
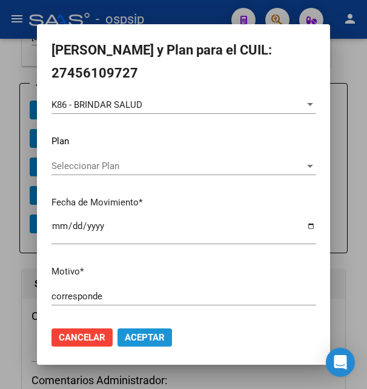
click at [141, 332] on span "Aceptar" at bounding box center [145, 337] width 40 height 11
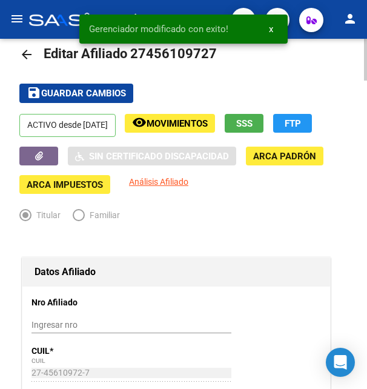
scroll to position [0, 0]
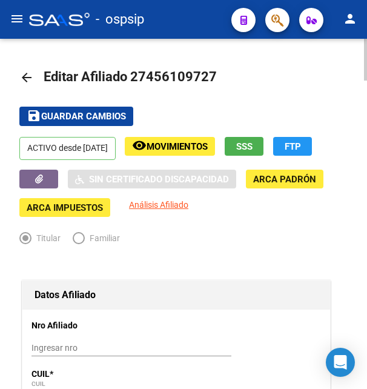
click at [90, 118] on span "Guardar cambios" at bounding box center [83, 117] width 85 height 11
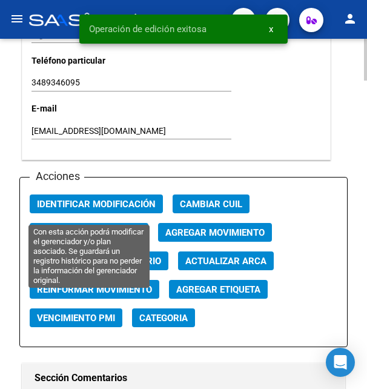
scroll to position [1422, 0]
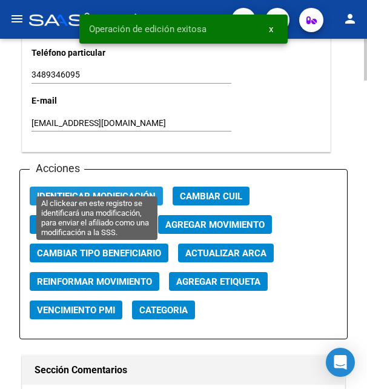
click at [110, 191] on span "Identificar Modificación" at bounding box center [96, 196] width 119 height 11
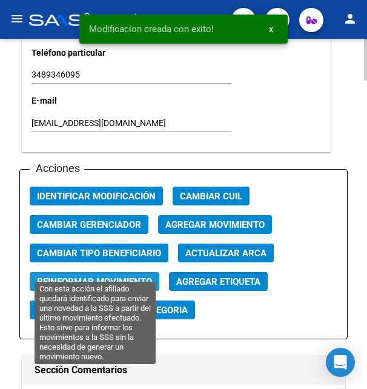
click at [110, 276] on span "Reinformar Movimiento" at bounding box center [94, 281] width 115 height 11
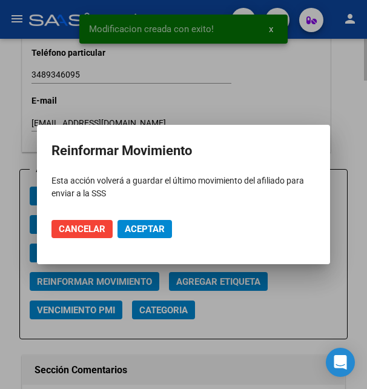
scroll to position [0, 339]
click at [128, 229] on span "Aceptar" at bounding box center [145, 229] width 40 height 11
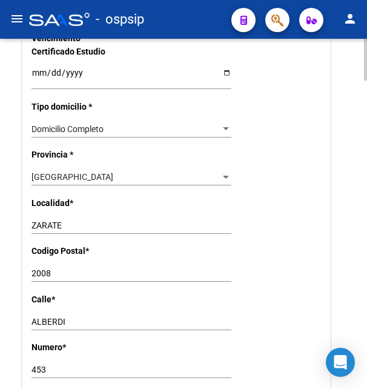
scroll to position [0, 0]
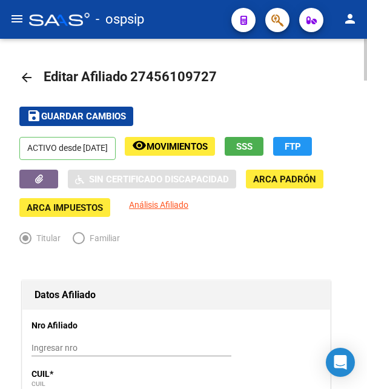
click at [365, 41] on div at bounding box center [365, 214] width 3 height 350
drag, startPoint x: 147, startPoint y: 77, endPoint x: 207, endPoint y: 73, distance: 60.1
click at [207, 73] on span "Editar Afiliado 27456109727" at bounding box center [130, 76] width 173 height 15
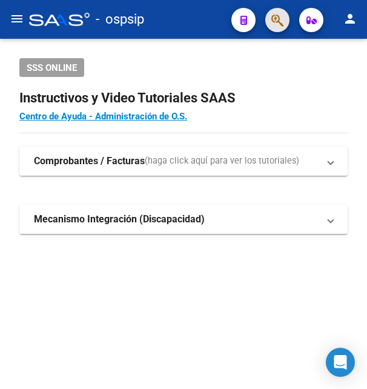
click at [270, 19] on button "button" at bounding box center [277, 20] width 24 height 24
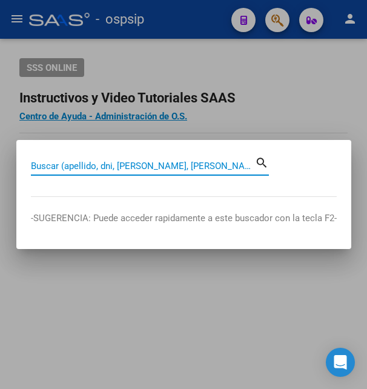
paste input "96005995"
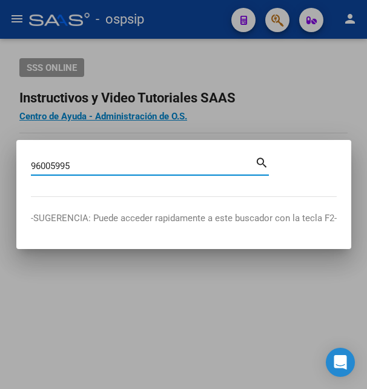
type input "96005995"
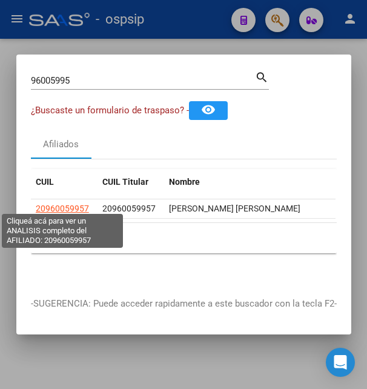
click at [64, 204] on span "20960059957" at bounding box center [62, 209] width 53 height 10
type textarea "20960059957"
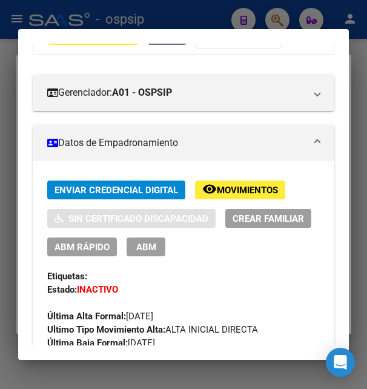
scroll to position [196, 0]
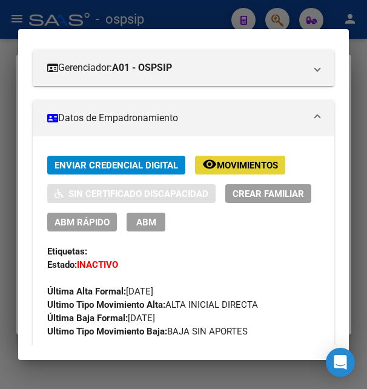
click at [244, 170] on span "Movimientos" at bounding box center [247, 165] width 61 height 11
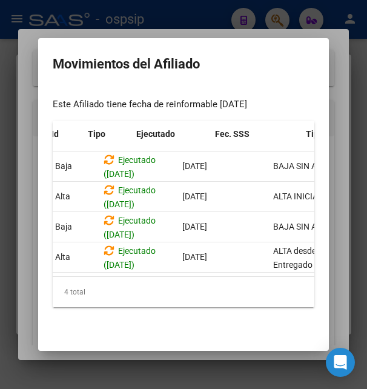
scroll to position [0, 0]
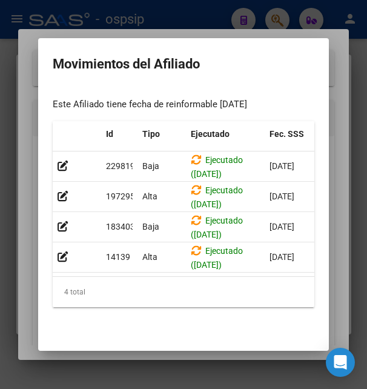
click at [184, 19] on div at bounding box center [183, 194] width 367 height 389
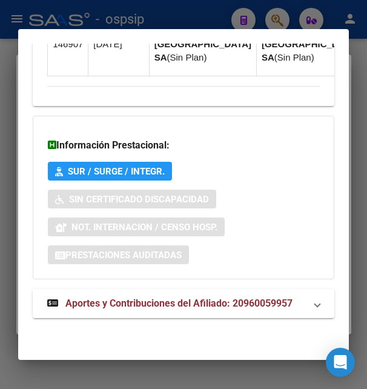
scroll to position [1401, 0]
click at [124, 307] on span "Aportes y Contribuciones del Afiliado: 20960059957" at bounding box center [178, 304] width 227 height 12
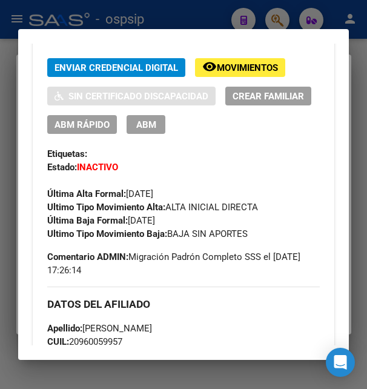
scroll to position [228, 0]
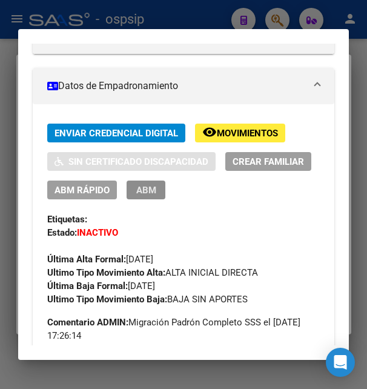
click at [156, 186] on span "ABM" at bounding box center [146, 190] width 20 height 11
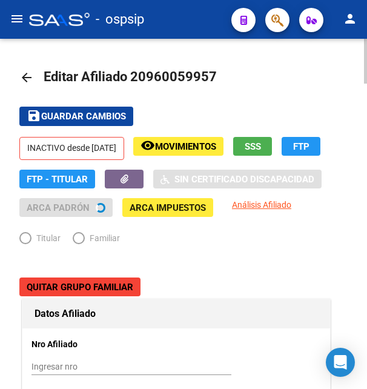
radio input "true"
type input "30-71720199-6"
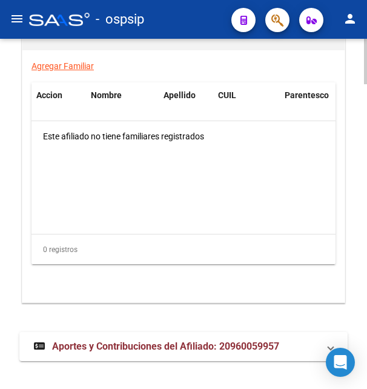
scroll to position [2356, 0]
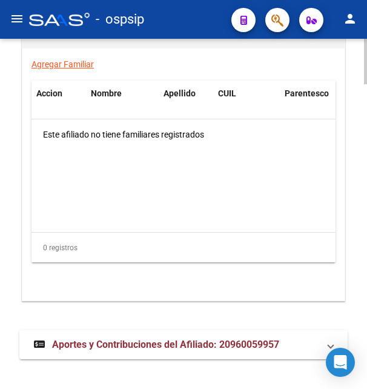
click at [144, 339] on span "Aportes y Contribuciones del Afiliado: 20960059957" at bounding box center [165, 345] width 227 height 12
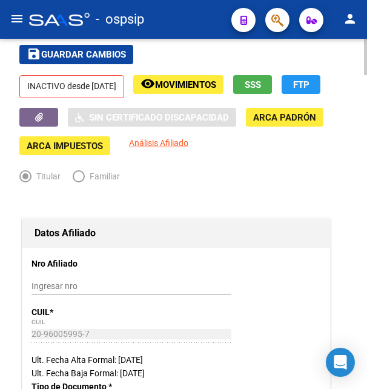
scroll to position [0, 0]
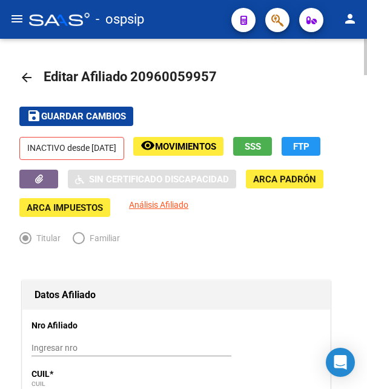
click at [261, 148] on span "SSS" at bounding box center [253, 146] width 16 height 11
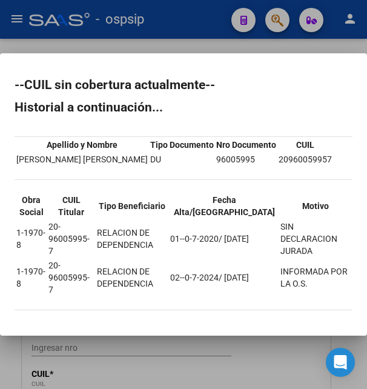
click at [212, 45] on div at bounding box center [183, 194] width 367 height 389
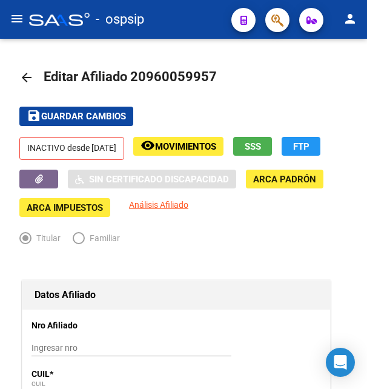
click at [288, 22] on button "button" at bounding box center [277, 20] width 24 height 24
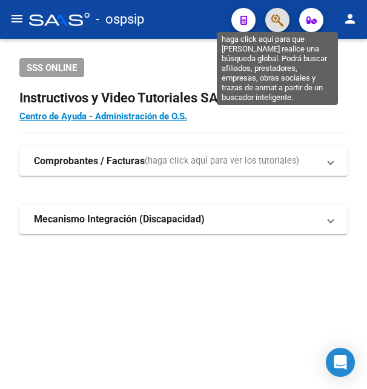
click at [282, 17] on icon "button" at bounding box center [278, 20] width 12 height 14
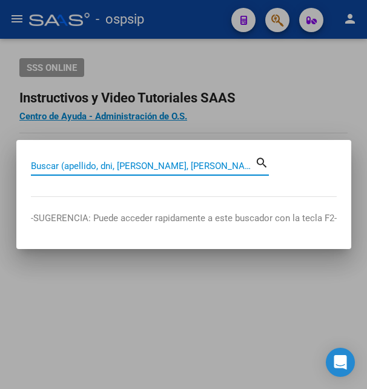
click at [70, 163] on input "Buscar (apellido, dni, [PERSON_NAME], [PERSON_NAME], cuit, obra social)" at bounding box center [143, 166] width 224 height 11
click at [84, 165] on input "Buscar (apellido, dni, [PERSON_NAME], [PERSON_NAME], cuit, obra social)" at bounding box center [143, 166] width 224 height 11
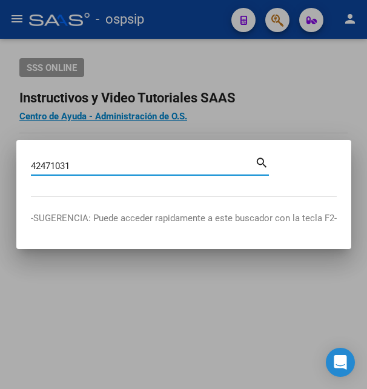
type input "42471031"
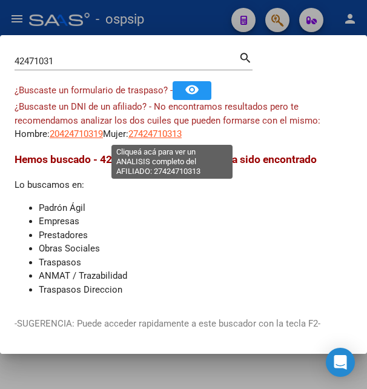
click at [182, 132] on span "27424710313" at bounding box center [154, 133] width 53 height 11
type textarea "27424710313"
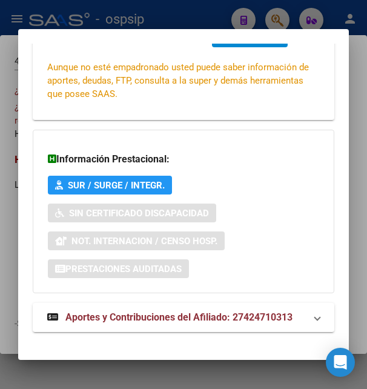
scroll to position [294, 0]
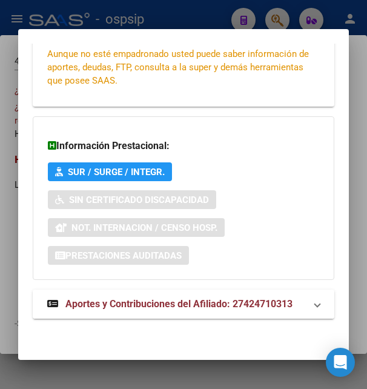
click at [145, 299] on span "Aportes y Contribuciones del Afiliado: 27424710313" at bounding box center [178, 304] width 227 height 12
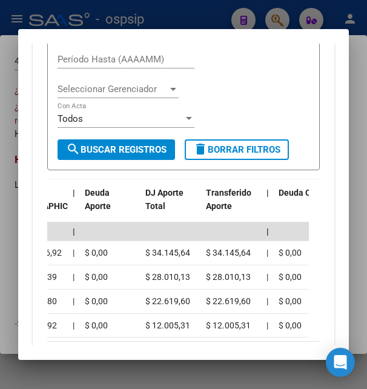
scroll to position [561, 0]
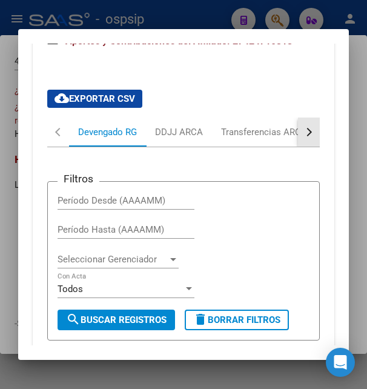
click at [304, 135] on button "button" at bounding box center [309, 132] width 22 height 29
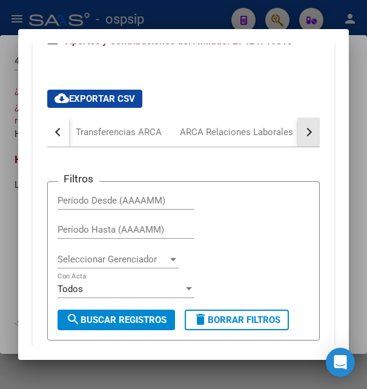
click at [304, 135] on button "button" at bounding box center [309, 132] width 22 height 29
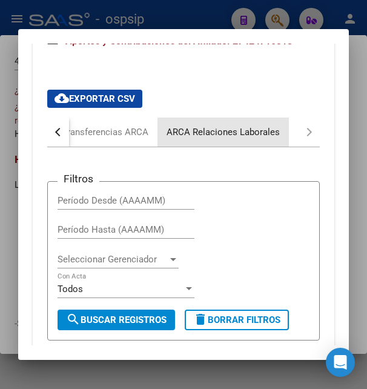
click at [278, 135] on div "ARCA Relaciones Laborales" at bounding box center [223, 131] width 113 height 13
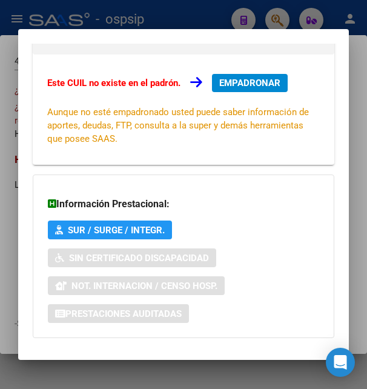
scroll to position [0, 0]
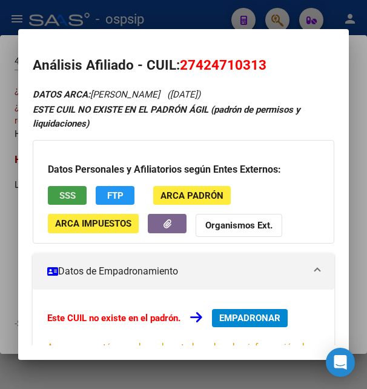
click at [76, 195] on button "SSS" at bounding box center [67, 195] width 39 height 19
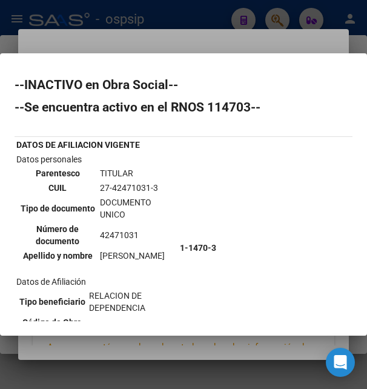
click at [110, 187] on td "27-42471031-3" at bounding box center [137, 187] width 77 height 13
drag, startPoint x: 81, startPoint y: 188, endPoint x: 233, endPoint y: 188, distance: 151.5
click at [233, 188] on tr "Datos personales Parentesco TITULAR CUIL 27-42471031-3 Tipo de documento DOCUME…" at bounding box center [184, 248] width 336 height 190
click at [193, 187] on td "1-1470-3" at bounding box center [265, 248] width 172 height 190
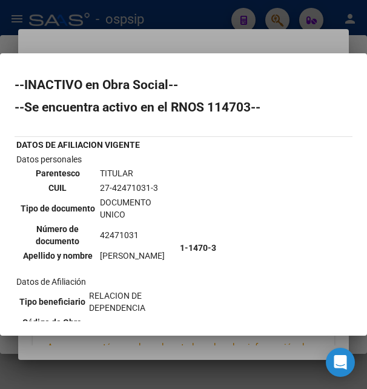
drag, startPoint x: 85, startPoint y: 187, endPoint x: 145, endPoint y: 184, distance: 60.1
click at [145, 184] on td "27-42471031-3" at bounding box center [137, 187] width 77 height 13
click at [115, 184] on td "27-42471031-3" at bounding box center [137, 187] width 77 height 13
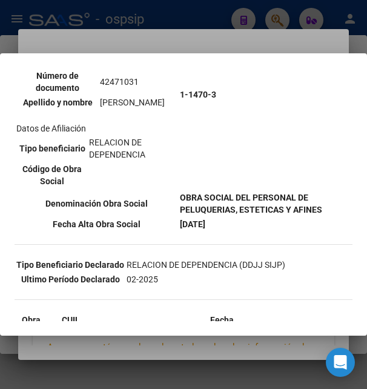
scroll to position [196, 0]
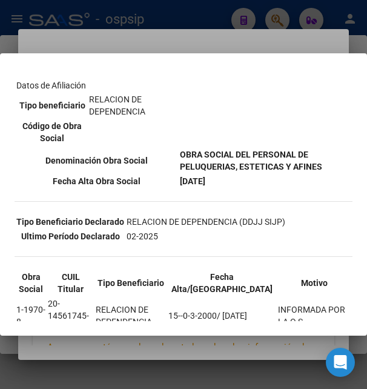
click at [167, 45] on div at bounding box center [183, 194] width 367 height 389
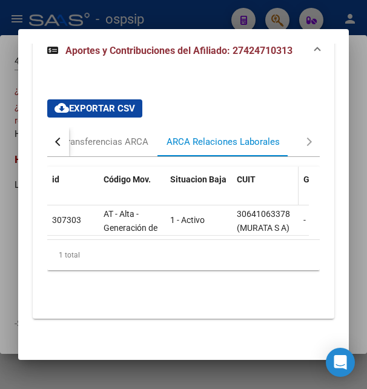
scroll to position [562, 0]
click at [61, 138] on div "button" at bounding box center [59, 142] width 8 height 8
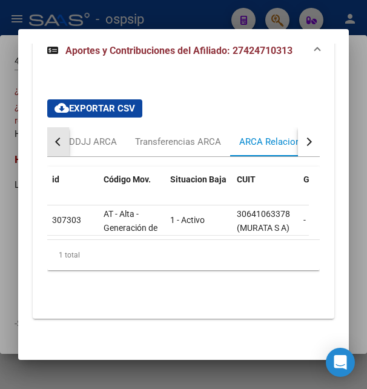
click at [61, 138] on div "button" at bounding box center [59, 142] width 8 height 8
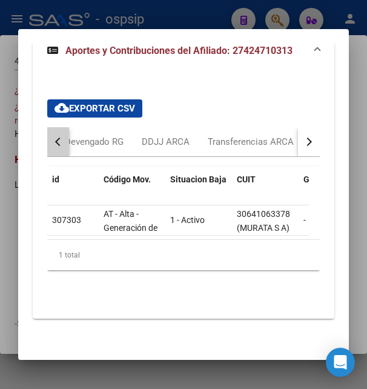
click at [61, 138] on div "button" at bounding box center [59, 142] width 8 height 8
click at [98, 135] on div "Devengado RG" at bounding box center [107, 141] width 59 height 13
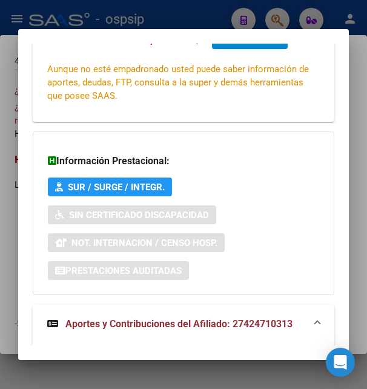
scroll to position [164, 0]
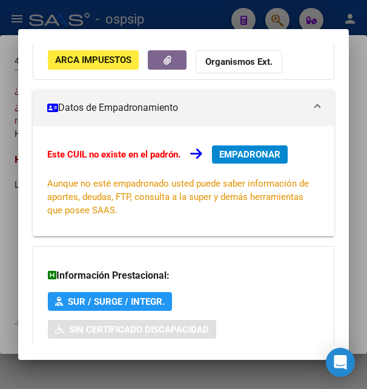
click at [285, 144] on div "Este CUIL no existe en el padrón. EMPADRONAR Aunque no esté empadronado usted p…" at bounding box center [183, 181] width 301 height 110
click at [283, 148] on button "EMPADRONAR" at bounding box center [250, 154] width 76 height 18
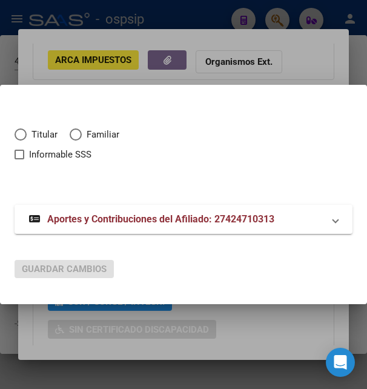
click at [24, 132] on span "Elija una opción" at bounding box center [21, 134] width 12 height 12
click at [24, 132] on input "Titular" at bounding box center [21, 134] width 12 height 12
radio input "true"
checkbox input "true"
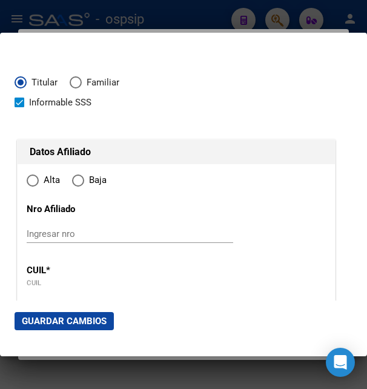
type input "27-42471031-3"
radio input "true"
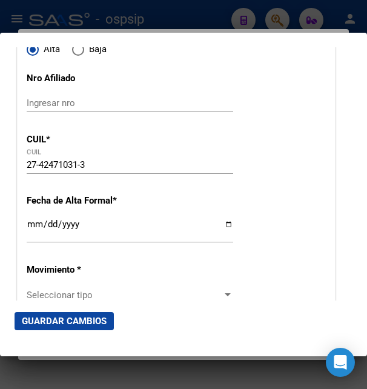
type input "42471031"
type input "VERA"
type input "ALEJANDRA DEL CARMEN"
type input "2000-02-23"
type input "CABA"
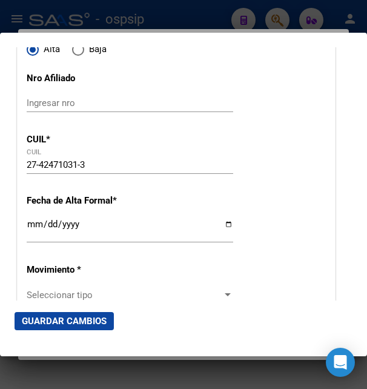
type input "1424"
type input "RICARDO GUTIERREZ"
type input "1722"
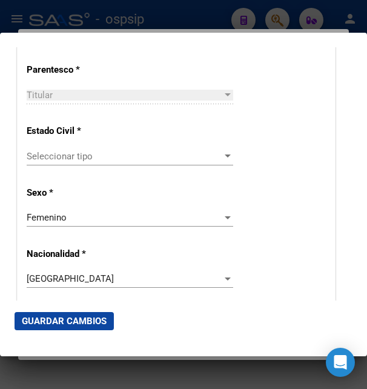
scroll to position [720, 0]
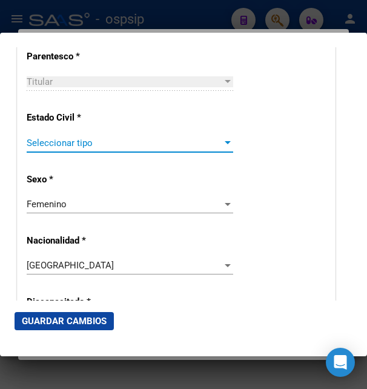
click at [64, 143] on span "Seleccionar tipo" at bounding box center [125, 143] width 196 height 11
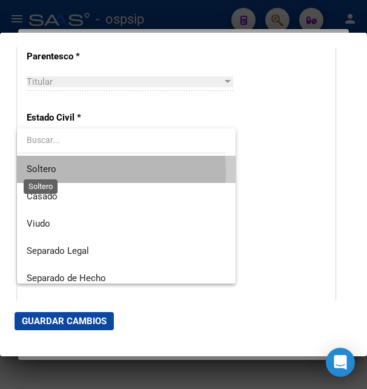
click at [53, 172] on span "Soltero" at bounding box center [42, 169] width 30 height 11
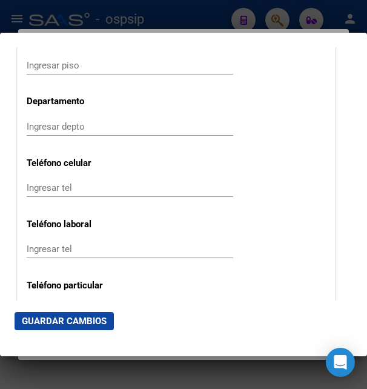
scroll to position [1571, 0]
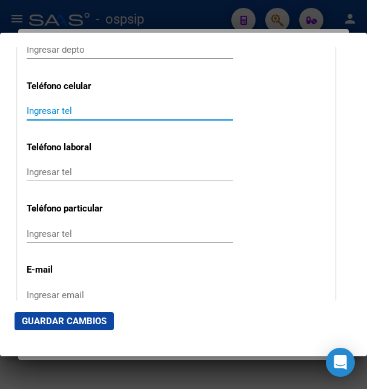
paste input "1127608317"
type input "1127608317"
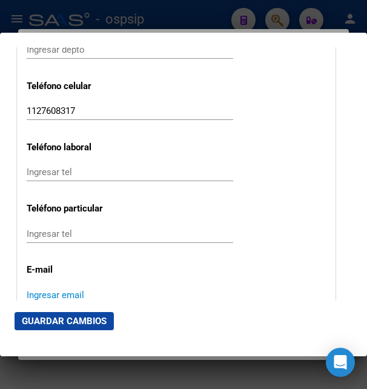
paste input "Av0470078@gmail.com"
click at [32, 290] on input "Av0470078@gmail.com" at bounding box center [130, 295] width 207 height 11
type input "av0470078@gmail.com"
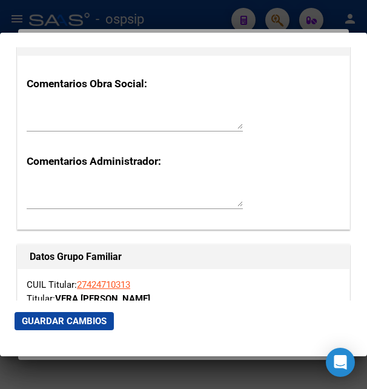
scroll to position [2029, 0]
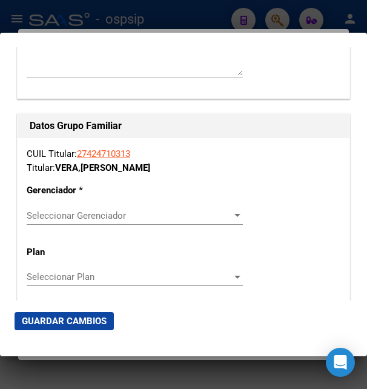
click at [58, 197] on div "CUIL Titular: 27424710313 Titular: VERA , ALEJANDRA DEL CARMEN Gerenciador * Se…" at bounding box center [184, 337] width 332 height 398
click at [59, 210] on span "Seleccionar Gerenciador" at bounding box center [129, 215] width 205 height 11
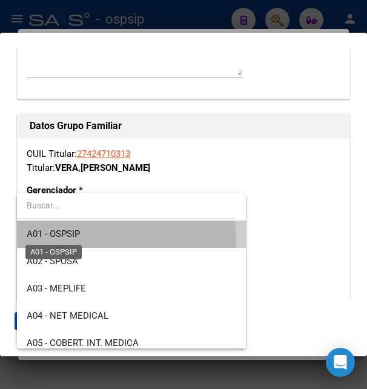
click at [70, 239] on span "A01 - OSPSIP" at bounding box center [53, 233] width 53 height 11
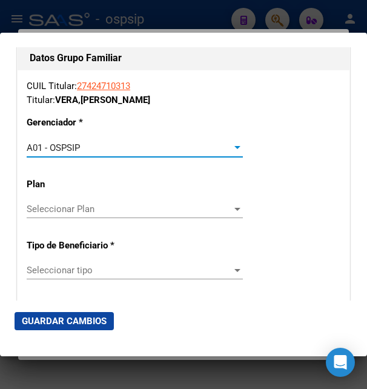
scroll to position [2225, 0]
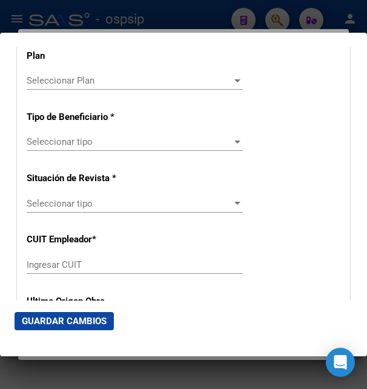
click at [101, 138] on span "Seleccionar tipo" at bounding box center [129, 141] width 205 height 11
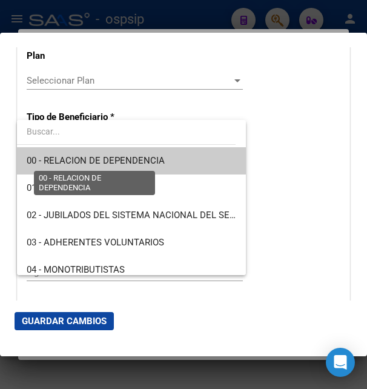
click at [107, 159] on span "00 - RELACION DE DEPENDENCIA" at bounding box center [96, 160] width 138 height 11
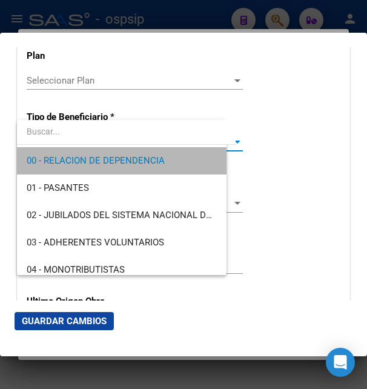
type input "30-64106337-8"
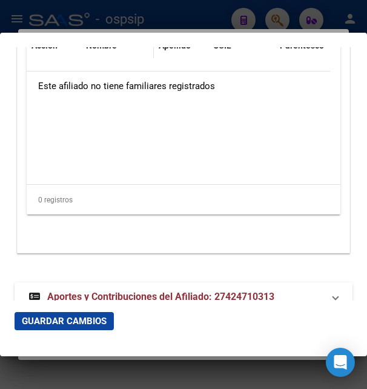
scroll to position [2608, 0]
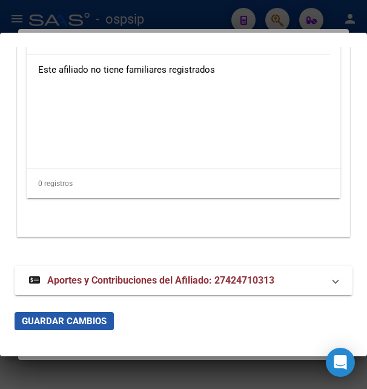
click at [55, 322] on span "Guardar Cambios" at bounding box center [64, 321] width 85 height 11
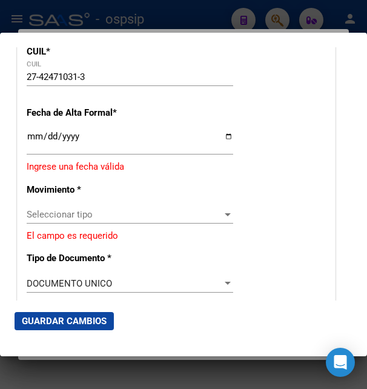
scroll to position [201, 0]
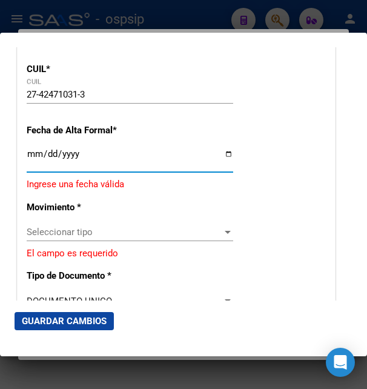
click at [31, 168] on input "Ingresar fecha" at bounding box center [130, 158] width 207 height 19
type input "2025-08-12"
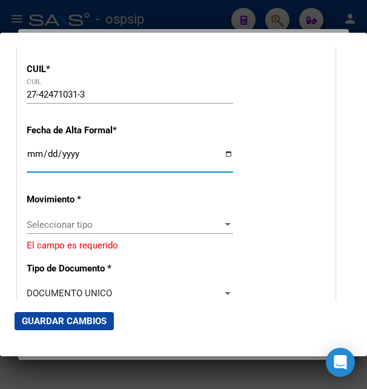
click at [62, 228] on span "Seleccionar tipo" at bounding box center [125, 224] width 196 height 11
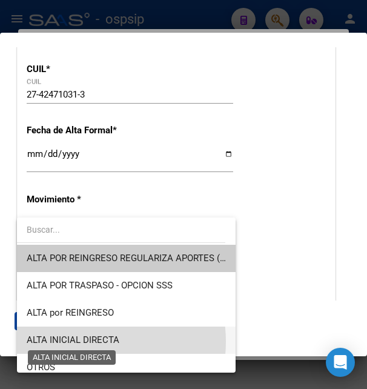
click at [81, 342] on span "ALTA INICIAL DIRECTA" at bounding box center [73, 340] width 93 height 11
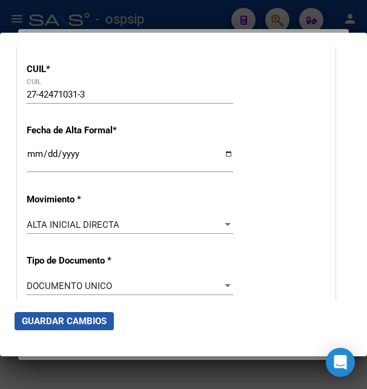
click at [79, 326] on span "Guardar Cambios" at bounding box center [64, 321] width 85 height 11
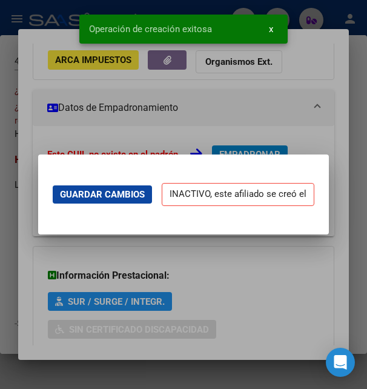
scroll to position [0, 0]
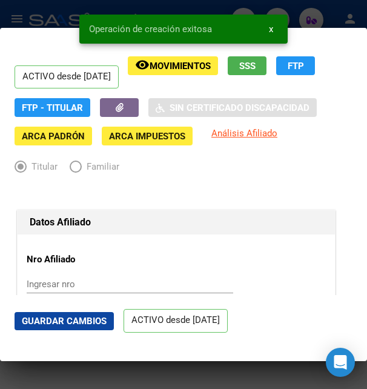
click at [44, 316] on span "Guardar Cambios" at bounding box center [64, 321] width 85 height 11
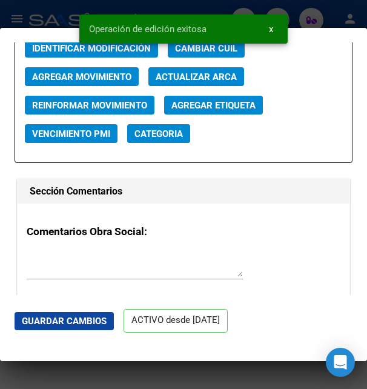
scroll to position [1767, 0]
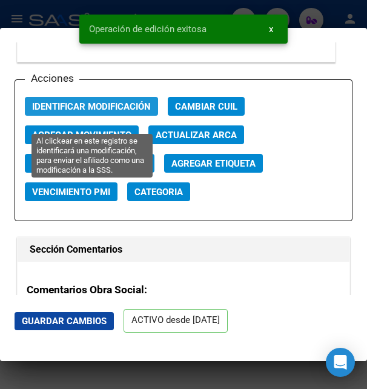
click at [122, 112] on span "Identificar Modificación" at bounding box center [91, 106] width 119 height 11
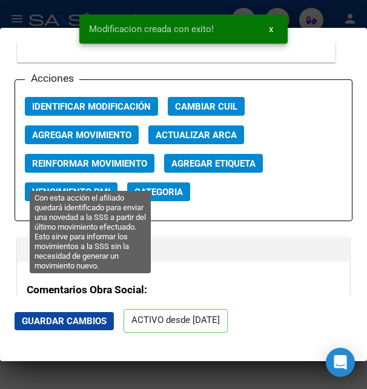
click at [97, 169] on span "Reinformar Movimiento" at bounding box center [89, 163] width 115 height 11
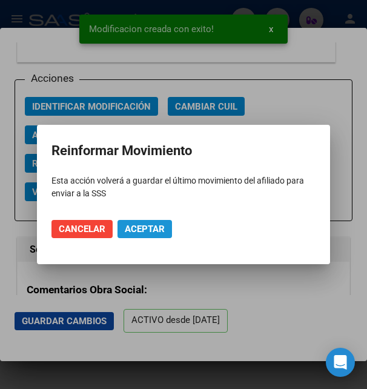
click at [150, 225] on span "Aceptar" at bounding box center [145, 229] width 40 height 11
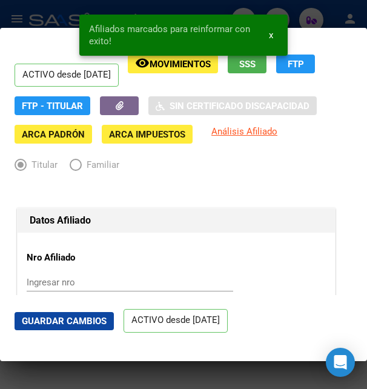
scroll to position [0, 0]
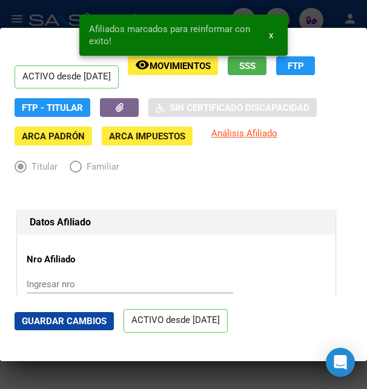
click at [325, 18] on div at bounding box center [183, 194] width 367 height 389
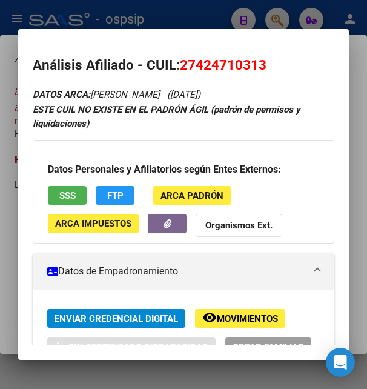
drag, startPoint x: 198, startPoint y: 62, endPoint x: 261, endPoint y: 61, distance: 62.4
click at [261, 61] on span "27424710313" at bounding box center [223, 65] width 87 height 16
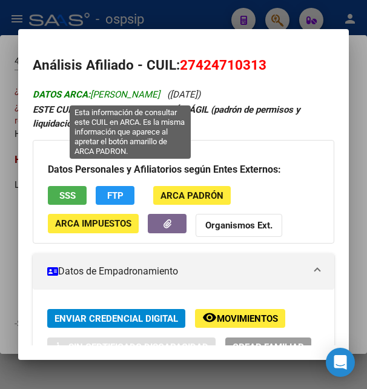
drag, startPoint x: 94, startPoint y: 92, endPoint x: 120, endPoint y: 95, distance: 26.3
click at [120, 95] on span "DATOS ARCA: VERA ALEJANDRA DEL CARMEN" at bounding box center [96, 94] width 127 height 11
drag, startPoint x: 121, startPoint y: 92, endPoint x: 173, endPoint y: 94, distance: 51.5
click at [160, 94] on span "DATOS ARCA: VERA ALEJANDRA DEL CARMEN" at bounding box center [96, 94] width 127 height 11
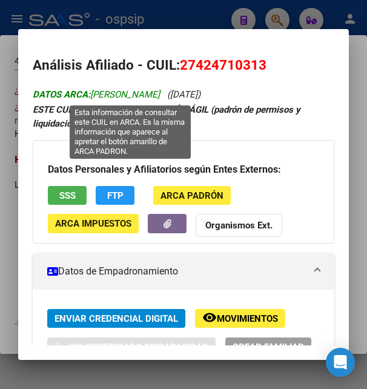
drag, startPoint x: 118, startPoint y: 93, endPoint x: 224, endPoint y: 99, distance: 106.2
click at [160, 99] on span "DATOS ARCA: VERA ALEJANDRA DEL CARMEN" at bounding box center [96, 94] width 127 height 11
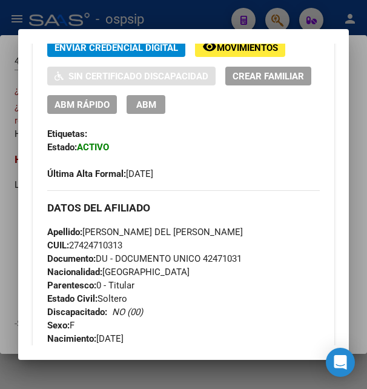
scroll to position [327, 0]
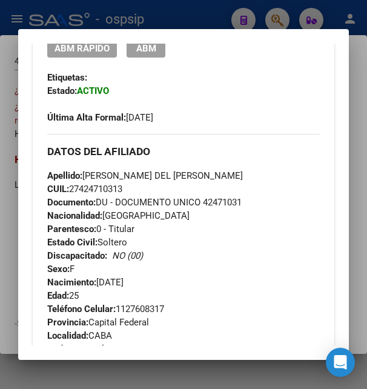
click at [124, 279] on span "Nacimiento: 23/02/2000" at bounding box center [85, 282] width 76 height 11
click at [119, 286] on span "Nacimiento: 23/02/2000" at bounding box center [85, 282] width 76 height 11
drag, startPoint x: 99, startPoint y: 282, endPoint x: 147, endPoint y: 281, distance: 47.9
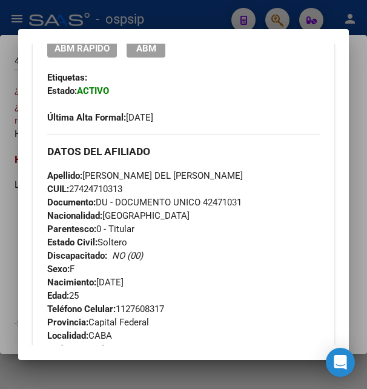
click at [124, 281] on span "Nacimiento: 23/02/2000" at bounding box center [85, 282] width 76 height 11
click at [156, 49] on span "ABM" at bounding box center [146, 48] width 20 height 11
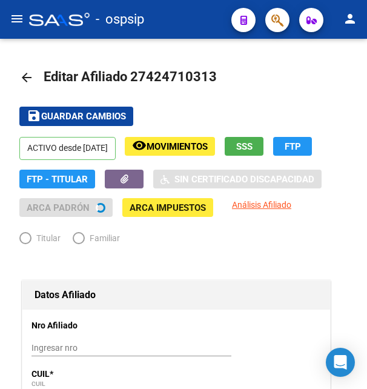
radio input "true"
type input "30-64106337-8"
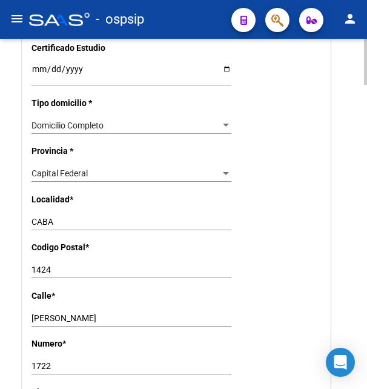
scroll to position [927, 0]
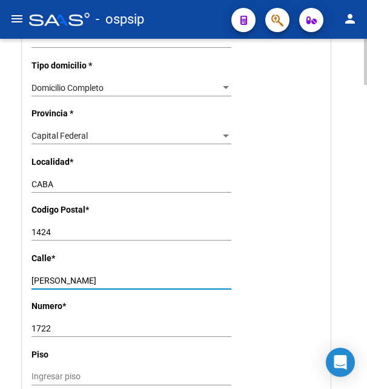
drag, startPoint x: 33, startPoint y: 265, endPoint x: 128, endPoint y: 264, distance: 95.2
click at [128, 276] on input "RICARDO GUTIERREZ" at bounding box center [132, 281] width 200 height 10
paste input "RICARDO GUTIERREZ"
type input "RICARDO GUTIERREZ"
click at [75, 276] on input "RICARDO GUTIERREZ" at bounding box center [132, 281] width 200 height 10
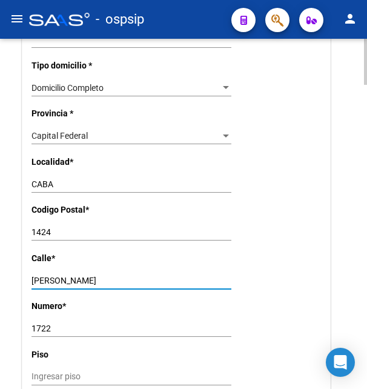
click at [75, 276] on input "RICARDO GUTIERREZ" at bounding box center [132, 281] width 200 height 10
click at [33, 324] on input "1722" at bounding box center [132, 329] width 200 height 10
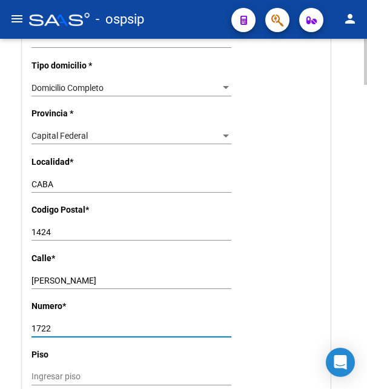
click at [33, 324] on input "1722" at bounding box center [132, 329] width 200 height 10
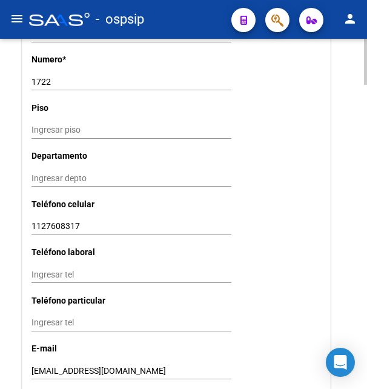
scroll to position [1175, 0]
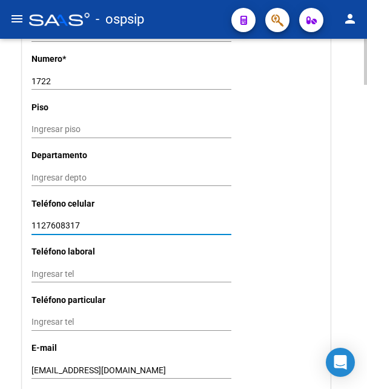
drag, startPoint x: 32, startPoint y: 209, endPoint x: 91, endPoint y: 210, distance: 58.8
click at [91, 221] on input "1127608317" at bounding box center [132, 226] width 200 height 10
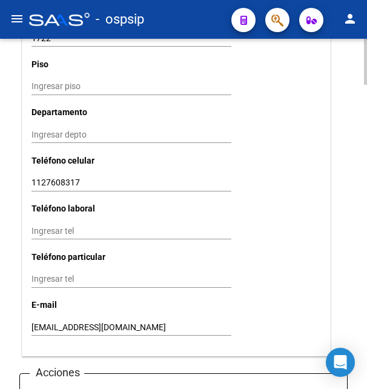
scroll to position [1113, 0]
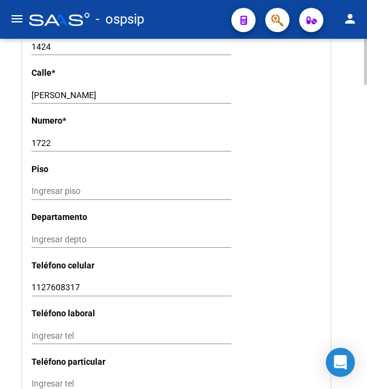
click at [47, 138] on input "1722" at bounding box center [132, 143] width 200 height 10
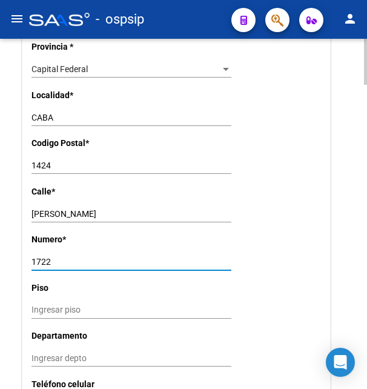
scroll to position [989, 0]
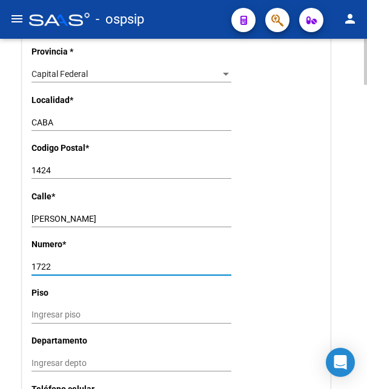
click at [42, 165] on input "1424" at bounding box center [132, 170] width 200 height 10
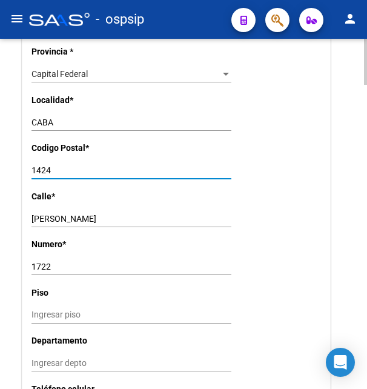
click at [42, 165] on input "1424" at bounding box center [132, 170] width 200 height 10
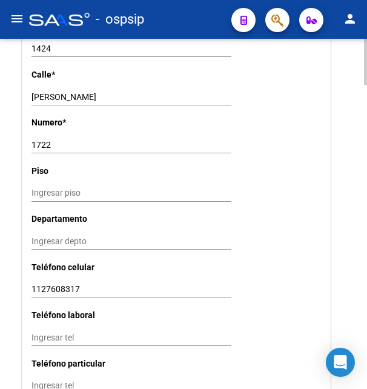
scroll to position [1236, 0]
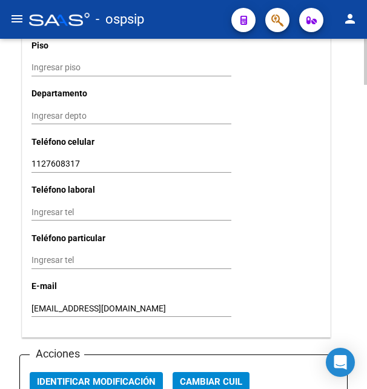
click at [46, 300] on div "av0470078@gmail.com Ingresar email" at bounding box center [132, 308] width 200 height 17
click at [46, 304] on input "av0470078@gmail.com" at bounding box center [132, 309] width 200 height 10
click at [47, 304] on input "av0470078@gmail.com" at bounding box center [132, 309] width 200 height 10
click at [48, 304] on input "av0470078@gmail.com" at bounding box center [132, 309] width 200 height 10
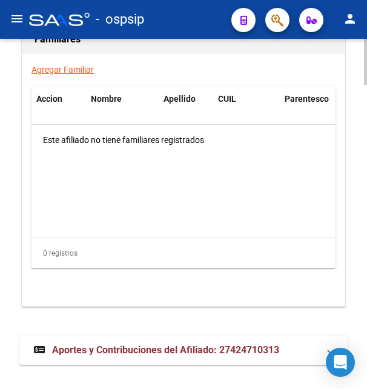
scroll to position [2314, 0]
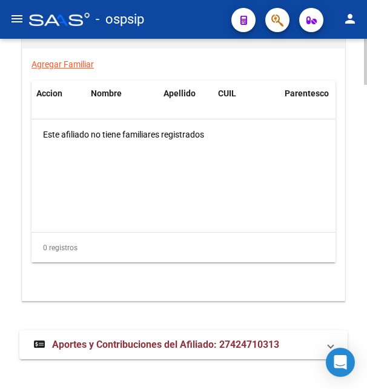
click at [137, 330] on mat-expansion-panel-header "Aportes y Contribuciones del Afiliado: 27424710313" at bounding box center [183, 344] width 328 height 29
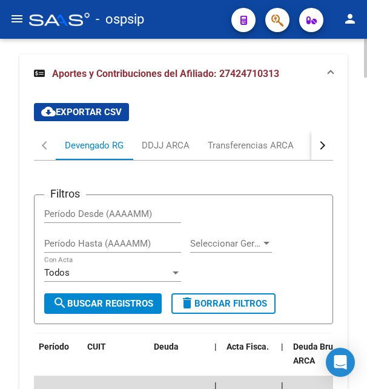
scroll to position [2727, 0]
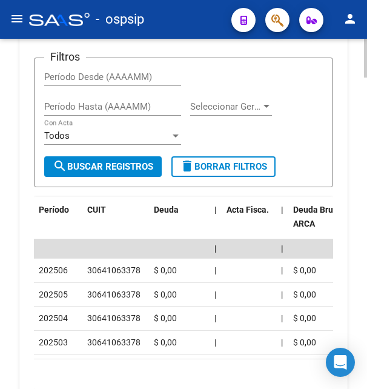
drag, startPoint x: 87, startPoint y: 256, endPoint x: 156, endPoint y: 260, distance: 68.6
click at [144, 264] on div "30641063378" at bounding box center [115, 271] width 57 height 14
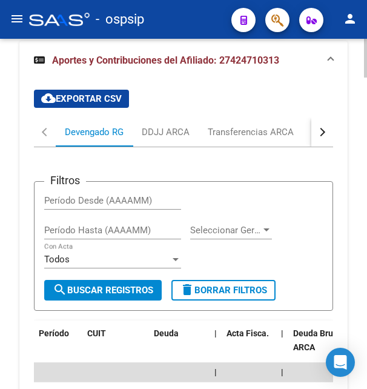
click at [325, 127] on button "button" at bounding box center [323, 132] width 22 height 29
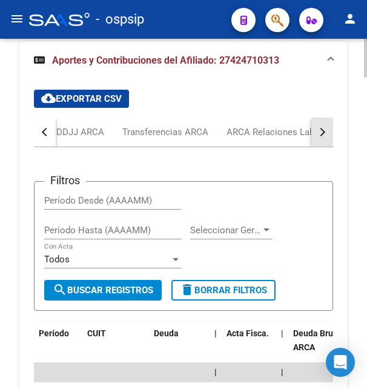
click at [325, 127] on button "button" at bounding box center [323, 132] width 22 height 29
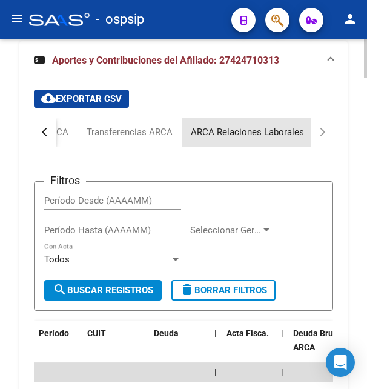
click at [283, 125] on div "ARCA Relaciones Laborales" at bounding box center [247, 131] width 113 height 13
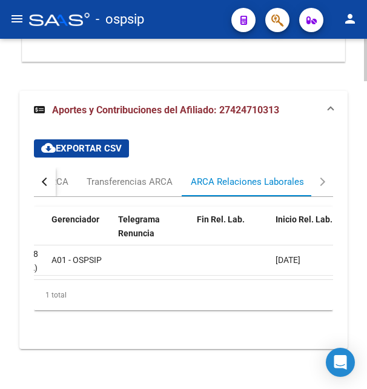
scroll to position [0, 415]
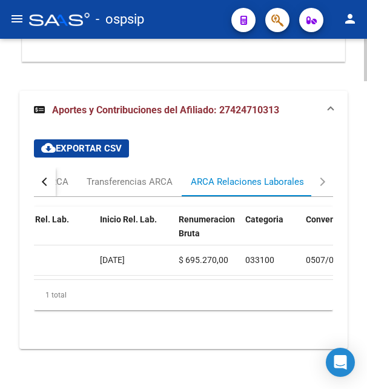
click at [120, 255] on span "07/03/2025" at bounding box center [112, 260] width 25 height 10
click at [232, 104] on span "Aportes y Contribuciones del Afiliado: 27424710313" at bounding box center [165, 110] width 227 height 12
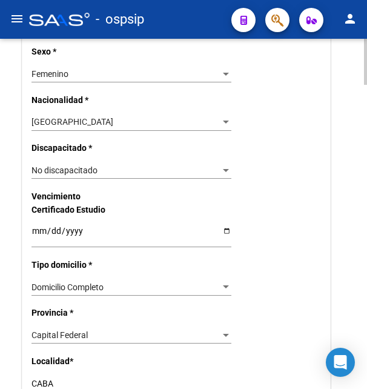
scroll to position [0, 0]
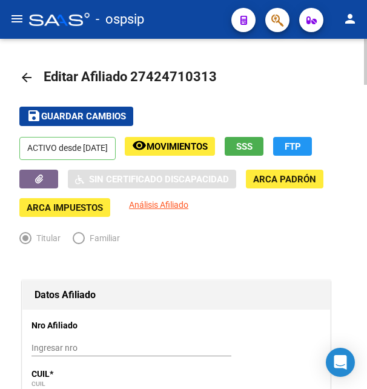
click at [365, 47] on div at bounding box center [365, 214] width 3 height 350
drag, startPoint x: 145, startPoint y: 78, endPoint x: 204, endPoint y: 81, distance: 58.9
click at [204, 81] on span "Editar Afiliado 27424710313" at bounding box center [130, 76] width 173 height 15
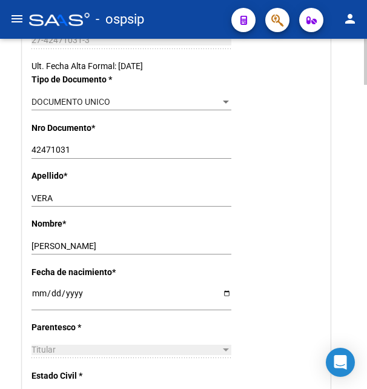
scroll to position [371, 0]
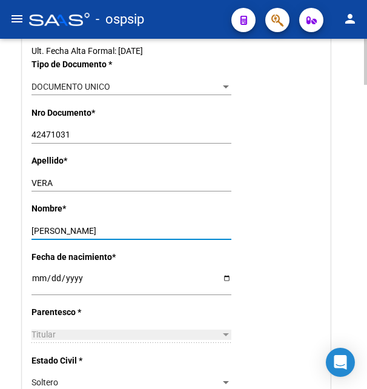
drag, startPoint x: 82, startPoint y: 231, endPoint x: 140, endPoint y: 230, distance: 58.2
click at [140, 230] on input "ALEJANDRA DEL CARMEN" at bounding box center [132, 231] width 200 height 10
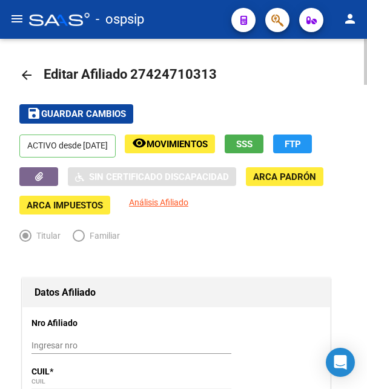
scroll to position [0, 0]
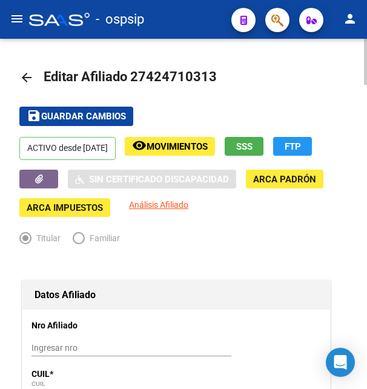
type input "ALEJANDRA"
click at [99, 122] on button "save Guardar cambios" at bounding box center [76, 116] width 114 height 19
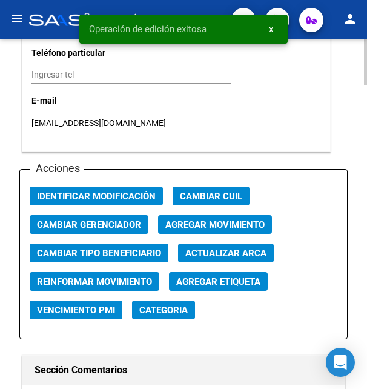
scroll to position [1545, 0]
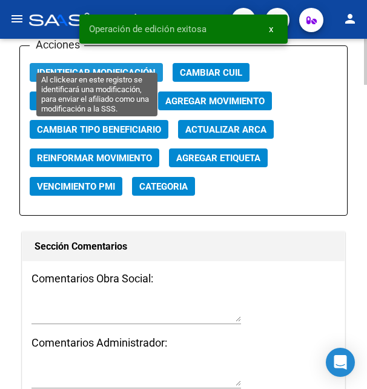
click at [119, 67] on span "Identificar Modificación" at bounding box center [96, 72] width 119 height 11
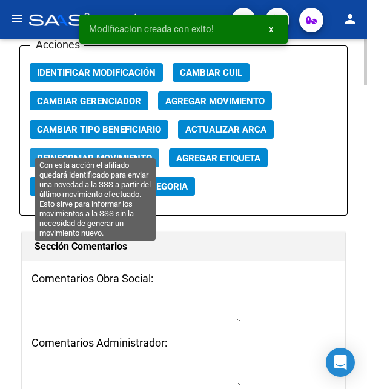
click at [135, 153] on span "Reinformar Movimiento" at bounding box center [94, 158] width 115 height 11
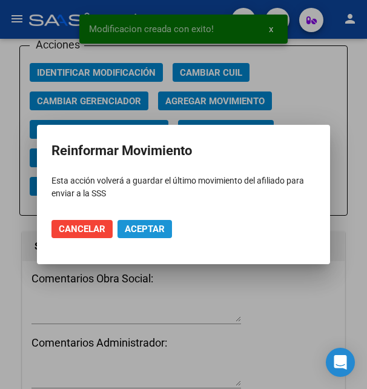
click at [145, 230] on span "Aceptar" at bounding box center [145, 229] width 40 height 11
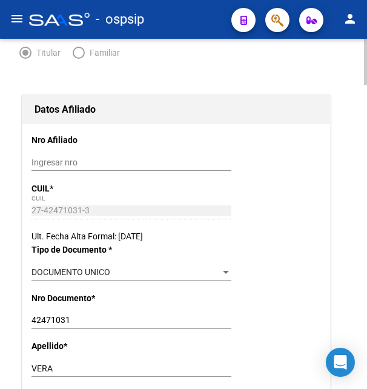
scroll to position [0, 0]
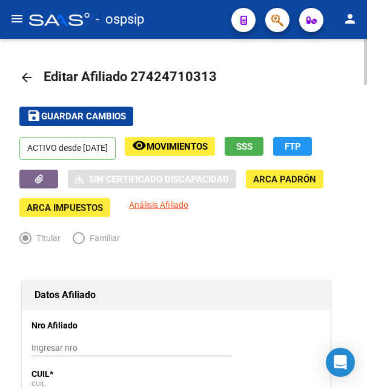
click at [84, 115] on span "Guardar cambios" at bounding box center [83, 117] width 85 height 11
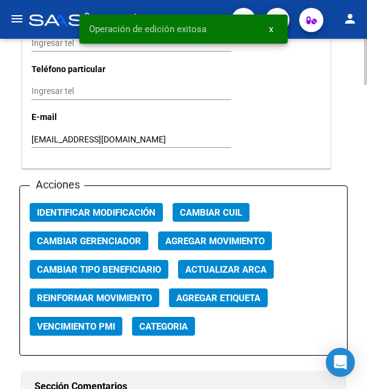
scroll to position [1422, 0]
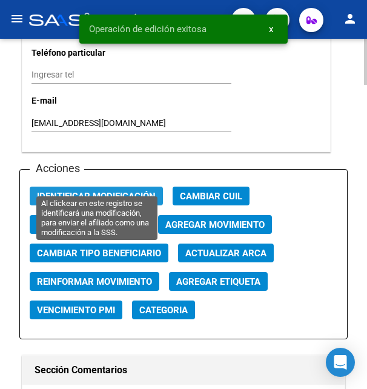
click at [122, 191] on span "Identificar Modificación" at bounding box center [96, 196] width 119 height 11
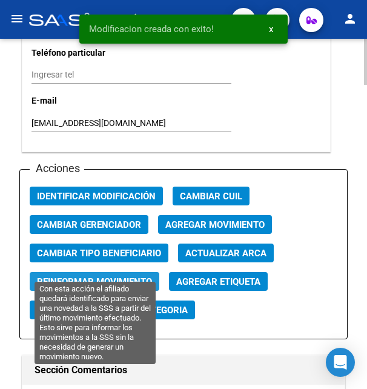
click at [108, 276] on span "Reinformar Movimiento" at bounding box center [94, 281] width 115 height 11
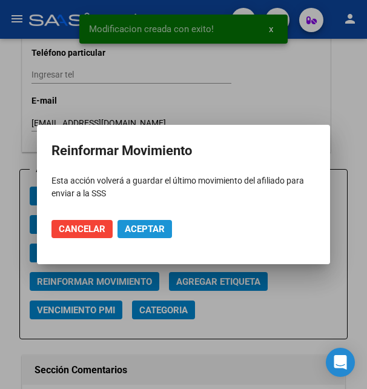
click at [129, 230] on span "Aceptar" at bounding box center [145, 229] width 40 height 11
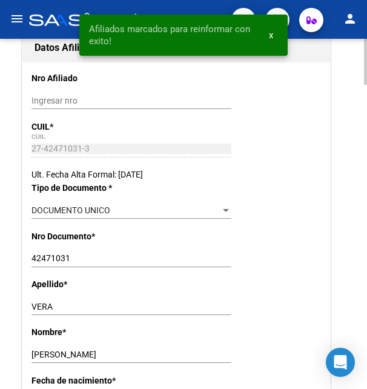
scroll to position [0, 0]
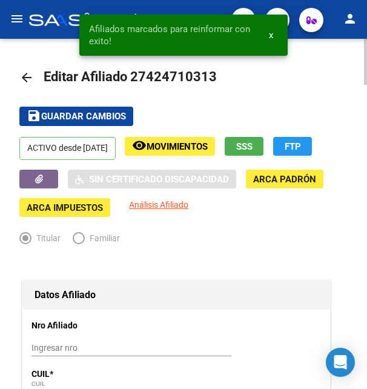
drag, startPoint x: 148, startPoint y: 75, endPoint x: 210, endPoint y: 72, distance: 62.5
click at [210, 72] on span "Editar Afiliado 27424710313" at bounding box center [130, 76] width 173 height 15
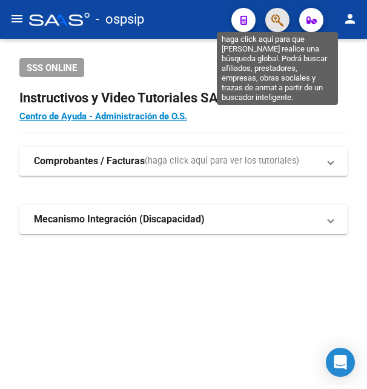
click at [281, 15] on icon "button" at bounding box center [278, 20] width 12 height 14
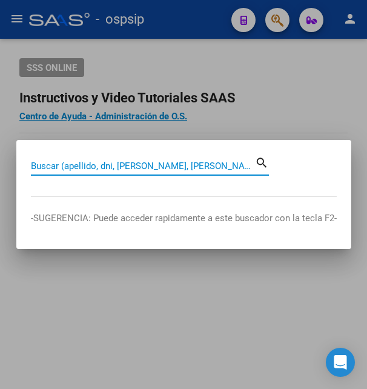
click at [81, 165] on input "Buscar (apellido, dni, [PERSON_NAME], [PERSON_NAME], cuit, obra social)" at bounding box center [143, 166] width 224 height 11
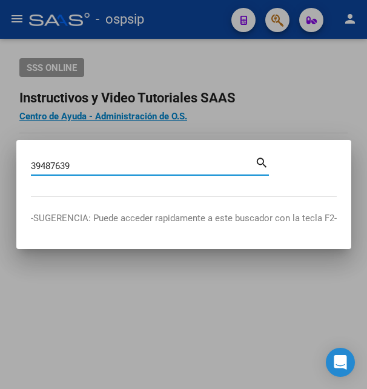
type input "39487639"
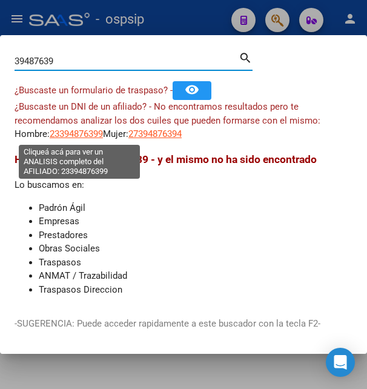
click at [85, 133] on span "23394876399" at bounding box center [76, 133] width 53 height 11
type textarea "23394876399"
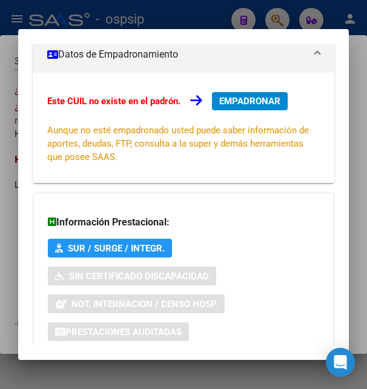
scroll to position [294, 0]
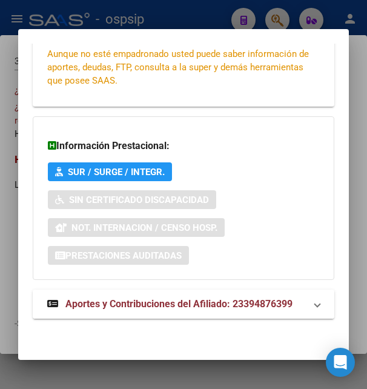
click at [113, 302] on span "Aportes y Contribuciones del Afiliado: 23394876399" at bounding box center [178, 304] width 227 height 12
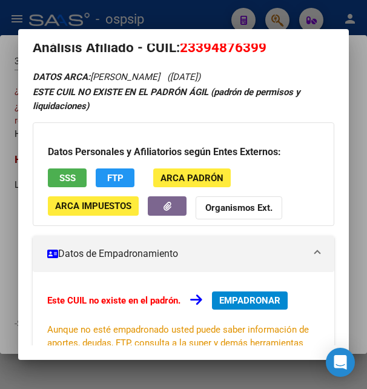
scroll to position [65, 0]
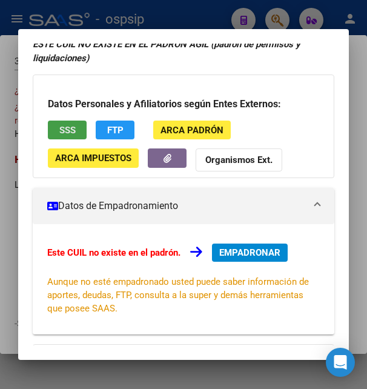
click at [56, 132] on button "SSS" at bounding box center [67, 130] width 39 height 19
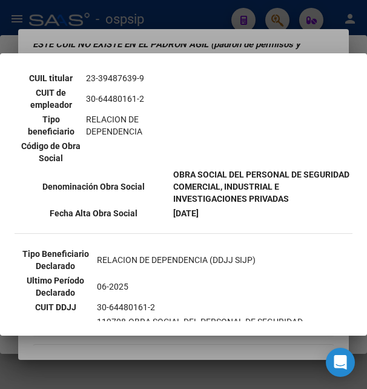
scroll to position [131, 0]
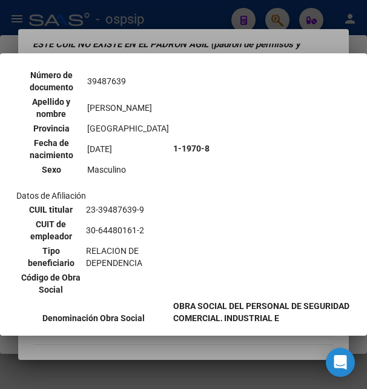
click at [187, 42] on div at bounding box center [183, 194] width 367 height 389
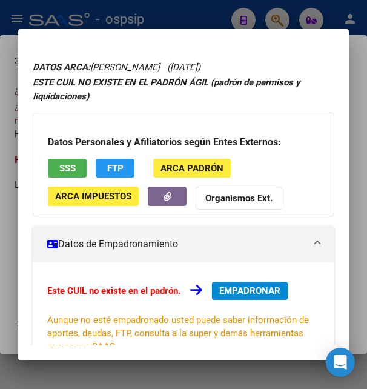
scroll to position [0, 0]
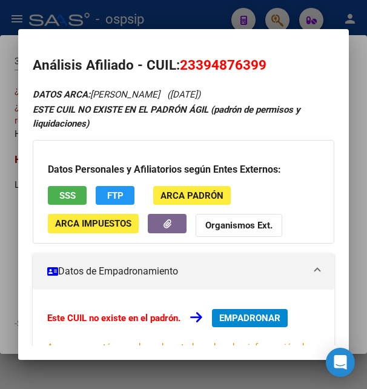
drag, startPoint x: 201, startPoint y: 64, endPoint x: 233, endPoint y: 63, distance: 32.7
click at [233, 63] on span "23394876399" at bounding box center [223, 65] width 87 height 16
click at [230, 36] on mat-dialog-container "Análisis Afiliado - CUIL: 23394876399 DATOS ARCA: ROJAS GIANFRANCO NICOLAS (10/…" at bounding box center [183, 194] width 330 height 331
drag, startPoint x: 198, startPoint y: 59, endPoint x: 258, endPoint y: 58, distance: 60.6
click at [258, 58] on span "23394876399" at bounding box center [223, 65] width 87 height 16
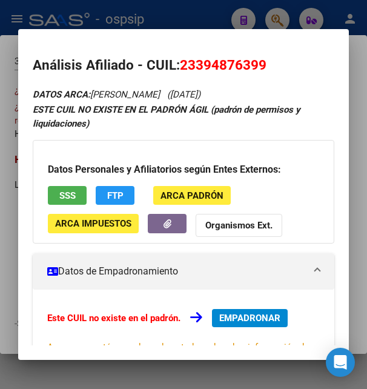
click at [179, 21] on div at bounding box center [183, 194] width 367 height 389
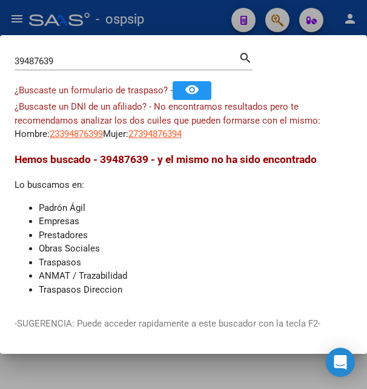
click at [180, 21] on div at bounding box center [183, 194] width 367 height 389
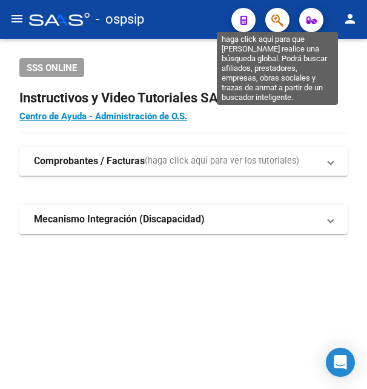
click at [279, 27] on icon "button" at bounding box center [278, 20] width 12 height 14
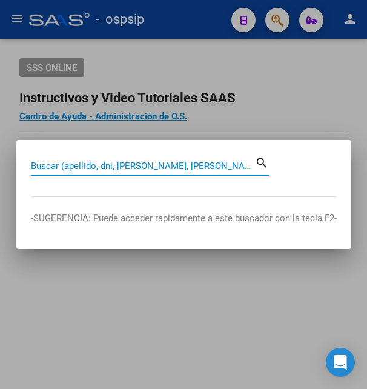
click at [145, 165] on input "Buscar (apellido, dni, [PERSON_NAME], [PERSON_NAME], cuit, obra social)" at bounding box center [143, 166] width 224 height 11
click at [143, 167] on input "Buscar (apellido, dni, [PERSON_NAME], [PERSON_NAME], cuit, obra social)" at bounding box center [143, 166] width 224 height 11
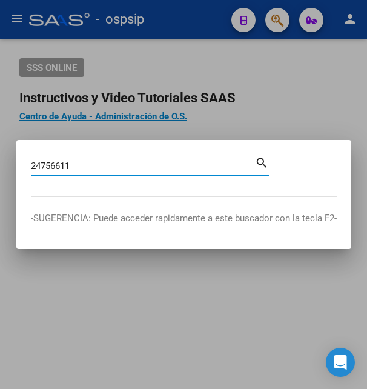
type input "24756611"
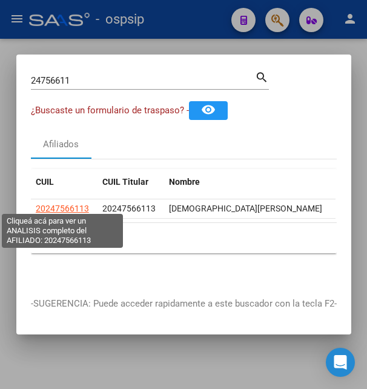
click at [76, 204] on span "20247566113" at bounding box center [62, 209] width 53 height 10
type textarea "20247566113"
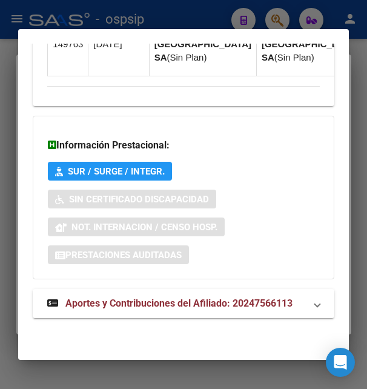
scroll to position [1441, 0]
click at [199, 306] on span "Aportes y Contribuciones del Afiliado: 20247566113" at bounding box center [178, 304] width 227 height 12
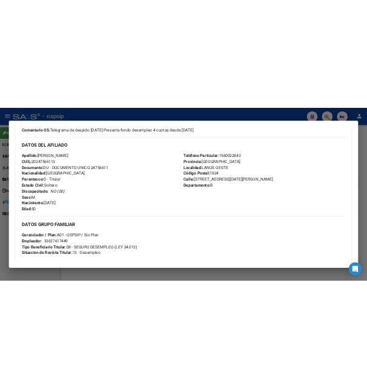
scroll to position [252, 0]
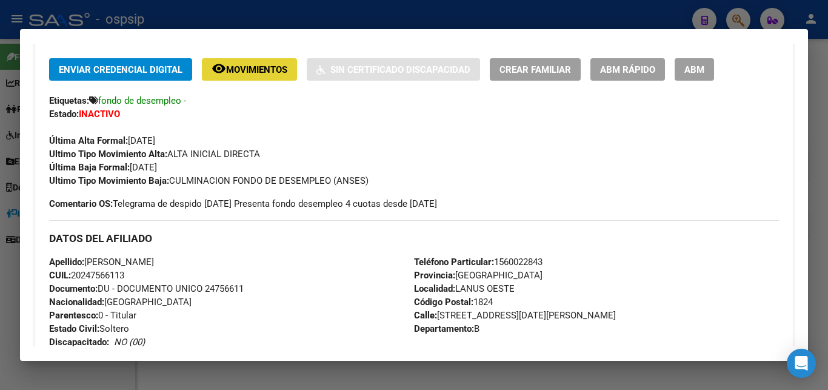
click at [279, 72] on span "Movimientos" at bounding box center [256, 69] width 61 height 11
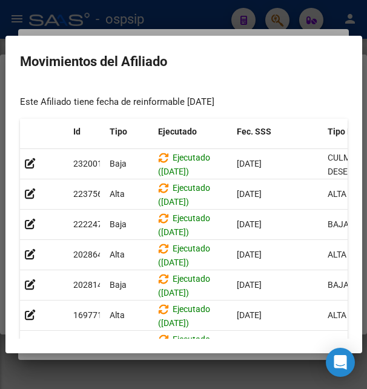
scroll to position [293, 0]
click at [159, 28] on div at bounding box center [183, 194] width 367 height 389
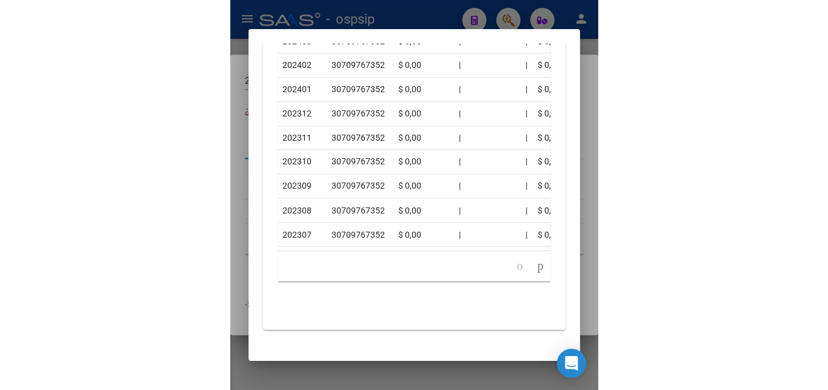
scroll to position [1531, 0]
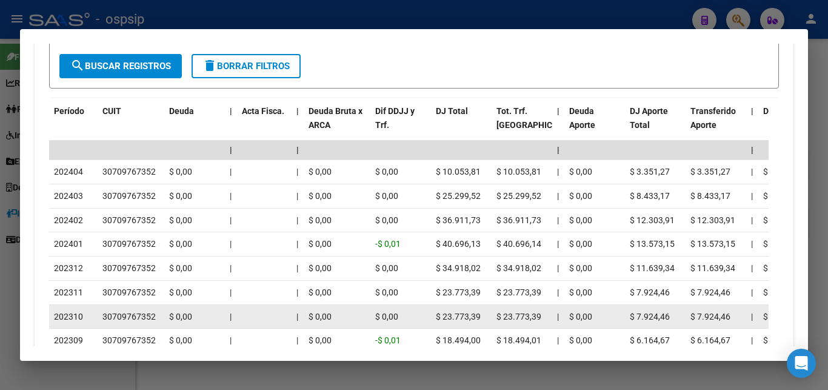
drag, startPoint x: 712, startPoint y: 162, endPoint x: 815, endPoint y: 394, distance: 253.7
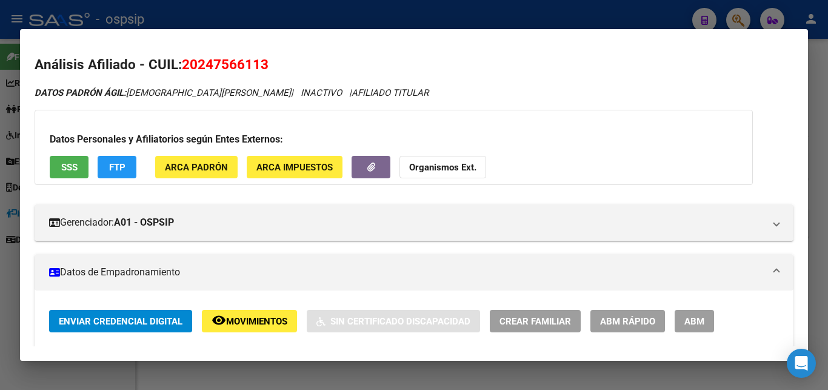
scroll to position [0, 0]
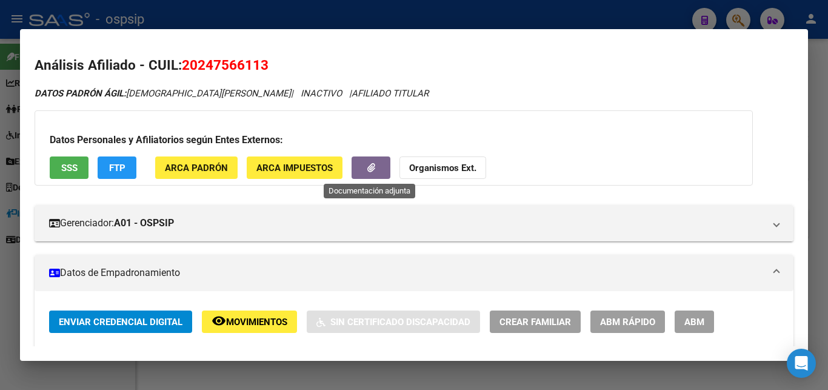
click at [360, 162] on button "button" at bounding box center [371, 167] width 39 height 22
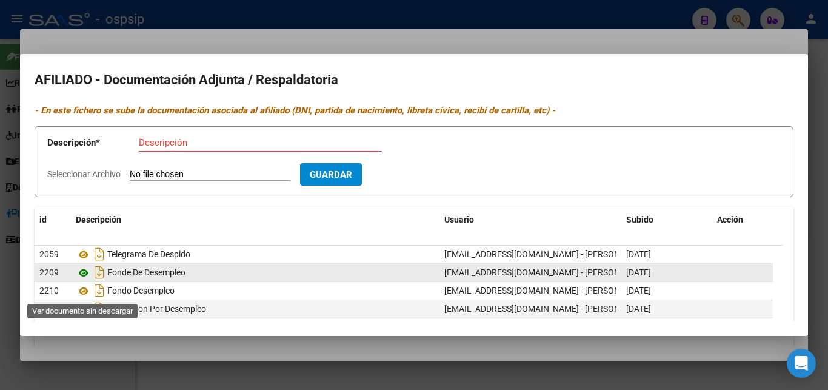
click at [87, 280] on icon at bounding box center [84, 272] width 16 height 15
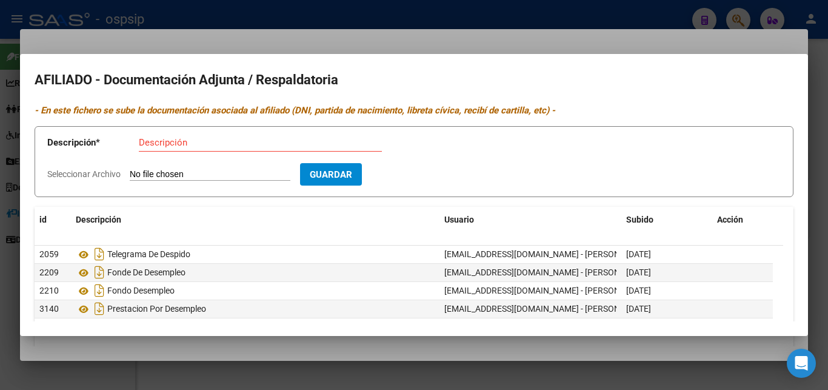
click at [367, 36] on div at bounding box center [414, 195] width 828 height 390
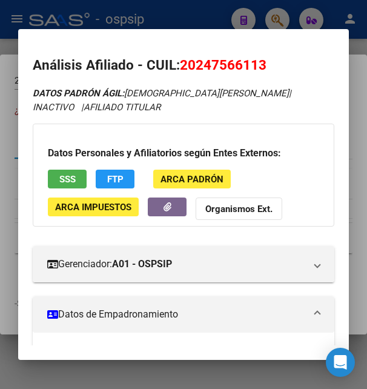
drag, startPoint x: 195, startPoint y: 59, endPoint x: 258, endPoint y: 59, distance: 62.4
click at [258, 59] on span "20247566113" at bounding box center [223, 65] width 87 height 16
click at [162, 5] on div at bounding box center [183, 194] width 367 height 389
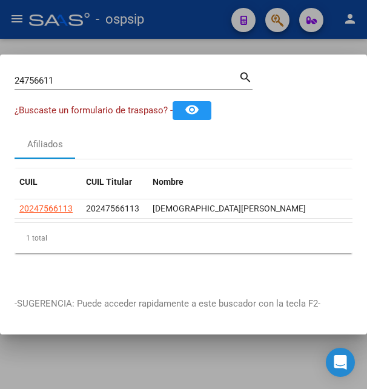
click at [177, 15] on div at bounding box center [183, 194] width 367 height 389
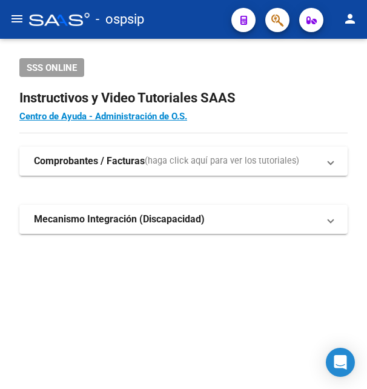
click at [190, 17] on div "- ospsip" at bounding box center [125, 19] width 193 height 27
click at [276, 18] on icon "button" at bounding box center [278, 20] width 12 height 14
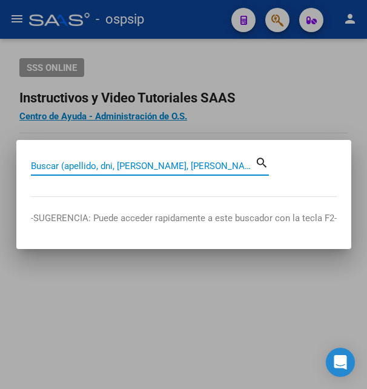
click at [105, 168] on input "Buscar (apellido, dni, [PERSON_NAME], [PERSON_NAME], cuit, obra social)" at bounding box center [143, 166] width 224 height 11
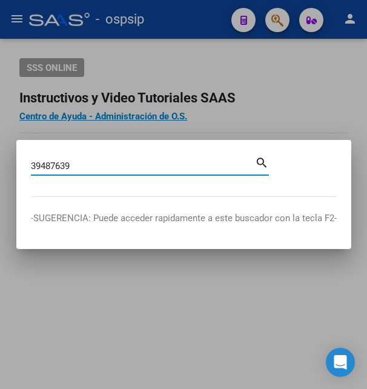
type input "39487639"
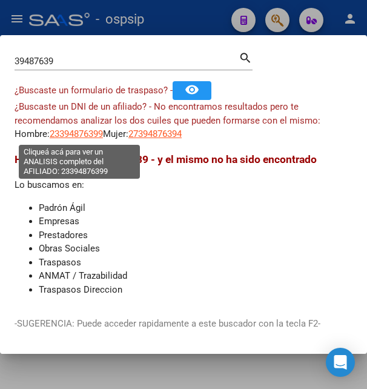
click at [76, 135] on span "23394876399" at bounding box center [76, 133] width 53 height 11
type textarea "23394876399"
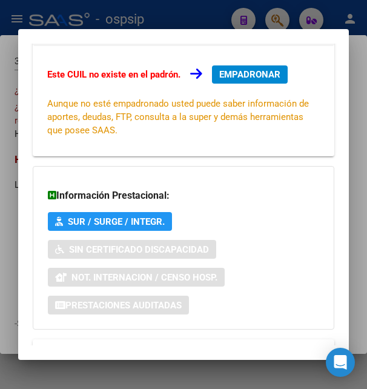
scroll to position [294, 0]
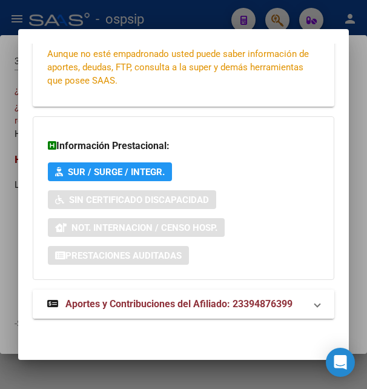
click at [170, 305] on span "Aportes y Contribuciones del Afiliado: 23394876399" at bounding box center [178, 304] width 227 height 12
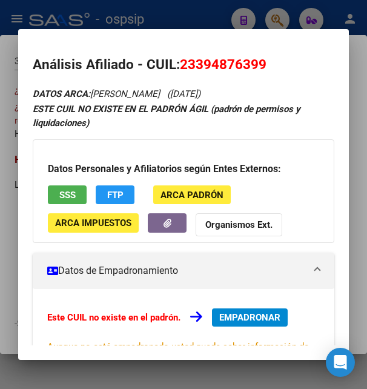
scroll to position [0, 0]
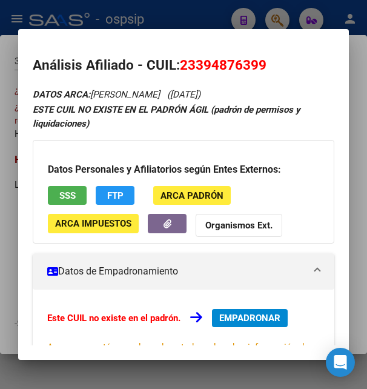
click at [59, 196] on button "SSS" at bounding box center [67, 195] width 39 height 19
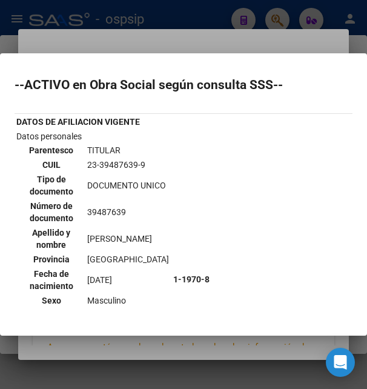
click at [184, 37] on div at bounding box center [183, 194] width 367 height 389
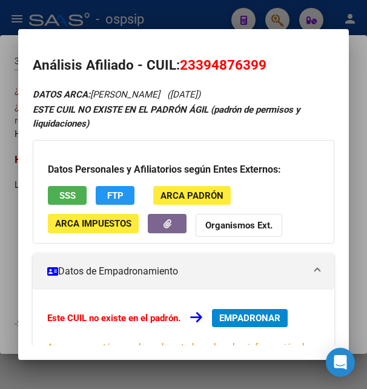
drag, startPoint x: 198, startPoint y: 64, endPoint x: 262, endPoint y: 62, distance: 64.3
click at [262, 62] on span "23394876399" at bounding box center [223, 65] width 87 height 16
drag, startPoint x: 178, startPoint y: 65, endPoint x: 272, endPoint y: 65, distance: 93.9
click at [272, 65] on h2 "Análisis Afiliado - CUIL: 23394876399" at bounding box center [183, 65] width 301 height 21
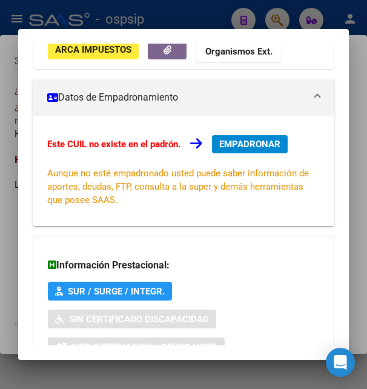
scroll to position [196, 0]
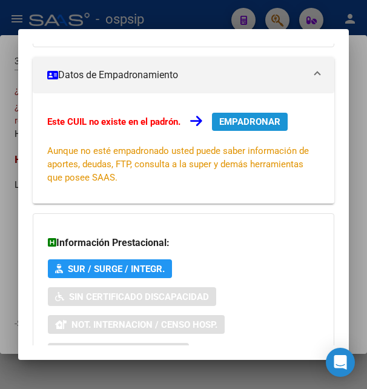
click at [265, 119] on span "EMPADRONAR" at bounding box center [249, 121] width 61 height 11
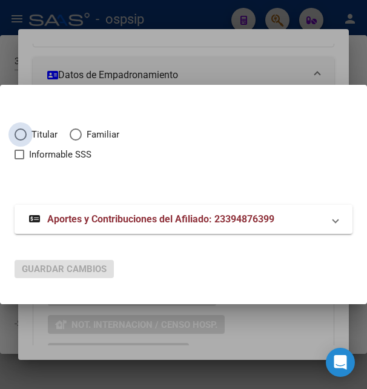
click at [23, 139] on span "Elija una opción" at bounding box center [21, 134] width 12 height 12
click at [23, 139] on input "Titular" at bounding box center [21, 134] width 12 height 12
radio input "true"
checkbox input "true"
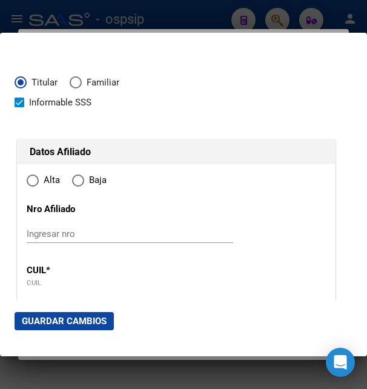
type input "23-39487639-9"
type input "39487639"
type input "ROJAS"
type input "GIANFRANCO NICOLAS"
type input "1996-02-10"
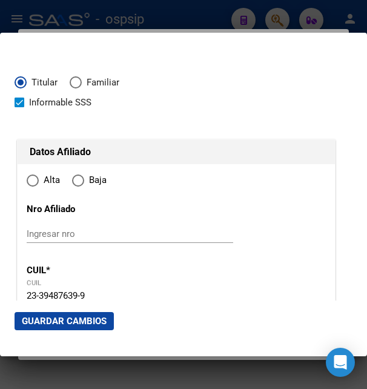
type input "CLAYPOLE"
type input "1849"
type input "0"
type input "2"
radio input "true"
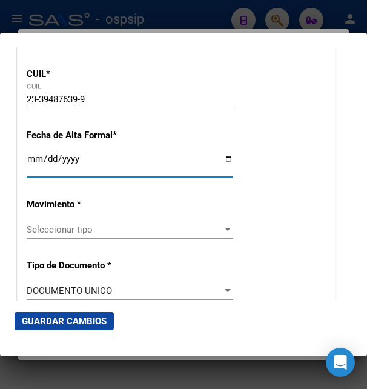
click at [39, 169] on input "Ingresar fecha" at bounding box center [130, 163] width 207 height 19
type input "2025-08-12"
click at [62, 235] on span "Seleccionar tipo" at bounding box center [125, 229] width 196 height 11
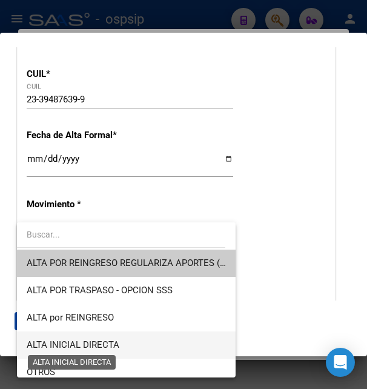
click at [86, 347] on span "ALTA INICIAL DIRECTA" at bounding box center [73, 344] width 93 height 11
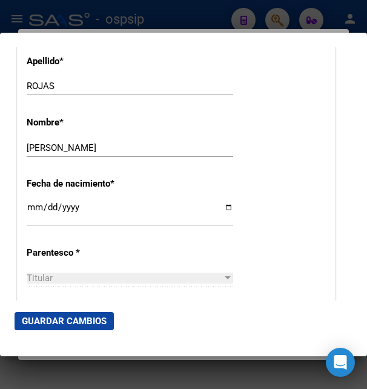
scroll to position [589, 0]
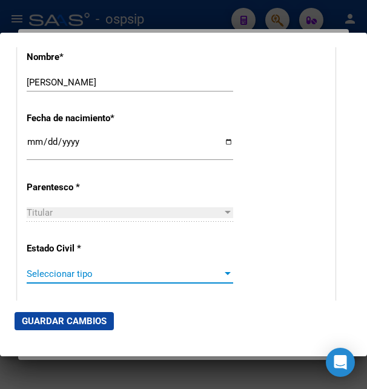
click at [53, 278] on span "Seleccionar tipo" at bounding box center [125, 273] width 196 height 11
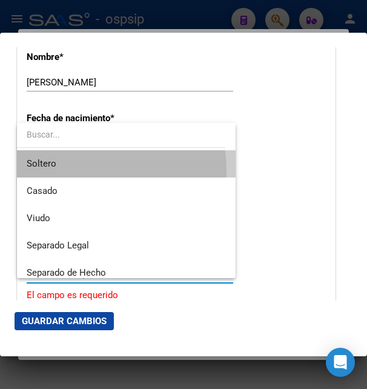
click at [65, 172] on span "Soltero" at bounding box center [126, 163] width 199 height 27
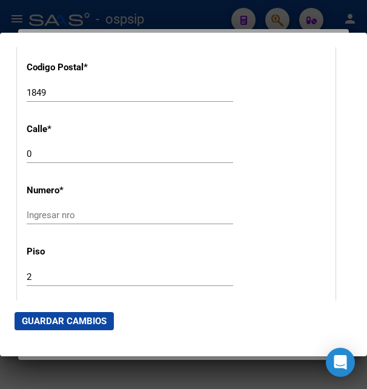
scroll to position [1309, 0]
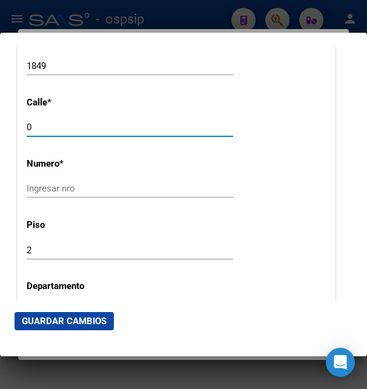
click at [56, 122] on input "0" at bounding box center [130, 127] width 207 height 11
type input "MANZANA 56"
click at [56, 183] on input "Ingresar nro" at bounding box center [130, 188] width 207 height 11
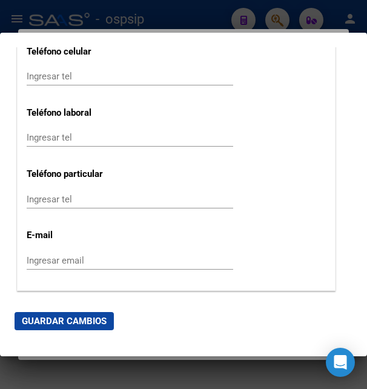
scroll to position [1702, 0]
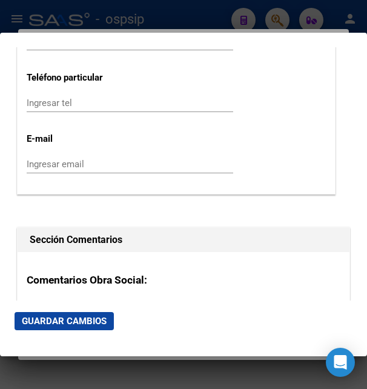
type input "S/N"
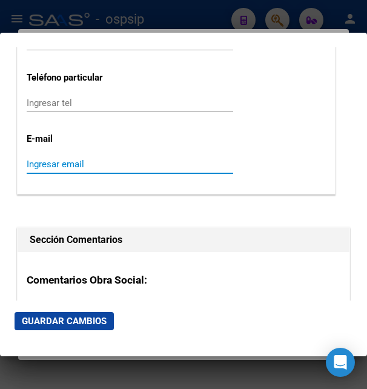
paste input "gian14.rojas@gmail.com"
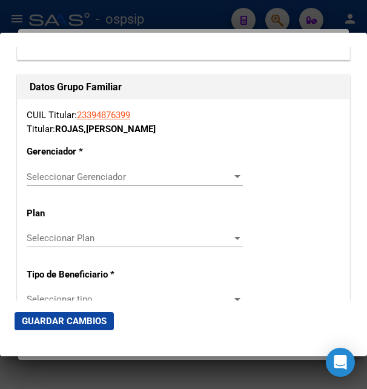
scroll to position [2094, 0]
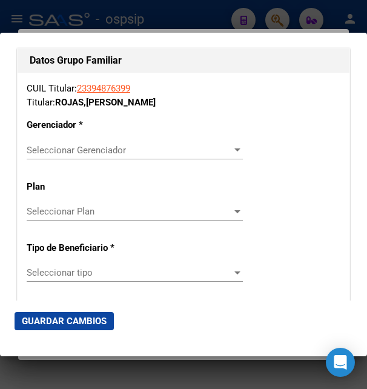
type input "gian14.rojas@gmail.com"
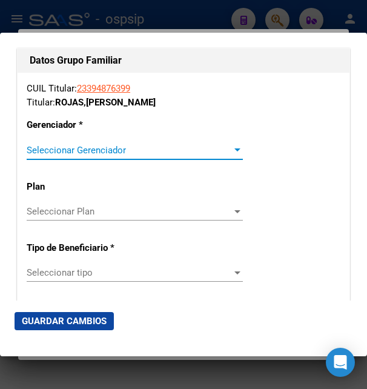
click at [86, 145] on span "Seleccionar Gerenciador" at bounding box center [129, 150] width 205 height 11
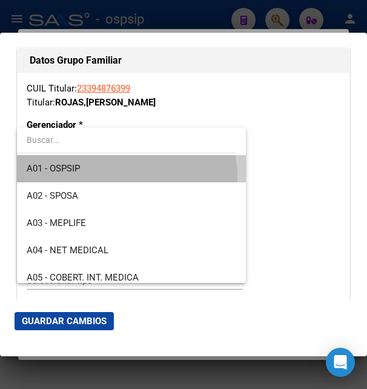
click at [110, 178] on span "A01 - OSPSIP" at bounding box center [132, 168] width 210 height 27
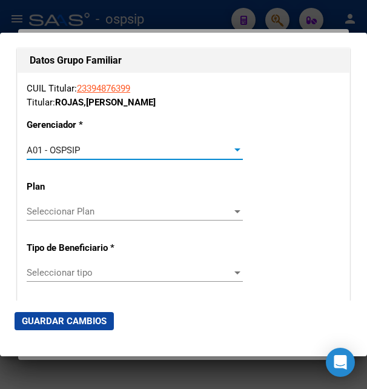
click at [90, 267] on span "Seleccionar tipo" at bounding box center [129, 272] width 205 height 11
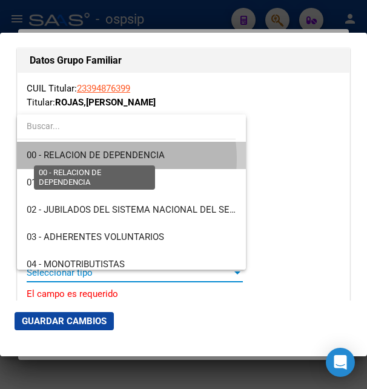
click at [105, 158] on span "00 - RELACION DE DEPENDENCIA" at bounding box center [96, 155] width 138 height 11
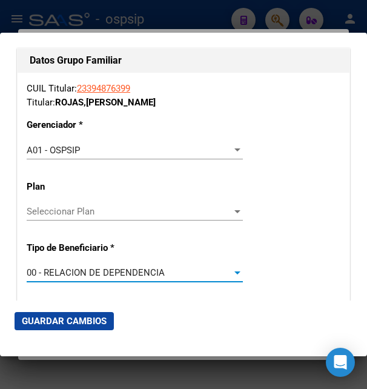
type input "30-64480161-2"
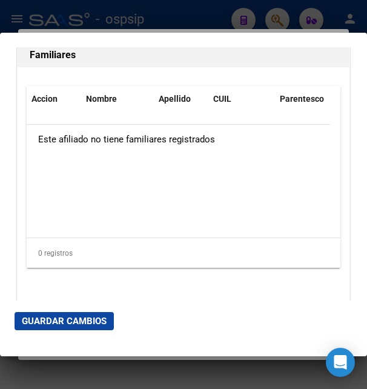
scroll to position [2608, 0]
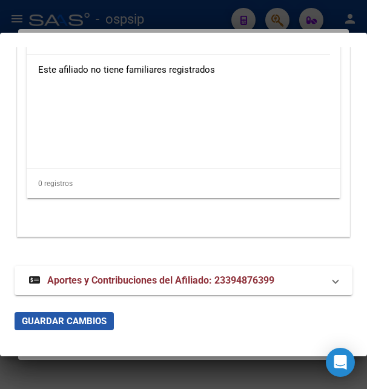
click at [75, 325] on span "Guardar Cambios" at bounding box center [64, 321] width 85 height 11
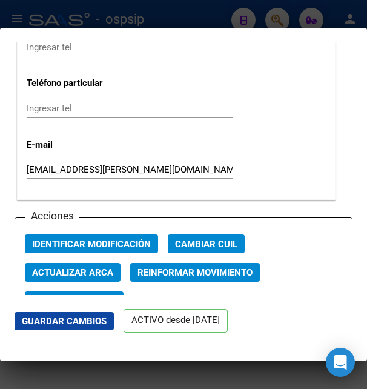
scroll to position [1702, 0]
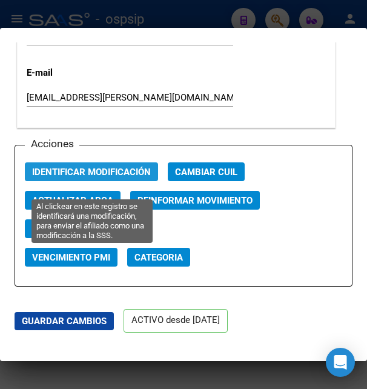
click at [111, 178] on span "Identificar Modificación" at bounding box center [91, 172] width 119 height 11
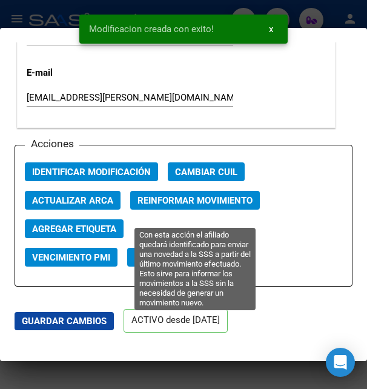
click at [171, 206] on span "Reinformar Movimiento" at bounding box center [195, 200] width 115 height 11
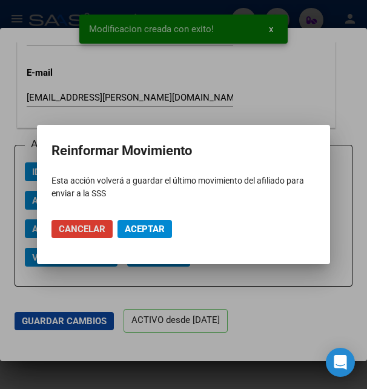
click at [146, 225] on span "Aceptar" at bounding box center [145, 229] width 40 height 11
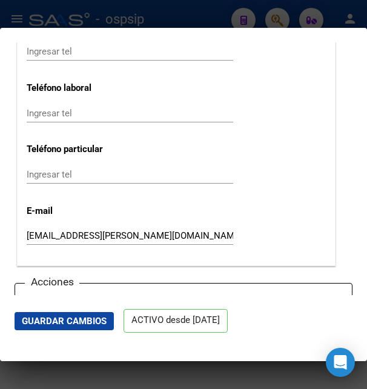
scroll to position [1440, 0]
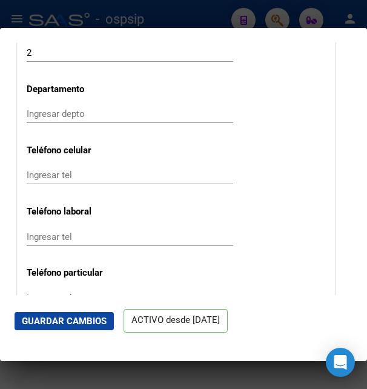
click at [288, 13] on div at bounding box center [183, 194] width 367 height 389
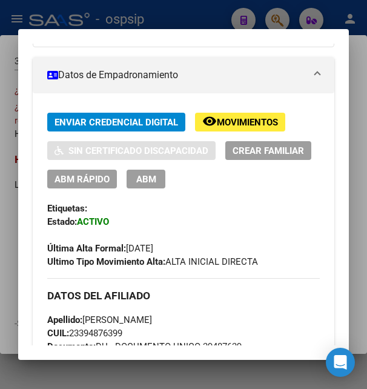
click at [202, 20] on div at bounding box center [183, 194] width 367 height 389
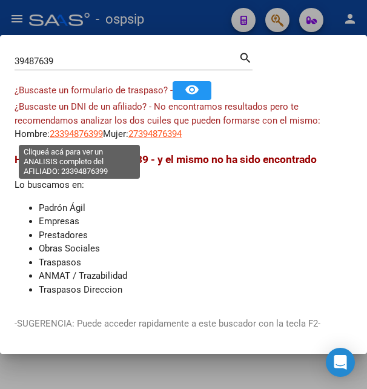
click at [83, 139] on span "23394876399" at bounding box center [76, 133] width 53 height 11
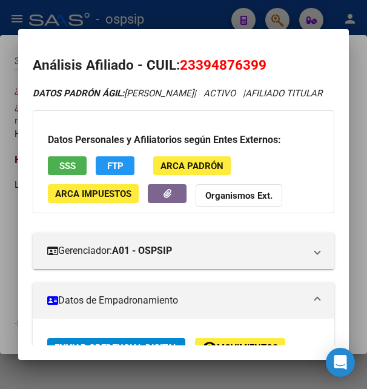
drag, startPoint x: 199, startPoint y: 66, endPoint x: 264, endPoint y: 59, distance: 65.8
click at [264, 59] on span "23394876399" at bounding box center [223, 65] width 87 height 16
click at [243, 52] on mat-dialog-content "Análisis Afiliado - CUIL: 23394876399 DATOS PADRÓN ÁGIL: ROJAS GIANFRANCO NICOL…" at bounding box center [183, 195] width 330 height 302
drag, startPoint x: 196, startPoint y: 61, endPoint x: 259, endPoint y: 56, distance: 63.8
click at [259, 56] on h2 "Análisis Afiliado - CUIL: 23394876399" at bounding box center [183, 65] width 301 height 21
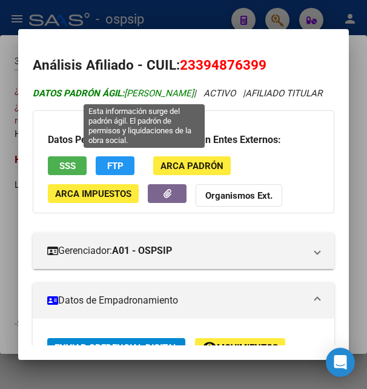
drag, startPoint x: 125, startPoint y: 94, endPoint x: 153, endPoint y: 92, distance: 27.9
click at [153, 92] on span "DATOS PADRÓN ÁGIL: ROJAS GIANFRANCO NICOLAS" at bounding box center [113, 93] width 161 height 11
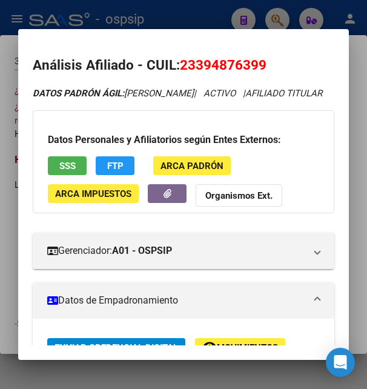
drag, startPoint x: 159, startPoint y: 93, endPoint x: 255, endPoint y: 92, distance: 95.8
click at [255, 92] on icon "DATOS PADRÓN ÁGIL: ROJAS GIANFRANCO NICOLAS | ACTIVO | AFILIADO TITULAR" at bounding box center [178, 93] width 290 height 11
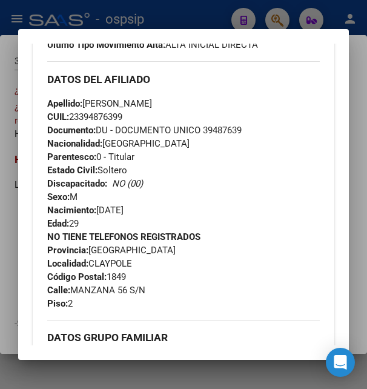
scroll to position [458, 0]
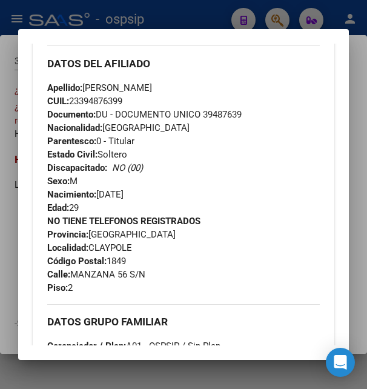
click at [109, 200] on span "Nacimiento: 10/02/1996" at bounding box center [85, 194] width 76 height 11
drag, startPoint x: 98, startPoint y: 205, endPoint x: 151, endPoint y: 205, distance: 52.7
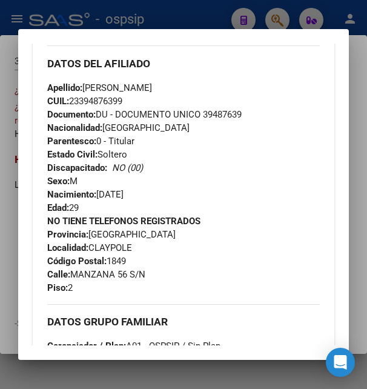
click at [151, 205] on div "Apellido: GIANFRANCO NICOLAS ROJAS CUIL: 23394876399 Documento: DU - DOCUMENTO …" at bounding box center [183, 147] width 272 height 133
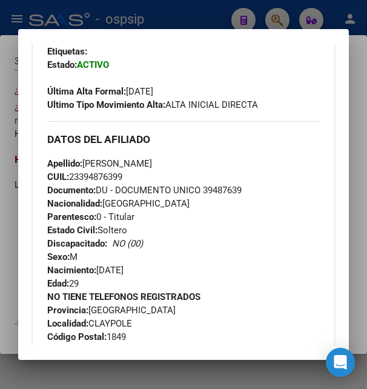
scroll to position [327, 0]
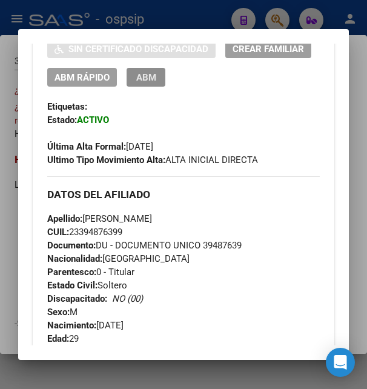
click at [156, 83] on span "ABM" at bounding box center [146, 77] width 20 height 11
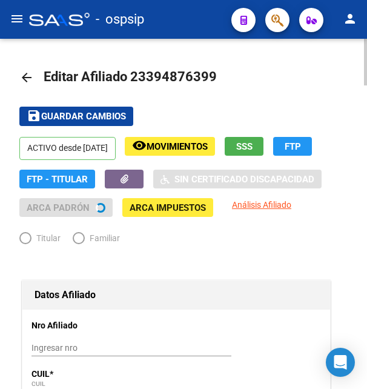
radio input "true"
type input "30-64480161-2"
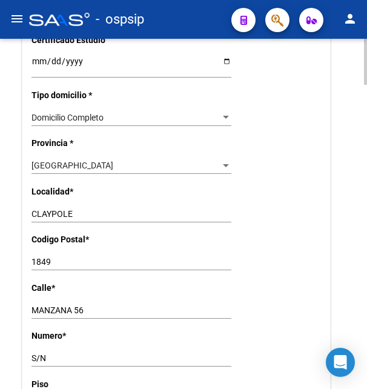
scroll to position [927, 0]
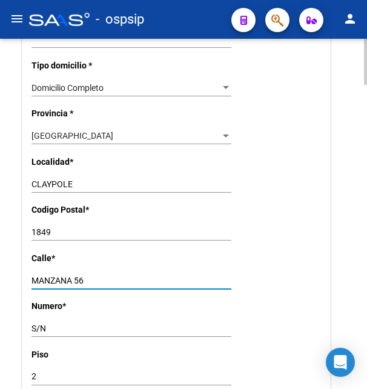
drag, startPoint x: 32, startPoint y: 265, endPoint x: 90, endPoint y: 262, distance: 57.7
click at [90, 276] on input "MANZANA 56" at bounding box center [132, 281] width 200 height 10
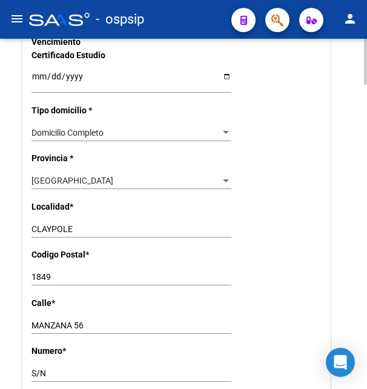
scroll to position [865, 0]
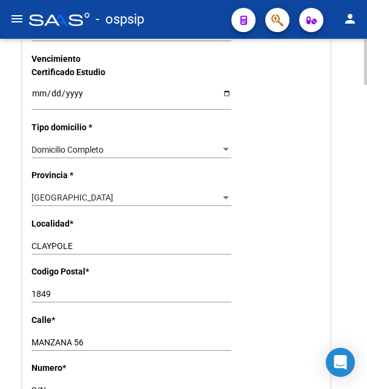
click at [37, 289] on input "1849" at bounding box center [132, 294] width 200 height 10
click at [36, 289] on input "1849" at bounding box center [132, 294] width 200 height 10
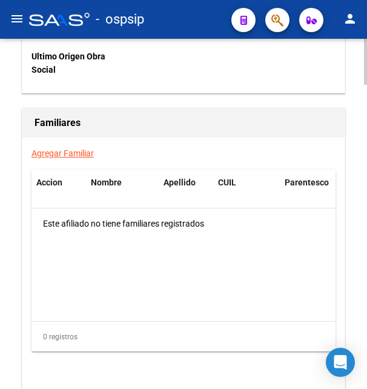
scroll to position [2314, 0]
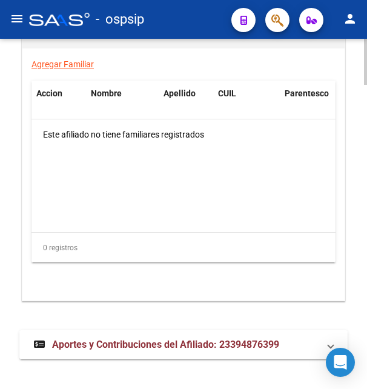
click at [138, 338] on strong "Aportes y Contribuciones del Afiliado: 23394876399" at bounding box center [156, 344] width 245 height 13
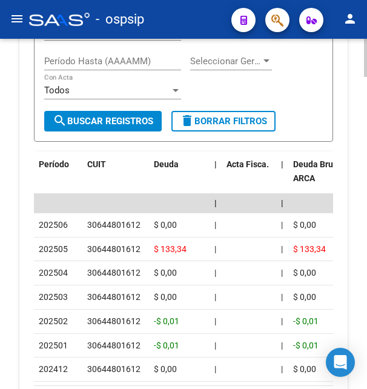
scroll to position [2789, 0]
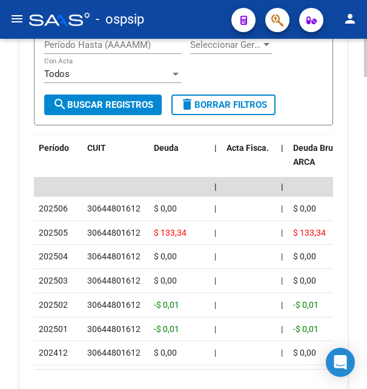
drag, startPoint x: 87, startPoint y: 192, endPoint x: 141, endPoint y: 192, distance: 54.5
click at [141, 197] on datatable-body-cell "30644801612" at bounding box center [115, 209] width 67 height 24
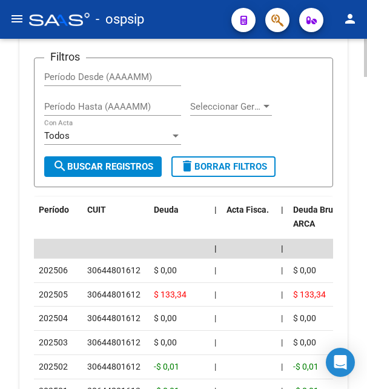
scroll to position [2604, 0]
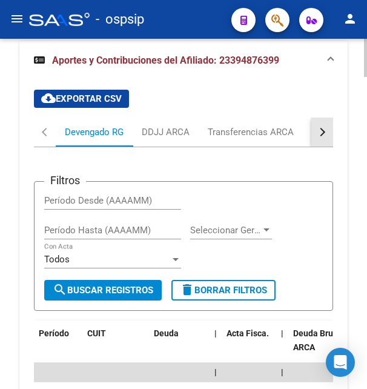
click at [327, 122] on button "button" at bounding box center [323, 132] width 22 height 29
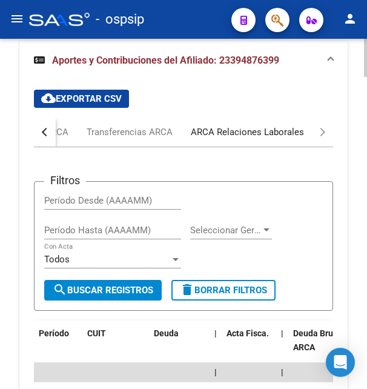
click at [270, 125] on div "ARCA Relaciones Laborales" at bounding box center [247, 131] width 113 height 13
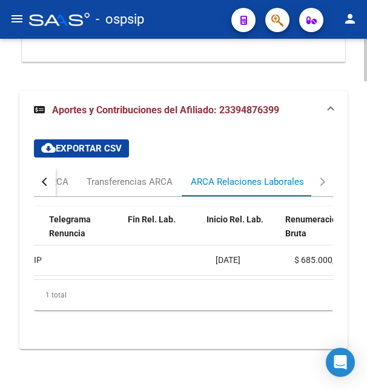
scroll to position [0, 371]
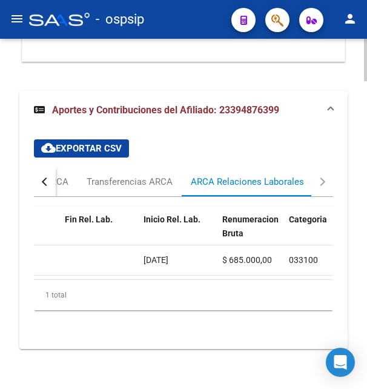
drag, startPoint x: 144, startPoint y: 248, endPoint x: 191, endPoint y: 242, distance: 47.0
click at [191, 253] on div "21/12/2024" at bounding box center [178, 260] width 69 height 14
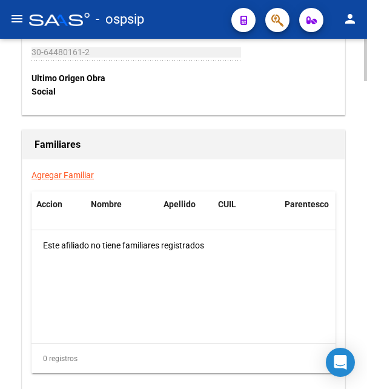
click at [364, 41] on div at bounding box center [365, 214] width 3 height 350
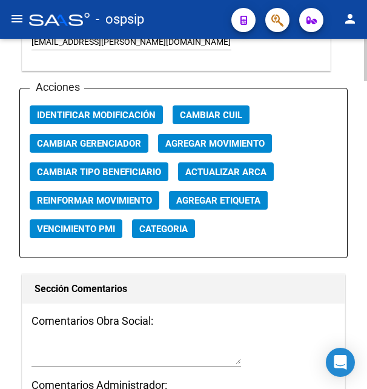
click at [364, 41] on div at bounding box center [365, 214] width 3 height 350
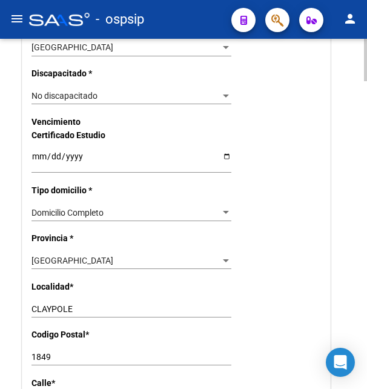
click at [364, 41] on div at bounding box center [365, 214] width 3 height 350
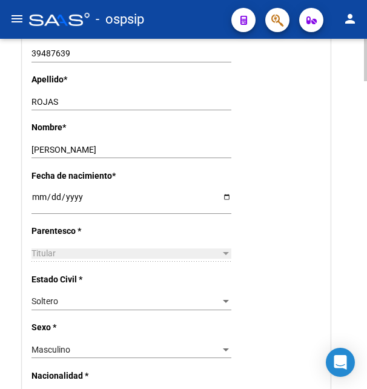
click at [364, 41] on div at bounding box center [365, 214] width 3 height 350
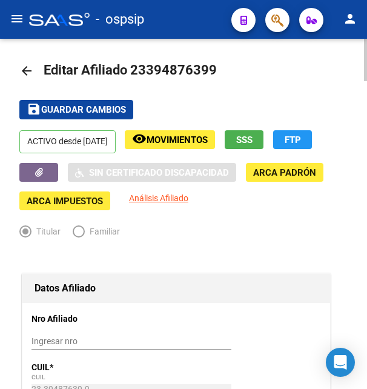
click at [364, 41] on div at bounding box center [365, 214] width 3 height 350
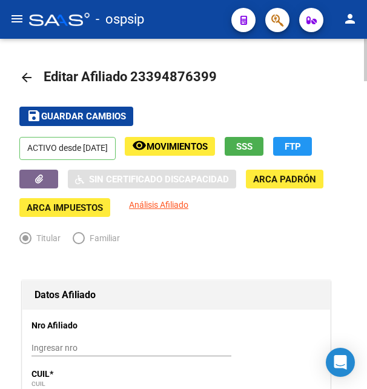
click at [364, 41] on div at bounding box center [365, 60] width 3 height 42
drag, startPoint x: 146, startPoint y: 78, endPoint x: 208, endPoint y: 75, distance: 62.5
click at [208, 75] on span "Editar Afiliado 23394876399" at bounding box center [130, 76] width 173 height 15
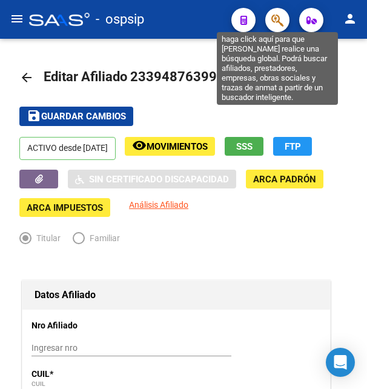
click at [278, 18] on icon "button" at bounding box center [278, 20] width 12 height 14
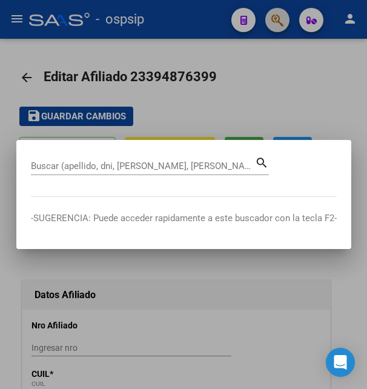
scroll to position [0, 371]
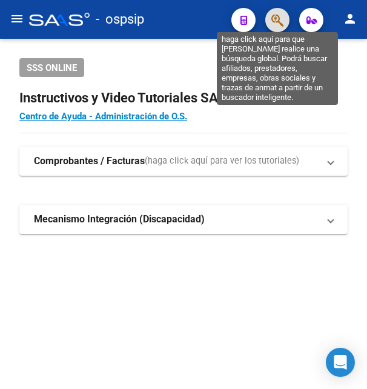
click at [278, 15] on icon "button" at bounding box center [278, 20] width 12 height 14
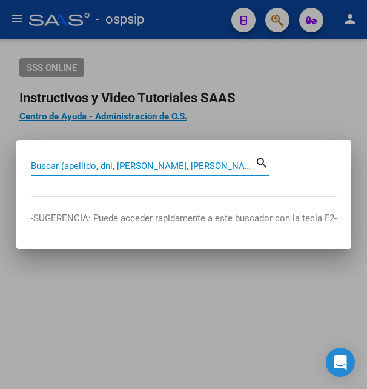
paste input "18802187"
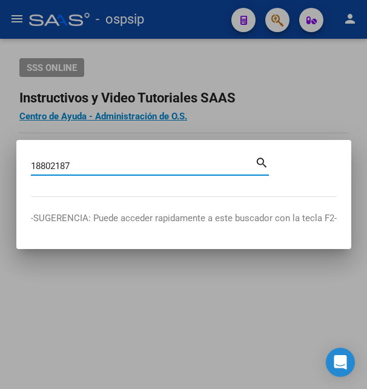
type input "18802187"
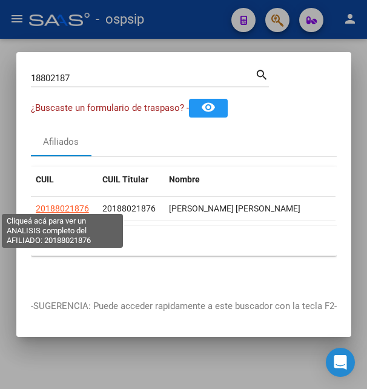
click at [58, 204] on span "20188021876" at bounding box center [62, 209] width 53 height 10
type textarea "20188021876"
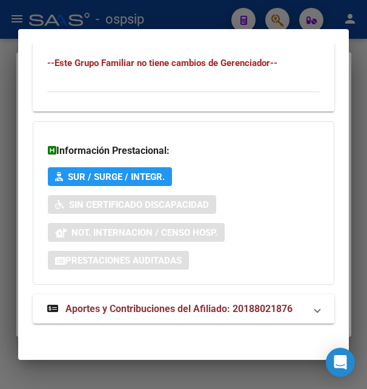
scroll to position [874, 0]
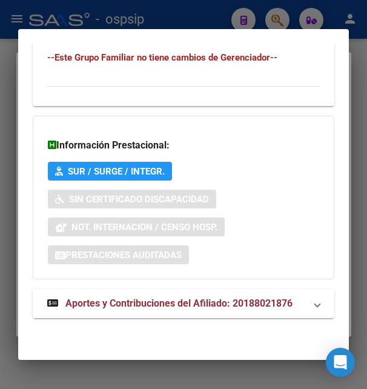
click at [148, 309] on span "Aportes y Contribuciones del Afiliado: 20188021876" at bounding box center [178, 304] width 227 height 12
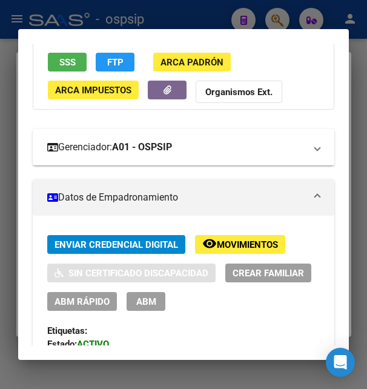
scroll to position [0, 0]
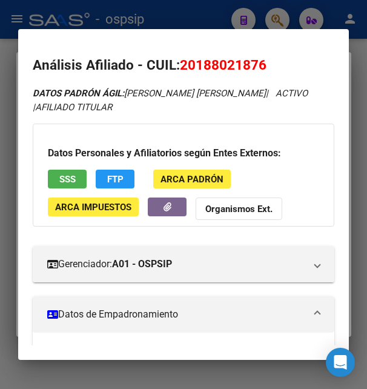
drag, startPoint x: 198, startPoint y: 67, endPoint x: 261, endPoint y: 64, distance: 63.7
click at [261, 64] on span "20188021876" at bounding box center [223, 65] width 87 height 16
click at [172, 10] on div at bounding box center [183, 194] width 367 height 389
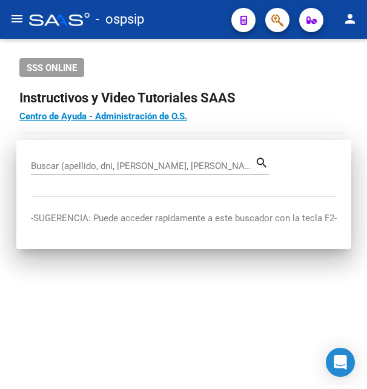
click at [172, 10] on div "- ospsip" at bounding box center [125, 19] width 193 height 27
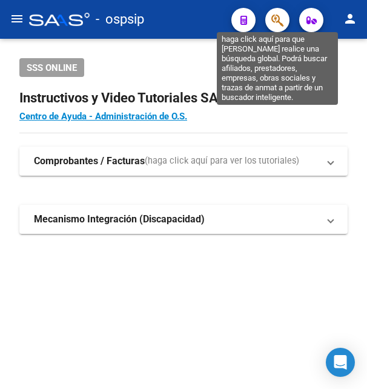
click at [278, 18] on icon "button" at bounding box center [278, 20] width 12 height 14
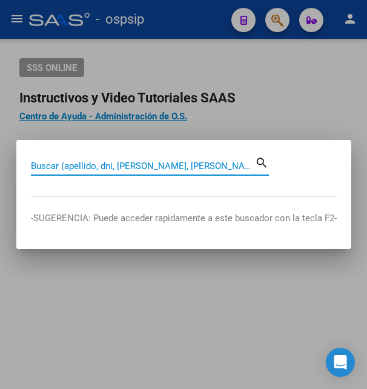
click at [101, 167] on input "Buscar (apellido, dni, [PERSON_NAME], [PERSON_NAME], cuit, obra social)" at bounding box center [143, 166] width 224 height 11
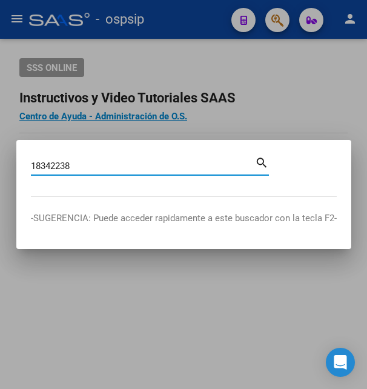
type input "18342238"
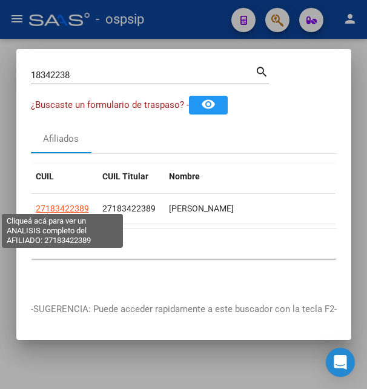
click at [67, 204] on span "27183422389" at bounding box center [62, 209] width 53 height 10
type textarea "27183422389"
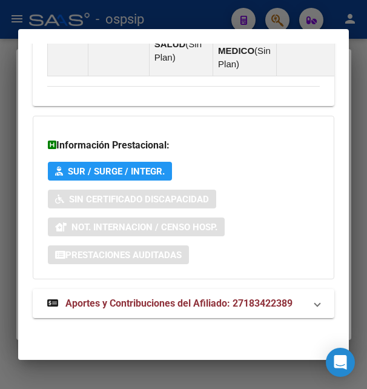
scroll to position [1056, 0]
click at [172, 304] on span "Aportes y Contribuciones del Afiliado: 27183422389" at bounding box center [178, 304] width 227 height 12
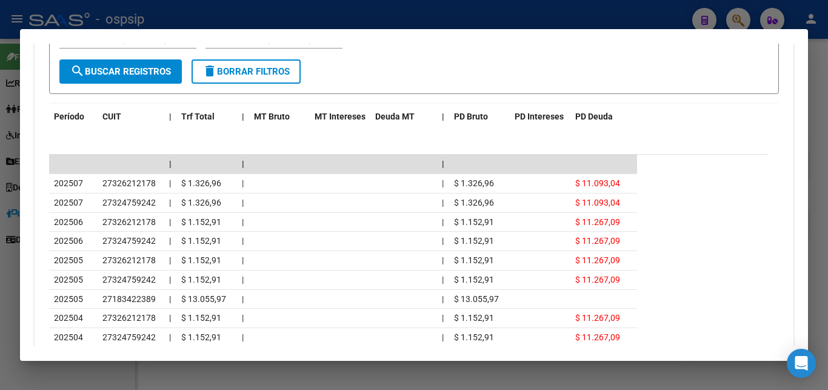
scroll to position [1178, 0]
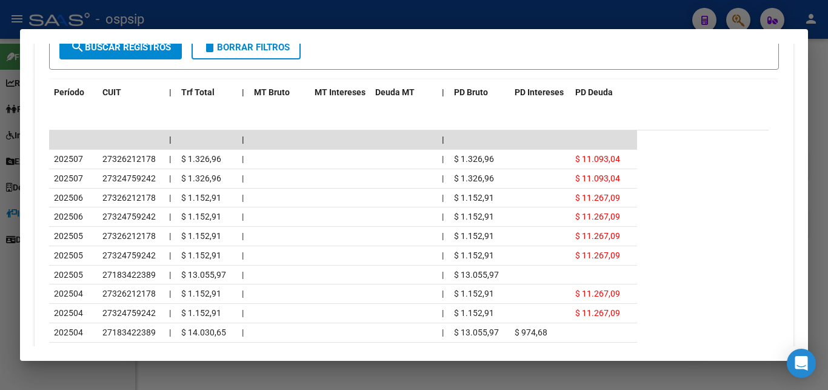
click at [367, 267] on datatable-row-wrapper "202505 27183422389 | $ 13.055,97 | | $ 13.055,97" at bounding box center [408, 274] width 719 height 19
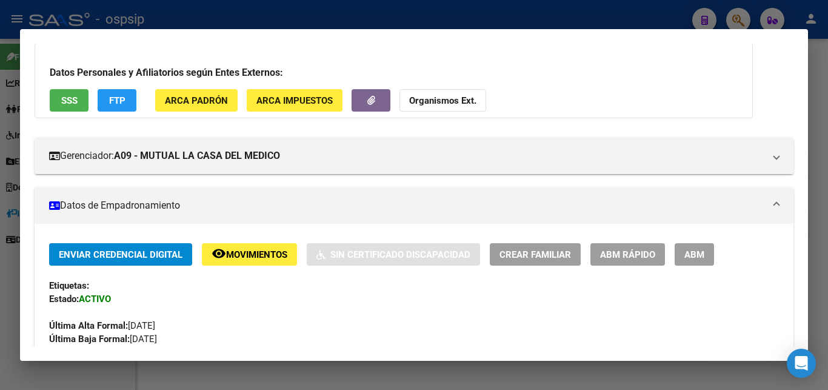
scroll to position [65, 0]
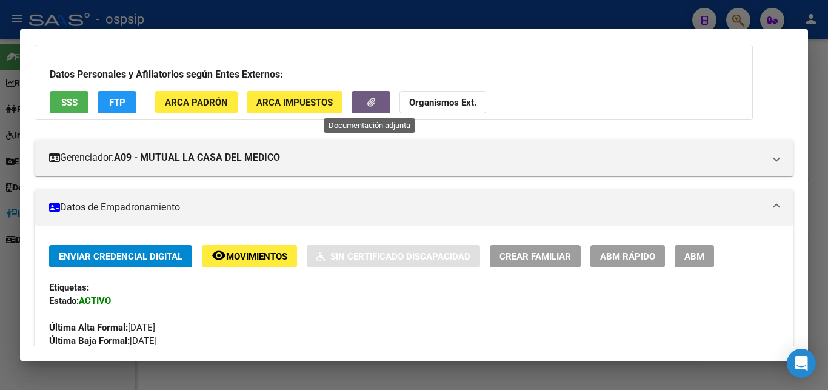
click at [362, 100] on button "button" at bounding box center [371, 102] width 39 height 22
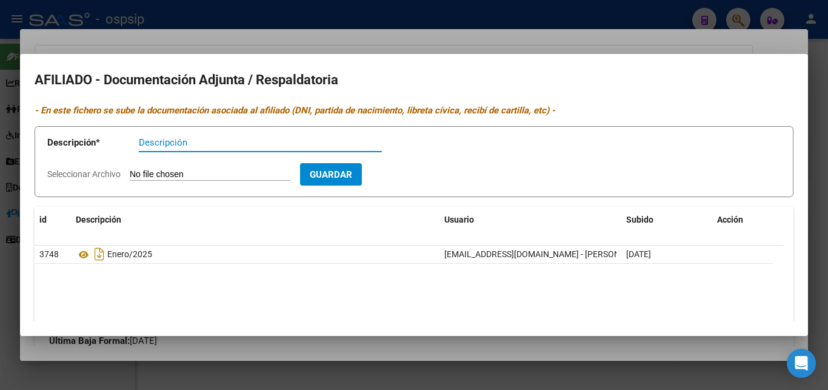
click at [367, 50] on div at bounding box center [414, 195] width 828 height 390
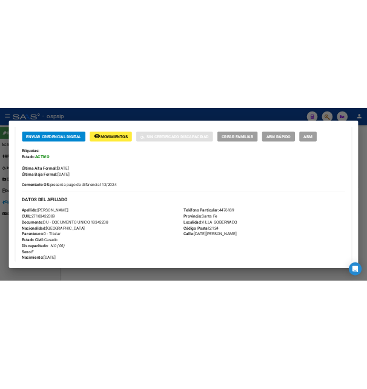
scroll to position [262, 0]
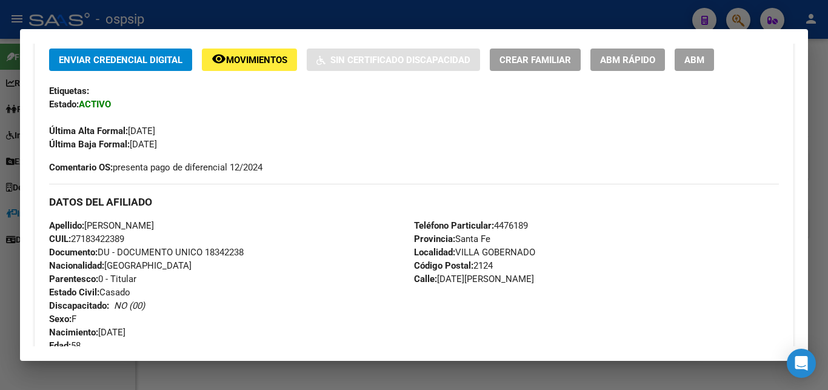
click at [367, 21] on div at bounding box center [414, 195] width 828 height 390
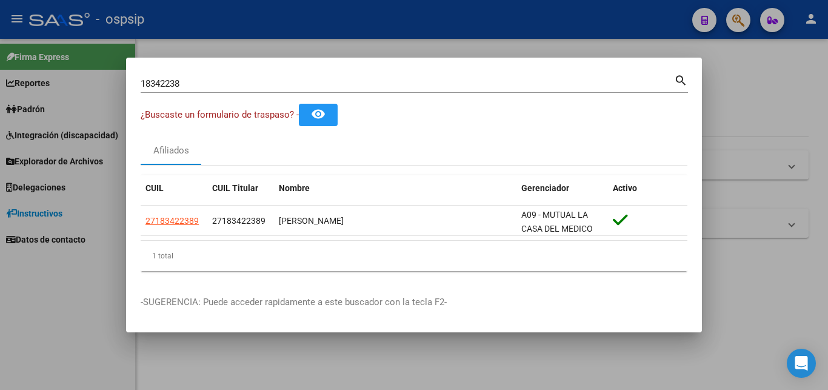
click at [367, 28] on div at bounding box center [414, 195] width 828 height 390
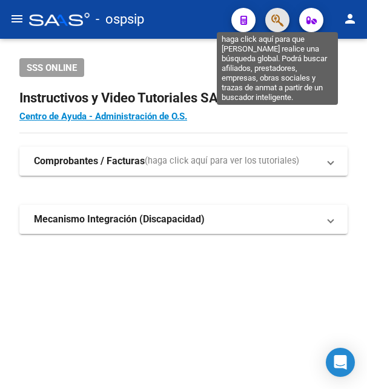
click at [277, 21] on icon "button" at bounding box center [278, 20] width 12 height 14
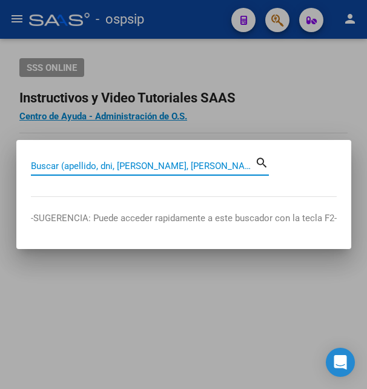
click at [111, 162] on input "Buscar (apellido, dni, [PERSON_NAME], [PERSON_NAME], cuit, obra social)" at bounding box center [143, 166] width 224 height 11
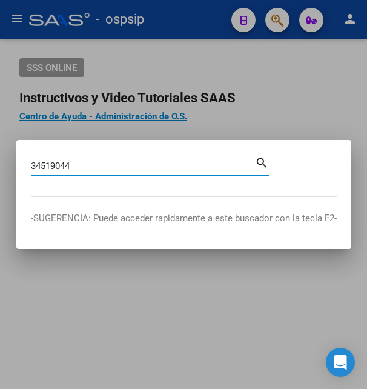
type input "34519044"
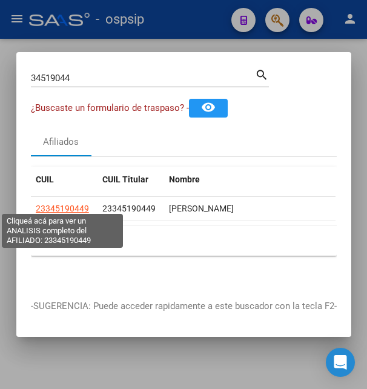
click at [73, 206] on span "23345190449" at bounding box center [62, 209] width 53 height 10
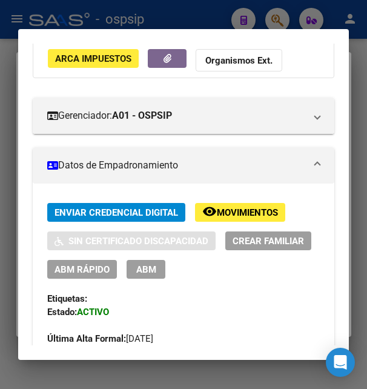
scroll to position [131, 0]
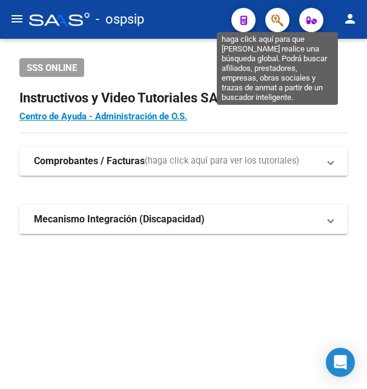
click at [276, 24] on icon "button" at bounding box center [278, 20] width 12 height 14
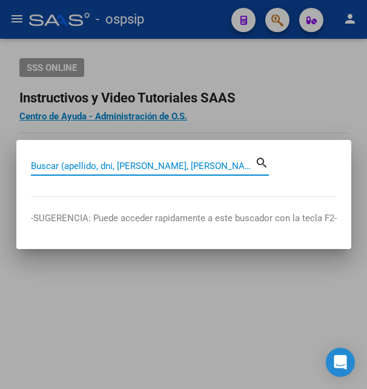
click at [118, 165] on input "Buscar (apellido, dni, [PERSON_NAME], [PERSON_NAME], cuit, obra social)" at bounding box center [143, 166] width 224 height 11
click at [64, 162] on input "Buscar (apellido, dni, [PERSON_NAME], [PERSON_NAME], cuit, obra social)" at bounding box center [143, 166] width 224 height 11
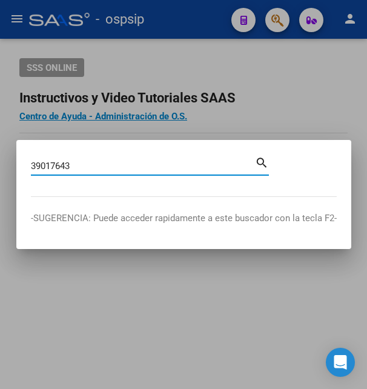
type input "39017643"
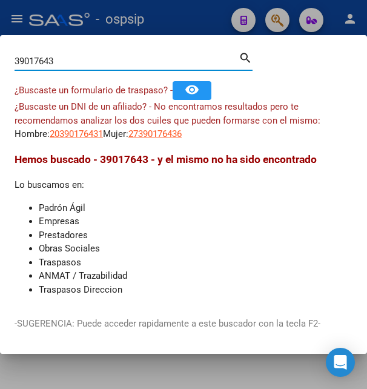
click at [75, 140] on app-link-go-to "20390176431" at bounding box center [76, 134] width 53 height 14
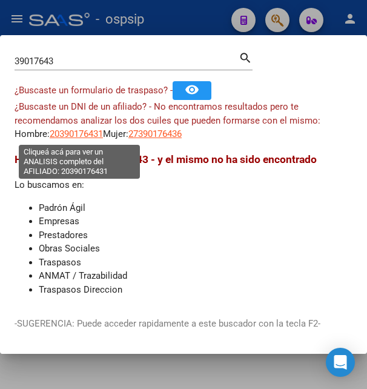
click at [81, 136] on span "20390176431" at bounding box center [76, 133] width 53 height 11
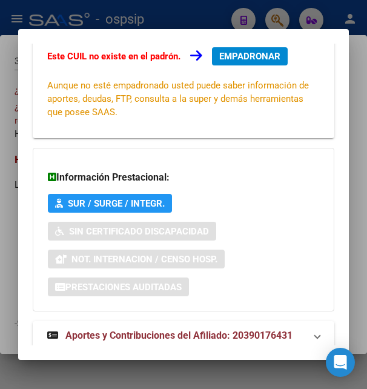
scroll to position [294, 0]
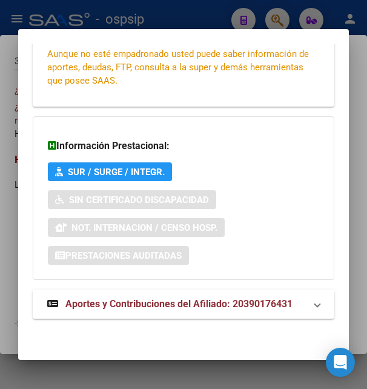
click at [148, 301] on span "Aportes y Contribuciones del Afiliado: 20390176431" at bounding box center [178, 304] width 227 height 12
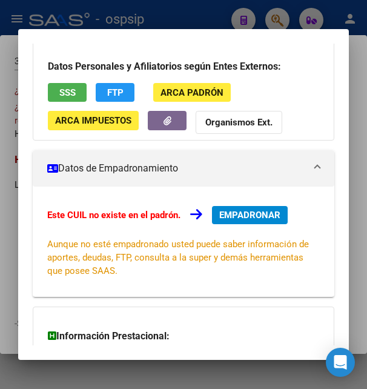
scroll to position [0, 0]
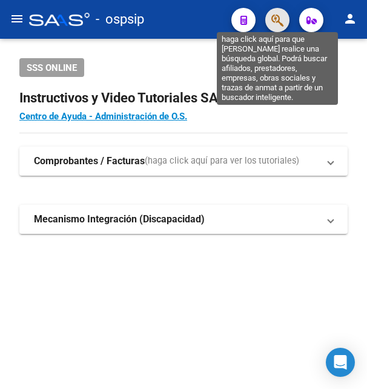
click at [278, 25] on icon "button" at bounding box center [278, 20] width 12 height 14
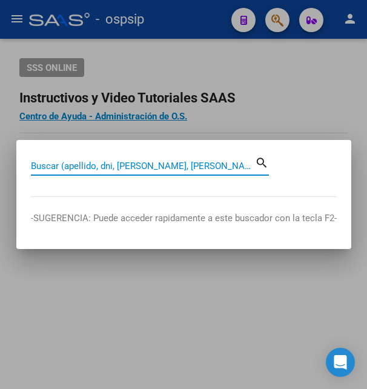
click at [116, 165] on input "Buscar (apellido, dni, [PERSON_NAME], [PERSON_NAME], cuit, obra social)" at bounding box center [143, 166] width 224 height 11
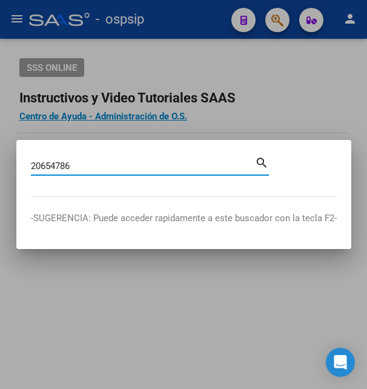
type input "20654786"
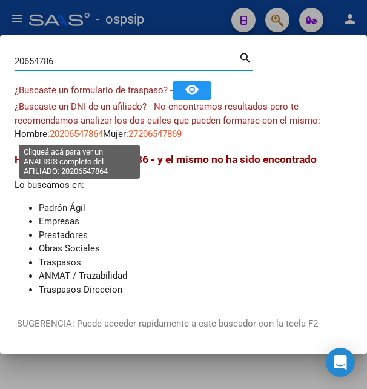
click at [85, 136] on span "20206547864" at bounding box center [76, 133] width 53 height 11
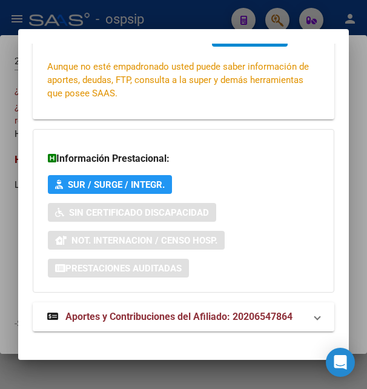
scroll to position [294, 0]
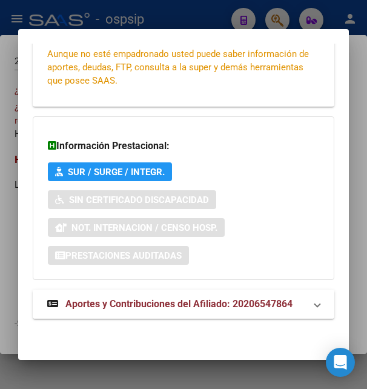
click at [168, 307] on span "Aportes y Contribuciones del Afiliado: 20206547864" at bounding box center [178, 304] width 227 height 12
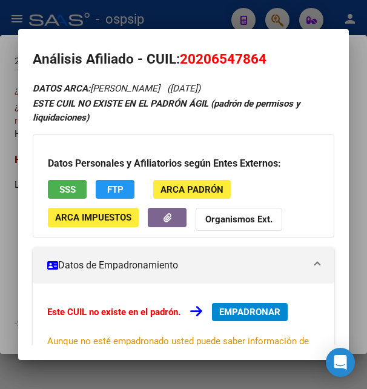
scroll to position [0, 0]
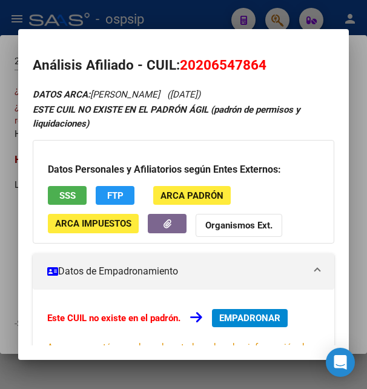
drag, startPoint x: 198, startPoint y: 62, endPoint x: 256, endPoint y: 59, distance: 58.3
click at [256, 59] on span "20206547864" at bounding box center [223, 65] width 87 height 16
copy span "20654786"
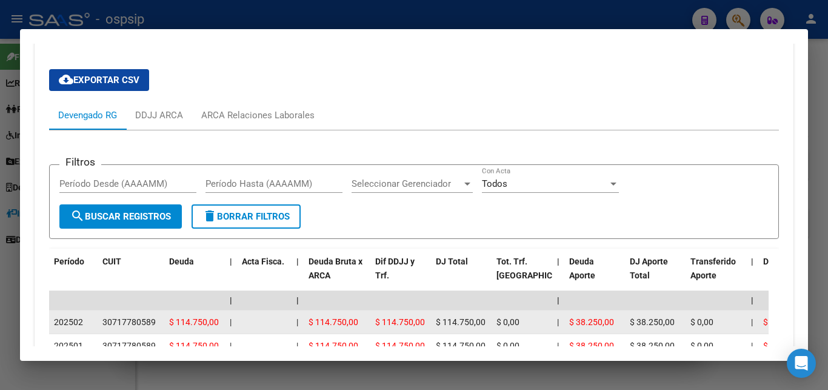
scroll to position [382, 0]
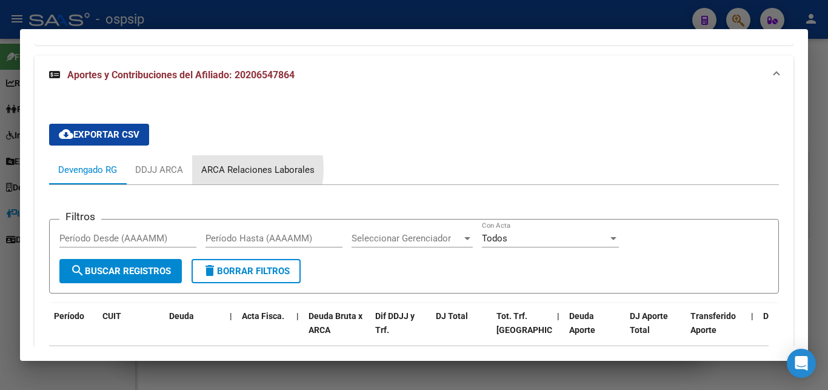
click at [226, 168] on div "ARCA Relaciones Laborales" at bounding box center [257, 169] width 113 height 13
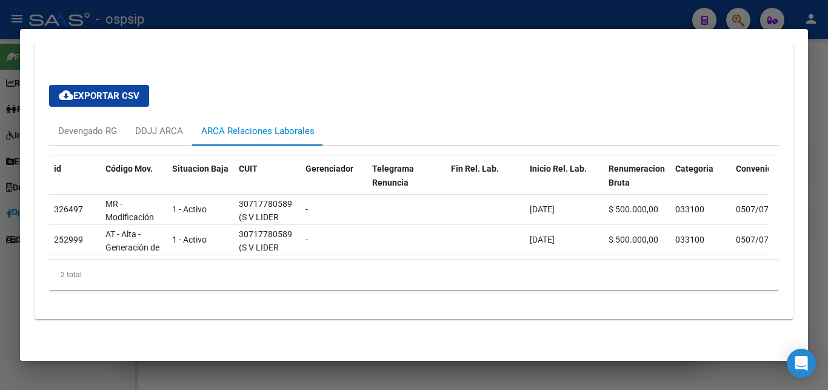
scroll to position [432, 0]
click at [74, 124] on div "Devengado RG" at bounding box center [87, 130] width 59 height 13
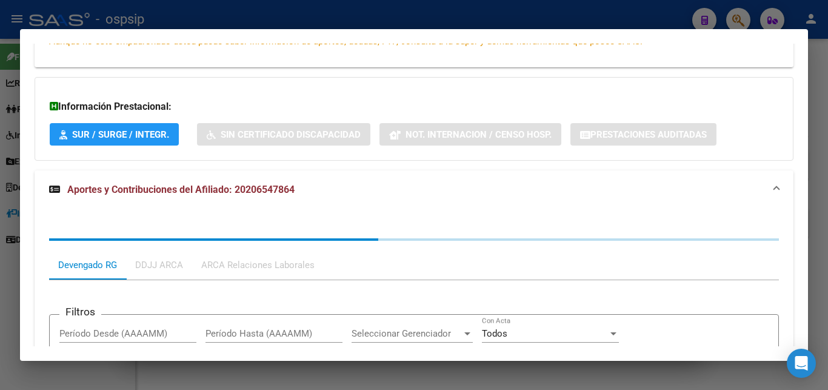
click at [74, 118] on div "Información Prestacional: SUR / SURGE / INTEGR. Sin Certificado Discapacidad No…" at bounding box center [414, 119] width 759 height 84
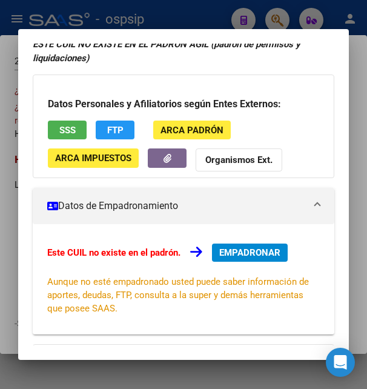
scroll to position [0, 0]
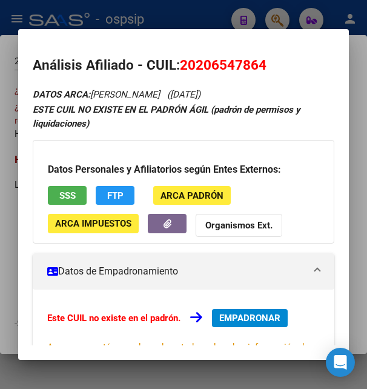
drag, startPoint x: 182, startPoint y: 62, endPoint x: 216, endPoint y: 60, distance: 34.0
click at [293, 59] on h2 "Análisis Afiliado - CUIL: 20206547864" at bounding box center [183, 65] width 301 height 21
copy span "20206547864"
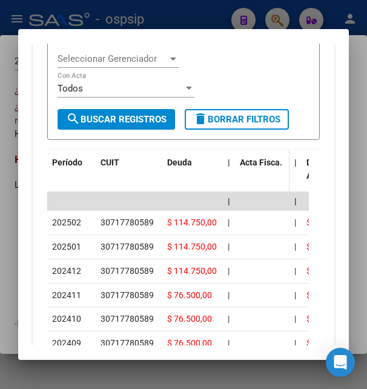
scroll to position [785, 0]
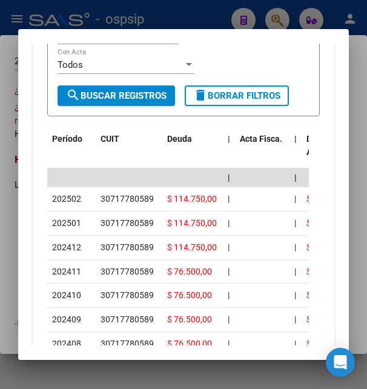
click at [176, 21] on div at bounding box center [183, 194] width 367 height 389
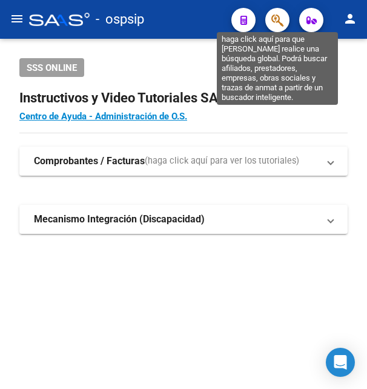
click at [282, 22] on icon "button" at bounding box center [278, 20] width 12 height 14
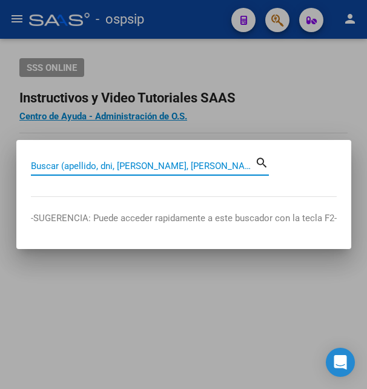
click at [152, 168] on input "Buscar (apellido, dni, [PERSON_NAME], [PERSON_NAME], cuit, obra social)" at bounding box center [143, 166] width 224 height 11
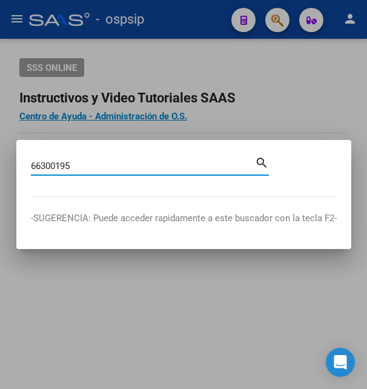
type input "66300195"
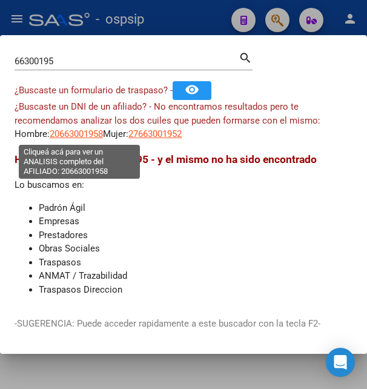
click at [81, 132] on span "20663001958" at bounding box center [76, 133] width 53 height 11
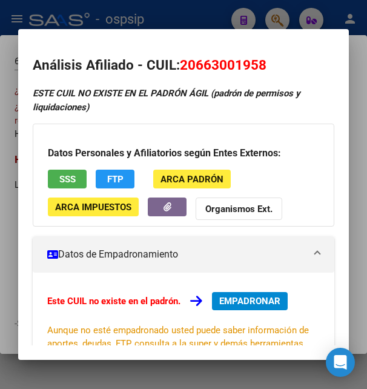
click at [168, 18] on div at bounding box center [183, 194] width 367 height 389
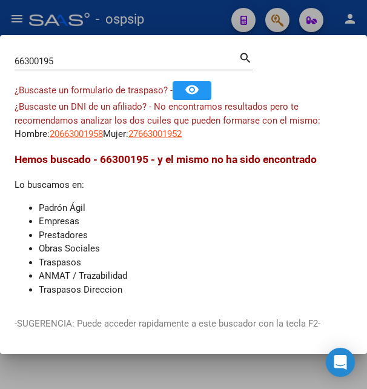
click at [194, 17] on div at bounding box center [183, 194] width 367 height 389
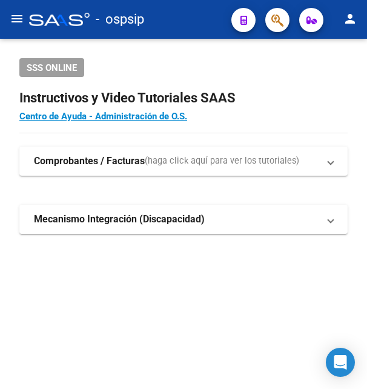
click at [272, 22] on icon "button" at bounding box center [278, 20] width 12 height 14
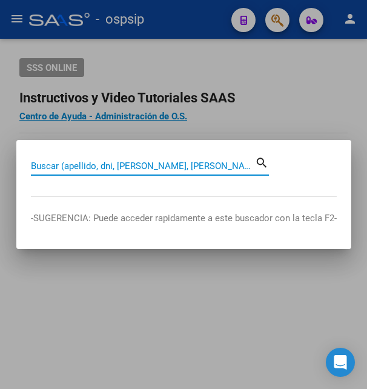
click at [59, 167] on input "Buscar (apellido, dni, [PERSON_NAME], [PERSON_NAME], cuit, obra social)" at bounding box center [143, 166] width 224 height 11
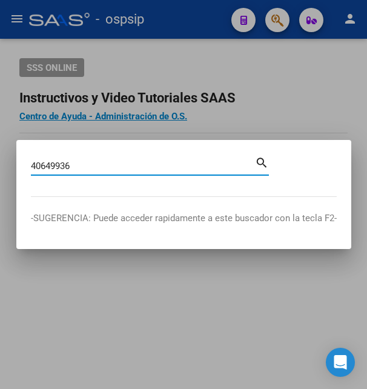
type input "40649936"
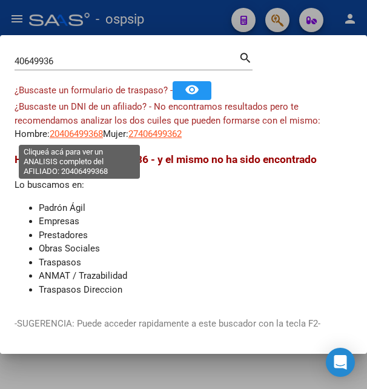
click at [86, 131] on span "20406499368" at bounding box center [76, 133] width 53 height 11
type textarea "20406499368"
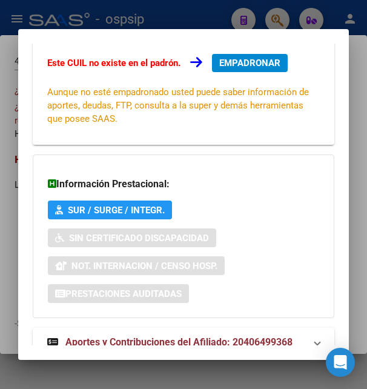
scroll to position [294, 0]
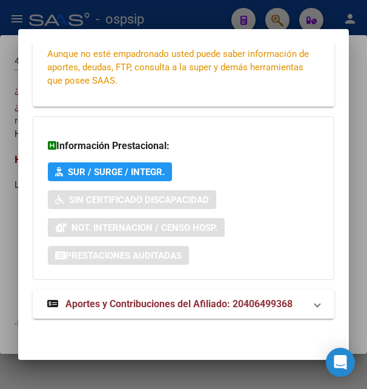
click at [130, 301] on span "Aportes y Contribuciones del Afiliado: 20406499368" at bounding box center [178, 304] width 227 height 12
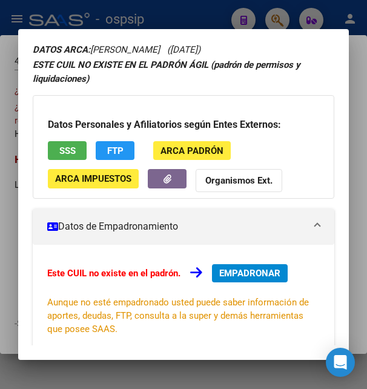
scroll to position [131, 0]
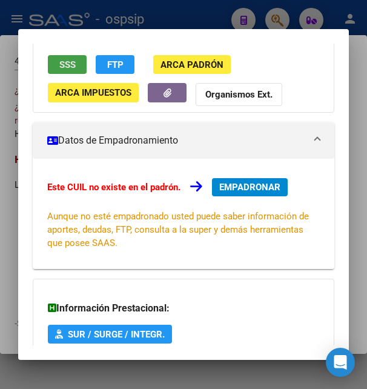
click at [73, 71] on button "SSS" at bounding box center [67, 64] width 39 height 19
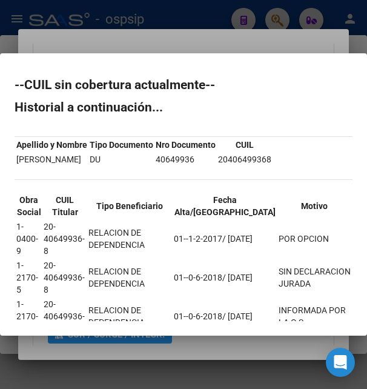
click at [271, 25] on div at bounding box center [183, 194] width 367 height 389
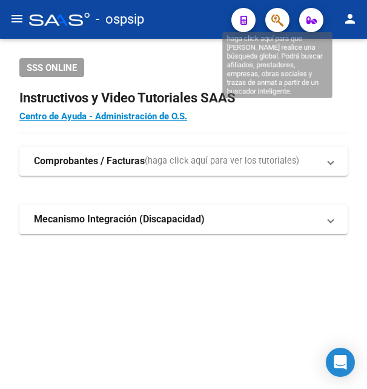
click at [278, 22] on icon "button" at bounding box center [278, 20] width 12 height 14
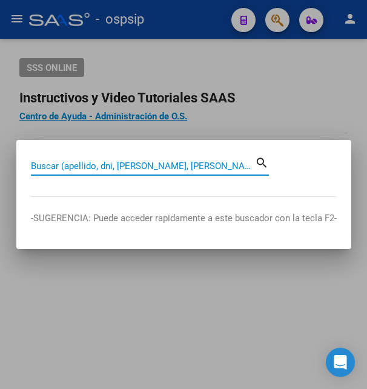
click at [103, 167] on input "Buscar (apellido, dni, [PERSON_NAME], [PERSON_NAME], cuit, obra social)" at bounding box center [143, 166] width 224 height 11
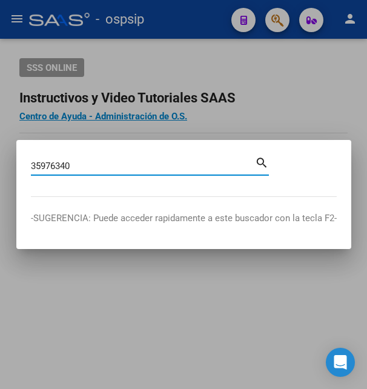
type input "35976340"
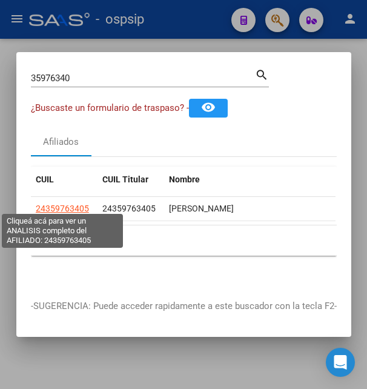
click at [59, 204] on span "24359763405" at bounding box center [62, 209] width 53 height 10
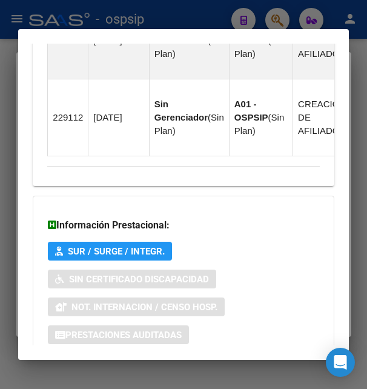
scroll to position [1290, 0]
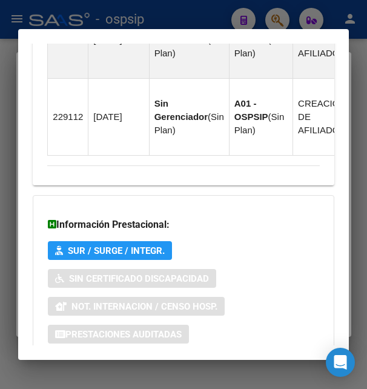
click at [164, 377] on span "Aportes y Contribuciones del Afiliado: 24359763405" at bounding box center [178, 383] width 227 height 12
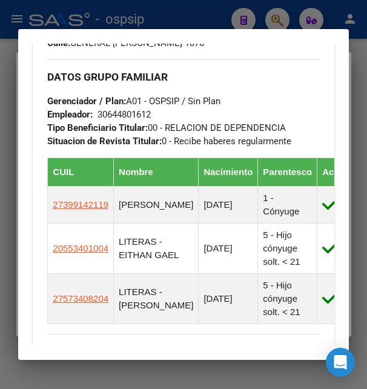
scroll to position [720, 0]
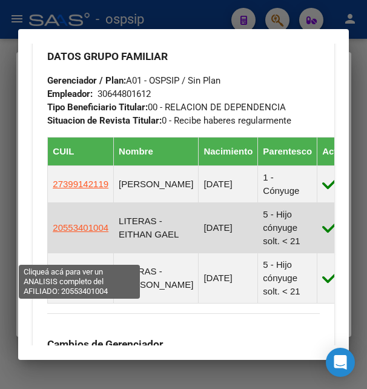
click at [73, 233] on span "20553401004" at bounding box center [81, 227] width 56 height 10
type textarea "20553401004"
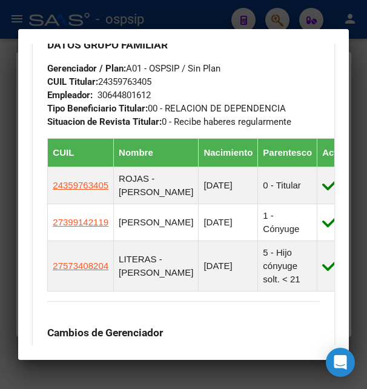
scroll to position [785, 0]
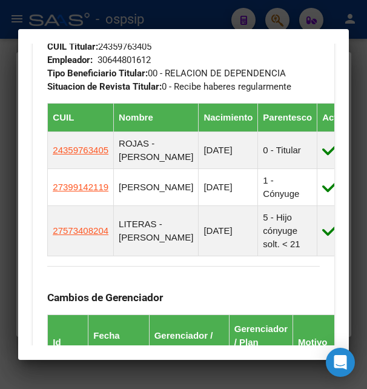
click at [281, 19] on div at bounding box center [183, 194] width 367 height 389
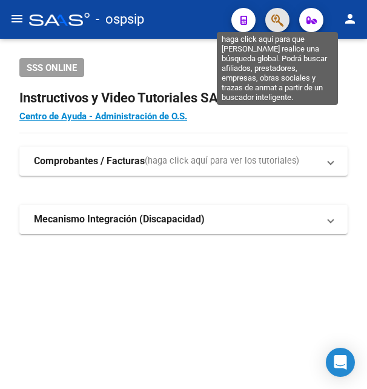
click at [272, 22] on icon "button" at bounding box center [278, 20] width 12 height 14
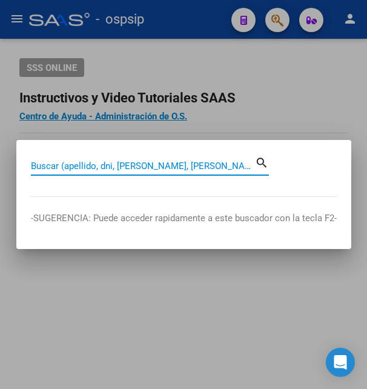
click at [88, 166] on input "Buscar (apellido, dni, [PERSON_NAME], [PERSON_NAME], cuit, obra social)" at bounding box center [143, 166] width 224 height 11
click at [92, 165] on input "Buscar (apellido, dni, [PERSON_NAME], [PERSON_NAME], cuit, obra social)" at bounding box center [143, 166] width 224 height 11
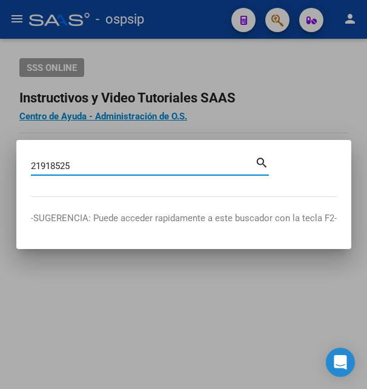
type input "21918525"
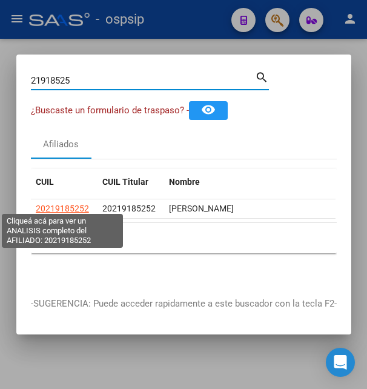
click at [66, 204] on span "20219185252" at bounding box center [62, 209] width 53 height 10
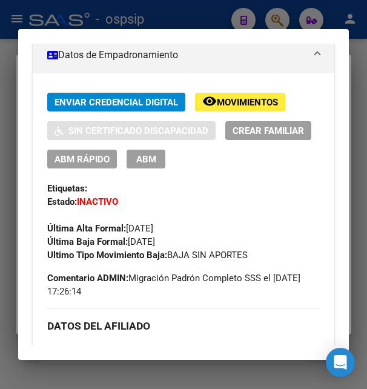
scroll to position [196, 0]
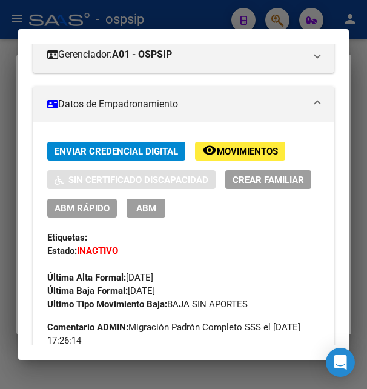
click at [244, 157] on span "Movimientos" at bounding box center [247, 151] width 61 height 11
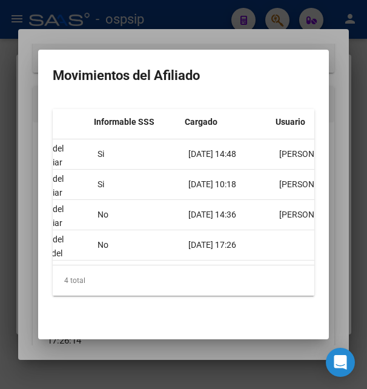
scroll to position [0, 514]
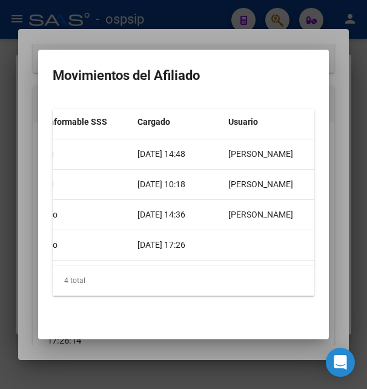
click at [209, 36] on div at bounding box center [183, 194] width 367 height 389
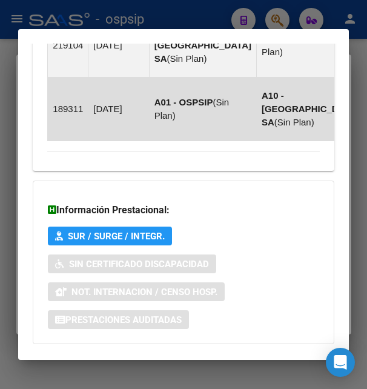
scroll to position [1093, 0]
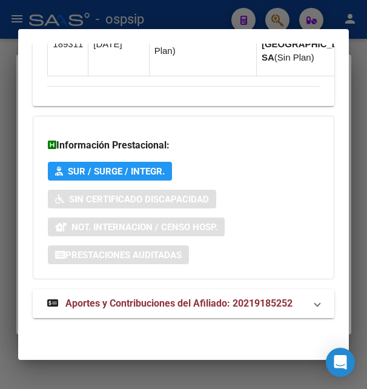
click at [144, 301] on span "Aportes y Contribuciones del Afiliado: 20219185252" at bounding box center [178, 304] width 227 height 12
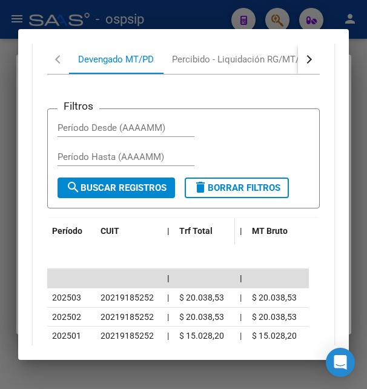
scroll to position [1341, 0]
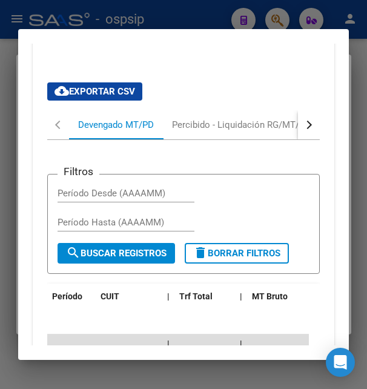
click at [298, 139] on button "button" at bounding box center [309, 124] width 22 height 29
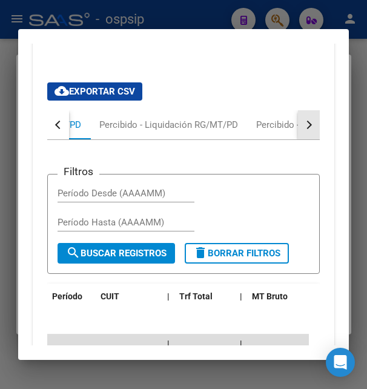
click at [298, 139] on button "button" at bounding box center [309, 124] width 22 height 29
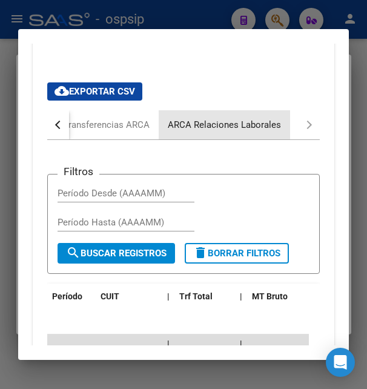
click at [249, 132] on div "ARCA Relaciones Laborales" at bounding box center [224, 124] width 113 height 13
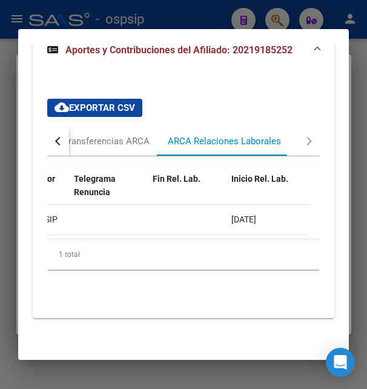
scroll to position [0, 0]
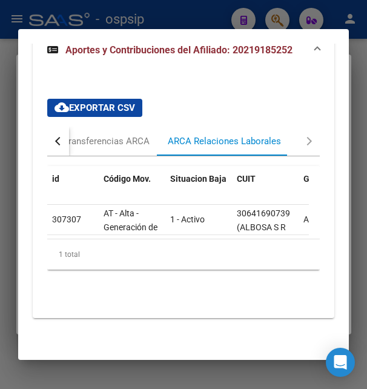
click at [53, 136] on button "button" at bounding box center [58, 141] width 22 height 29
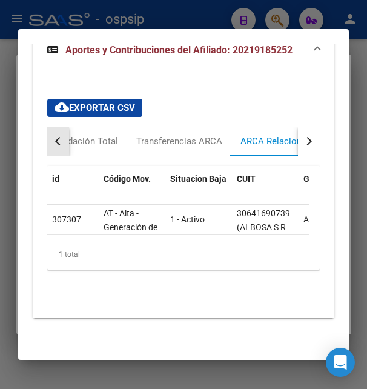
click at [53, 136] on button "button" at bounding box center [58, 141] width 22 height 29
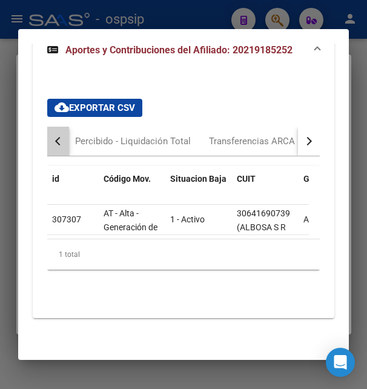
click at [53, 136] on button "button" at bounding box center [58, 141] width 22 height 29
click at [53, 135] on button "button" at bounding box center [58, 141] width 22 height 29
click at [53, 133] on button "button" at bounding box center [58, 141] width 22 height 29
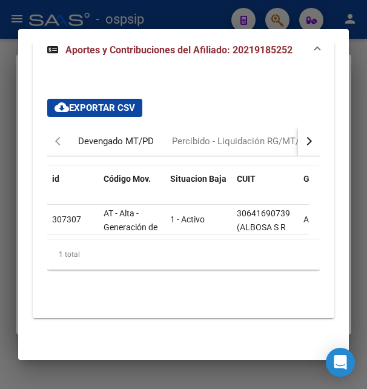
click at [99, 135] on div "Devengado MT/PD" at bounding box center [116, 141] width 76 height 13
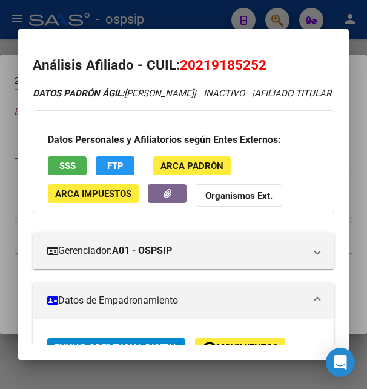
click at [193, 59] on span "20219185252" at bounding box center [223, 65] width 87 height 16
drag, startPoint x: 198, startPoint y: 62, endPoint x: 260, endPoint y: 59, distance: 62.5
click at [260, 59] on span "20219185252" at bounding box center [223, 65] width 87 height 16
copy span "21918525"
drag, startPoint x: 180, startPoint y: 62, endPoint x: 281, endPoint y: 60, distance: 101.2
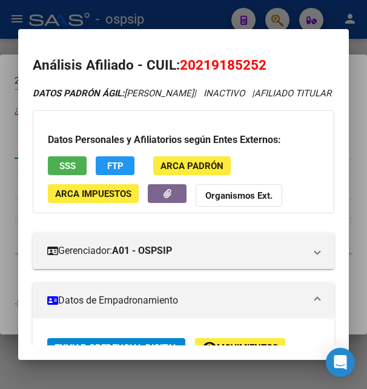
click at [281, 60] on h2 "Análisis Afiliado - CUIL: 20219185252" at bounding box center [183, 65] width 301 height 21
copy h2 "Análisis Afiliado - CUIL: 20219185252"
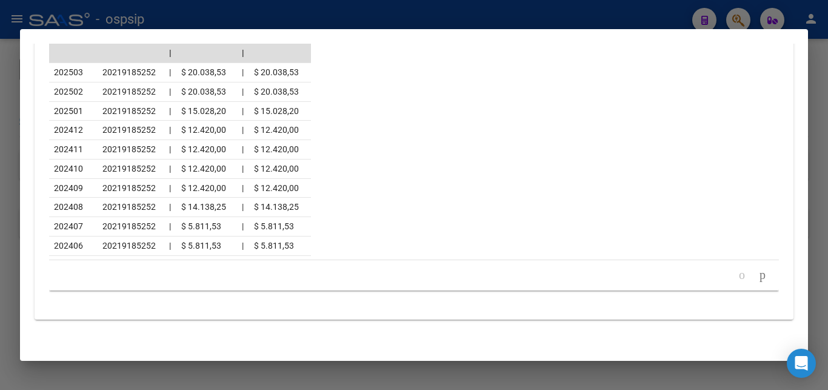
scroll to position [1316, 0]
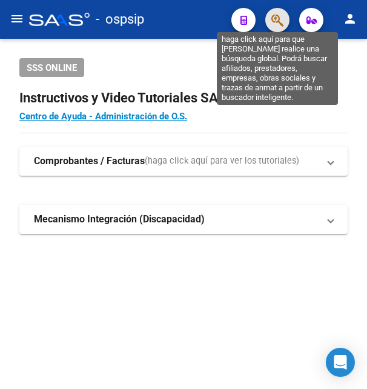
click at [280, 25] on icon "button" at bounding box center [278, 20] width 12 height 14
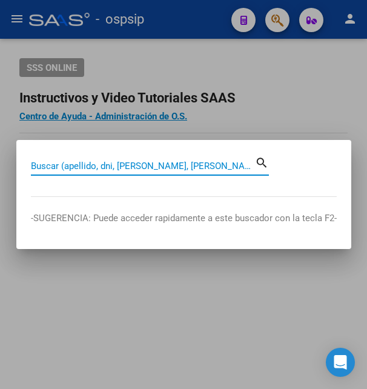
click at [182, 167] on input "Buscar (apellido, dni, [PERSON_NAME], [PERSON_NAME], cuit, obra social)" at bounding box center [143, 166] width 224 height 11
click at [81, 162] on input "Buscar (apellido, dni, [PERSON_NAME], [PERSON_NAME], cuit, obra social)" at bounding box center [143, 166] width 224 height 11
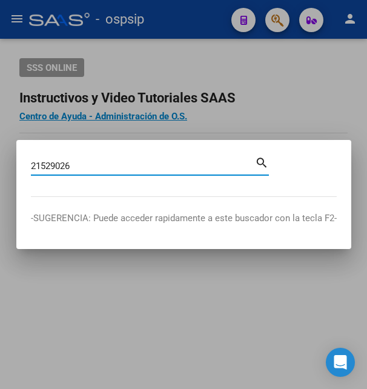
type input "21529026"
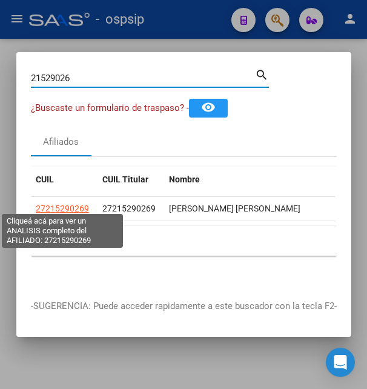
click at [67, 204] on span "27215290269" at bounding box center [62, 209] width 53 height 10
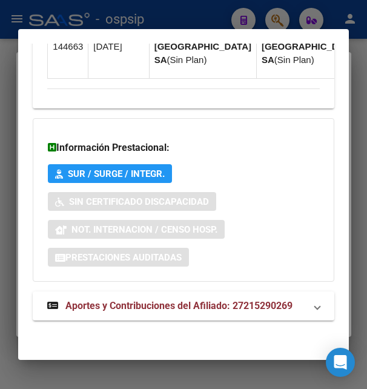
scroll to position [1211, 0]
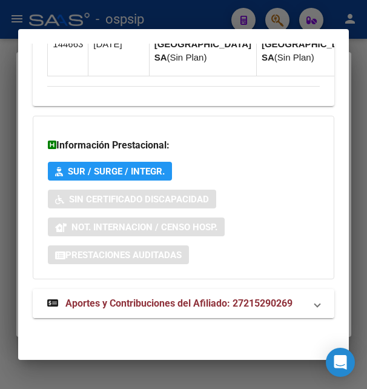
click at [150, 299] on span "Aportes y Contribuciones del Afiliado: 27215290269" at bounding box center [178, 304] width 227 height 12
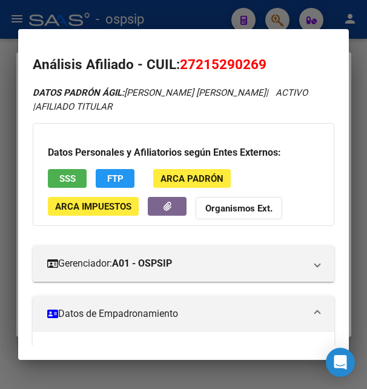
scroll to position [0, 0]
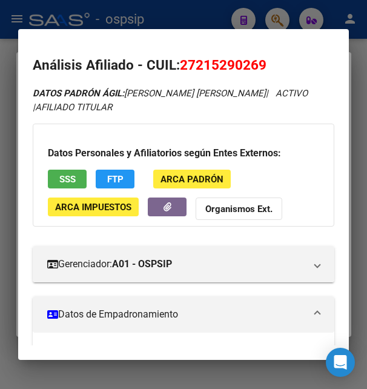
drag, startPoint x: 201, startPoint y: 64, endPoint x: 250, endPoint y: 61, distance: 49.2
click at [250, 61] on span "27215290269" at bounding box center [223, 65] width 87 height 16
click at [229, 41] on mat-dialog-container "Análisis Afiliado - CUIL: 27215290269 DATOS PADRÓN ÁGIL: [PERSON_NAME] [PERSON_…" at bounding box center [183, 194] width 330 height 331
drag, startPoint x: 197, startPoint y: 66, endPoint x: 262, endPoint y: 61, distance: 65.1
click at [262, 61] on span "27215290269" at bounding box center [223, 65] width 87 height 16
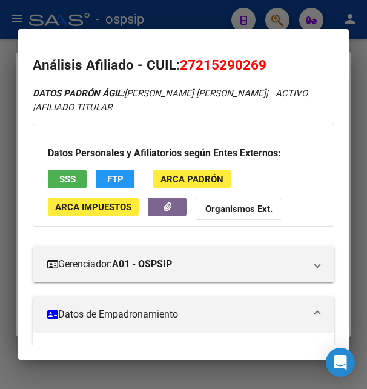
copy span "21529026"
